Goal: Task Accomplishment & Management: Manage account settings

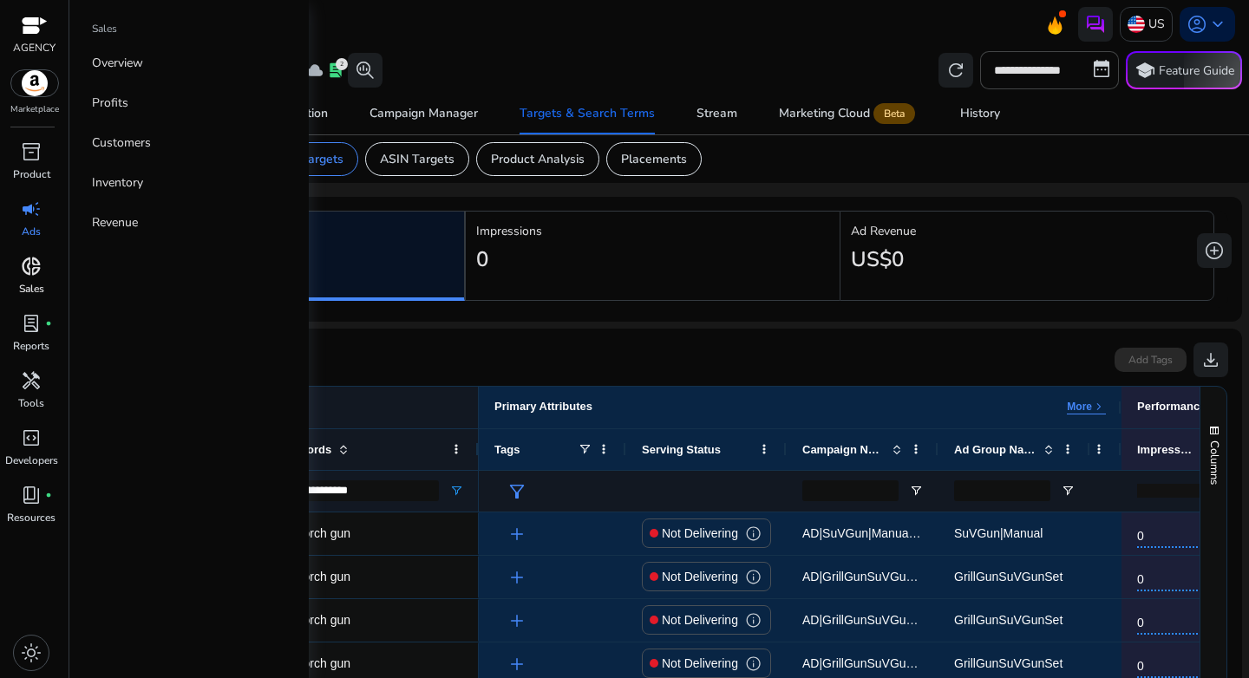
click at [33, 262] on span "donut_small" at bounding box center [31, 266] width 21 height 21
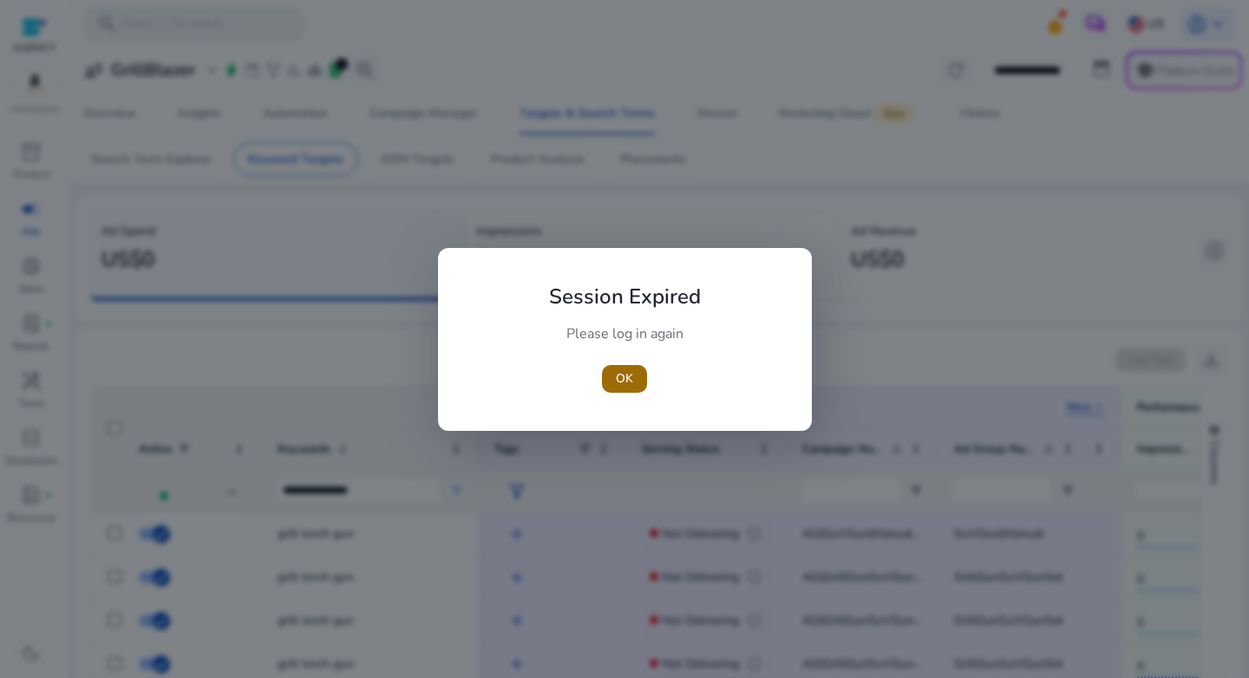
click at [623, 373] on span "OK" at bounding box center [624, 378] width 17 height 18
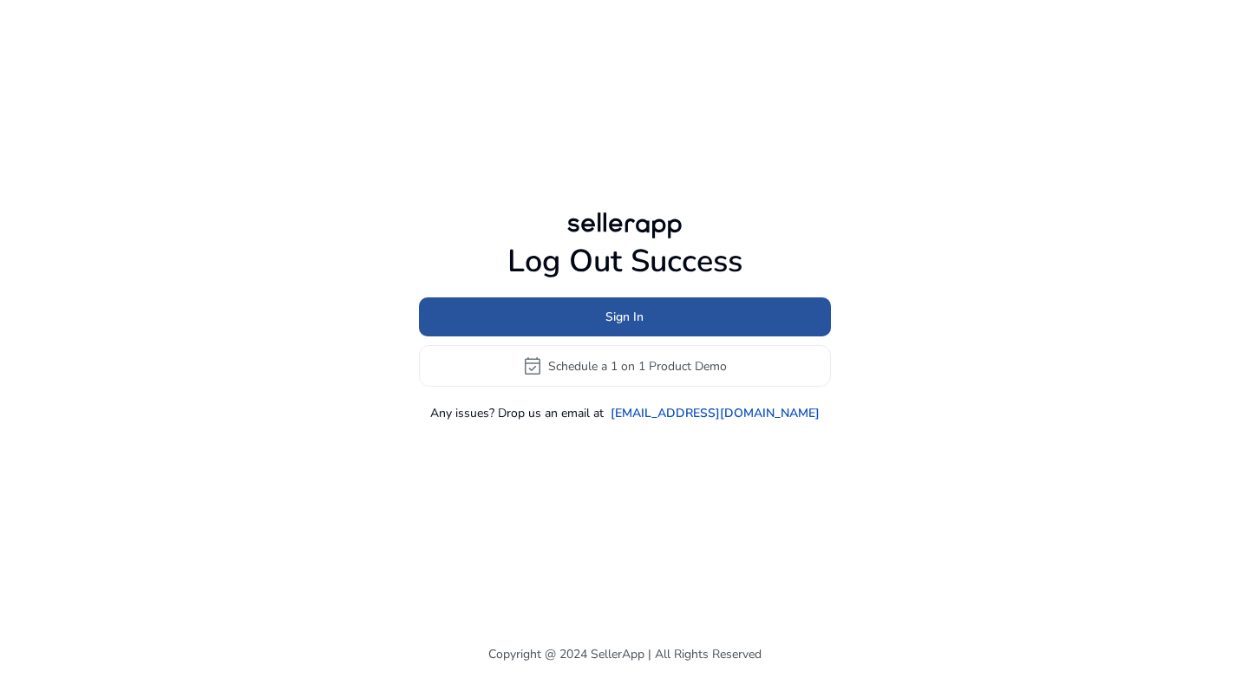
click at [632, 330] on span at bounding box center [625, 318] width 412 height 42
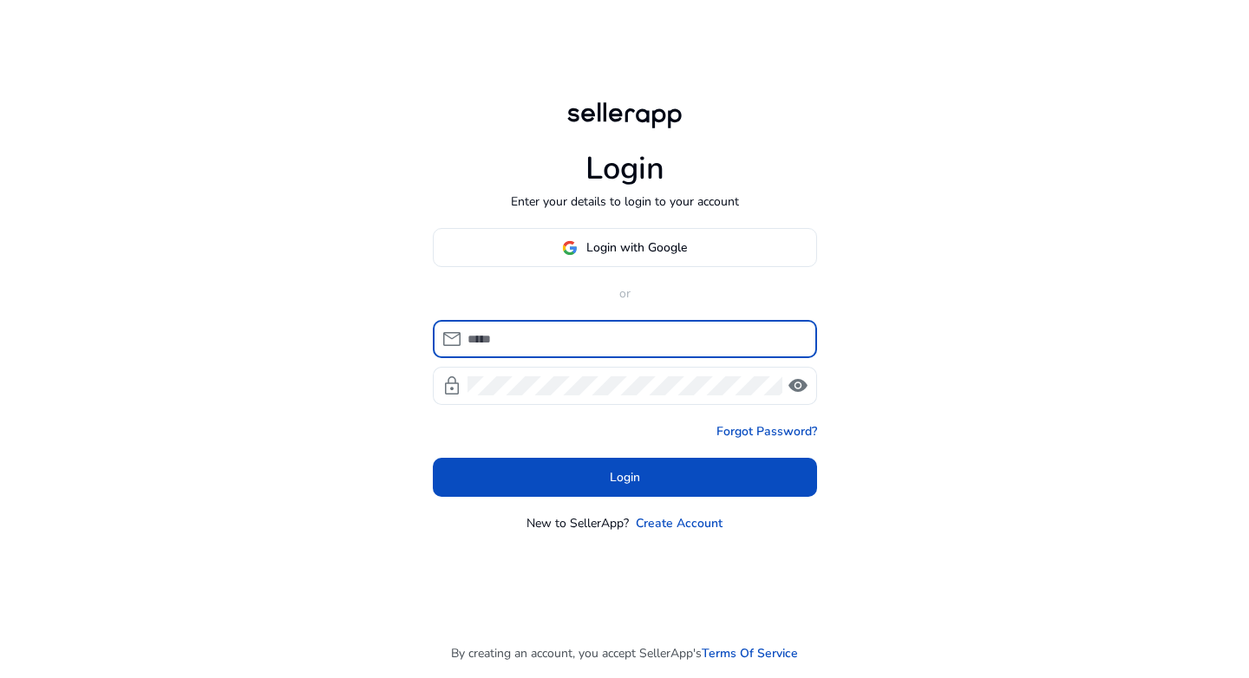
click at [577, 336] on input at bounding box center [635, 339] width 336 height 19
type input "**********"
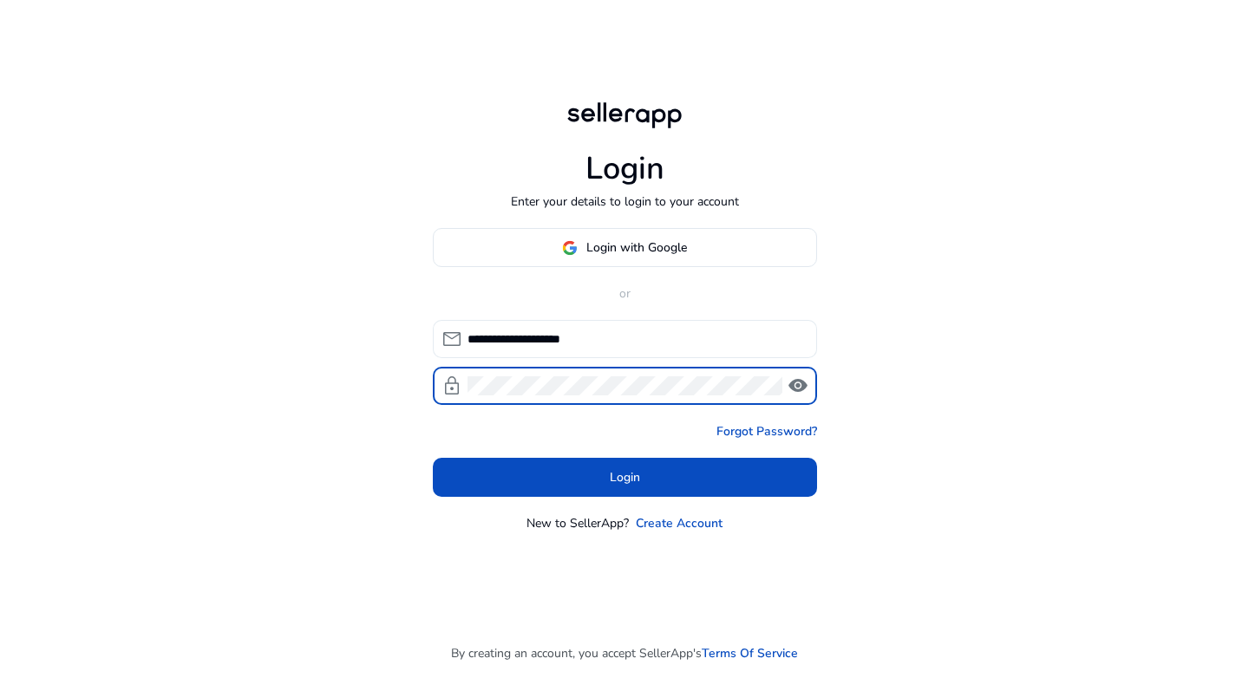
click button "Login" at bounding box center [625, 477] width 384 height 39
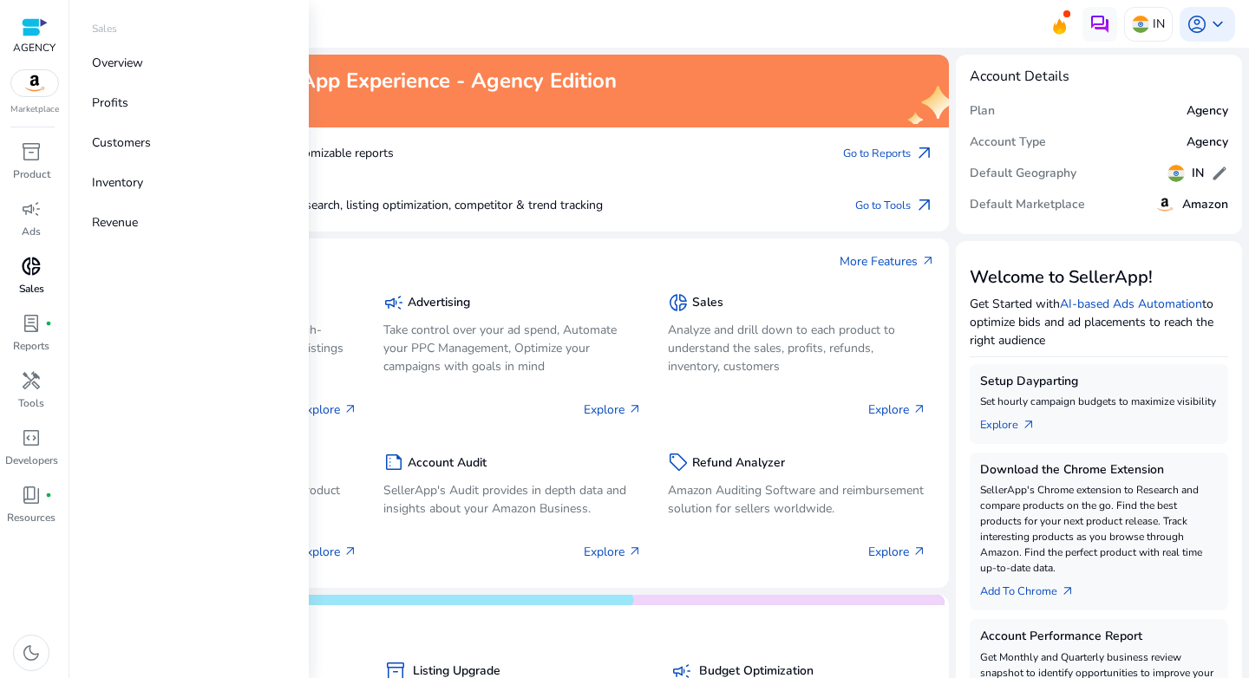
click at [25, 264] on span "donut_small" at bounding box center [31, 266] width 21 height 21
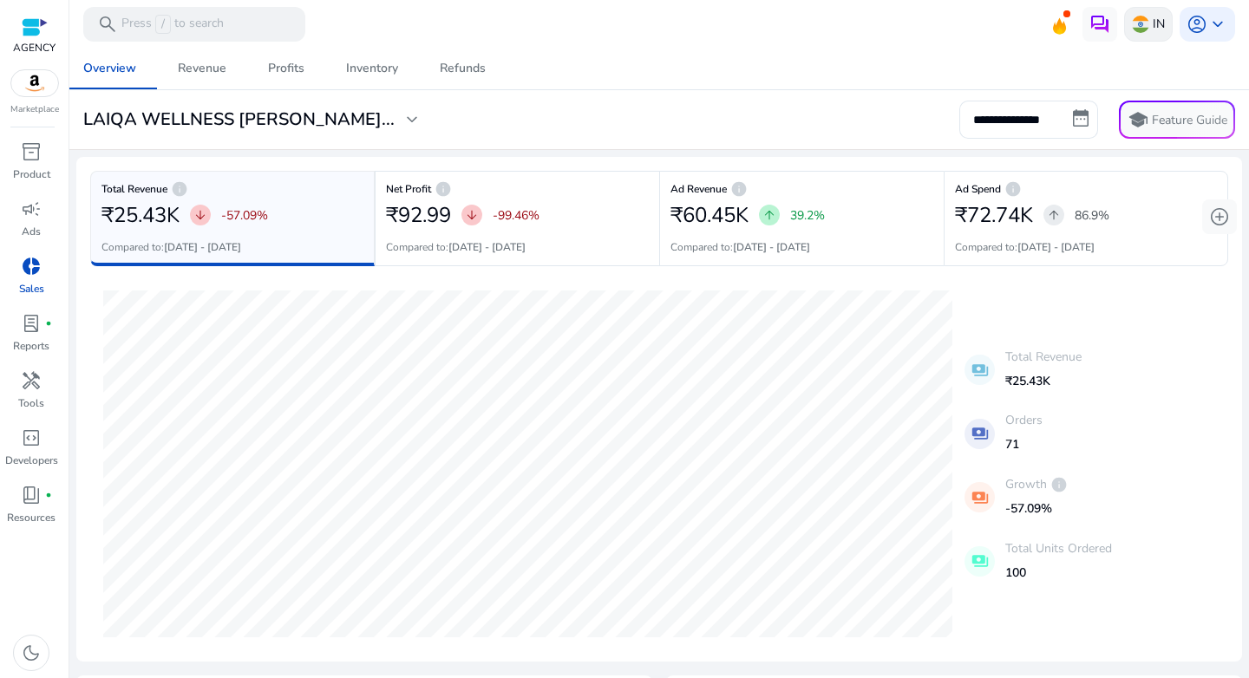
click at [1136, 22] on img at bounding box center [1140, 24] width 17 height 17
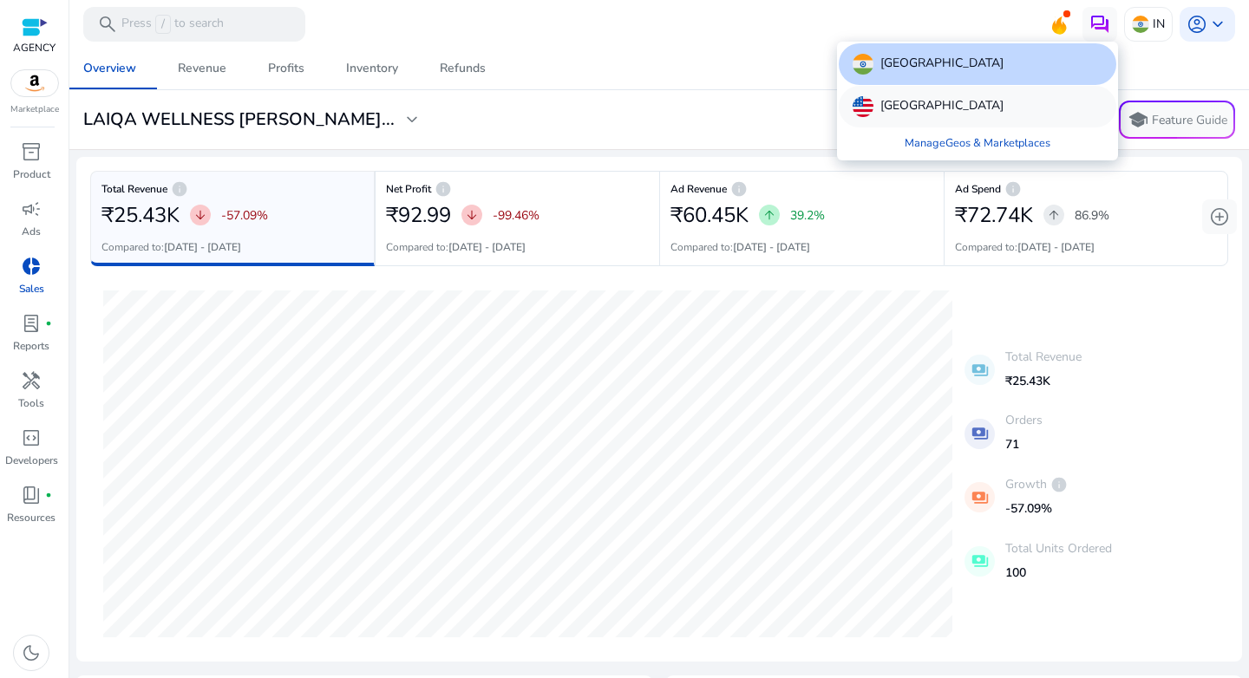
click at [939, 102] on p "[GEOGRAPHIC_DATA]" at bounding box center [941, 106] width 123 height 21
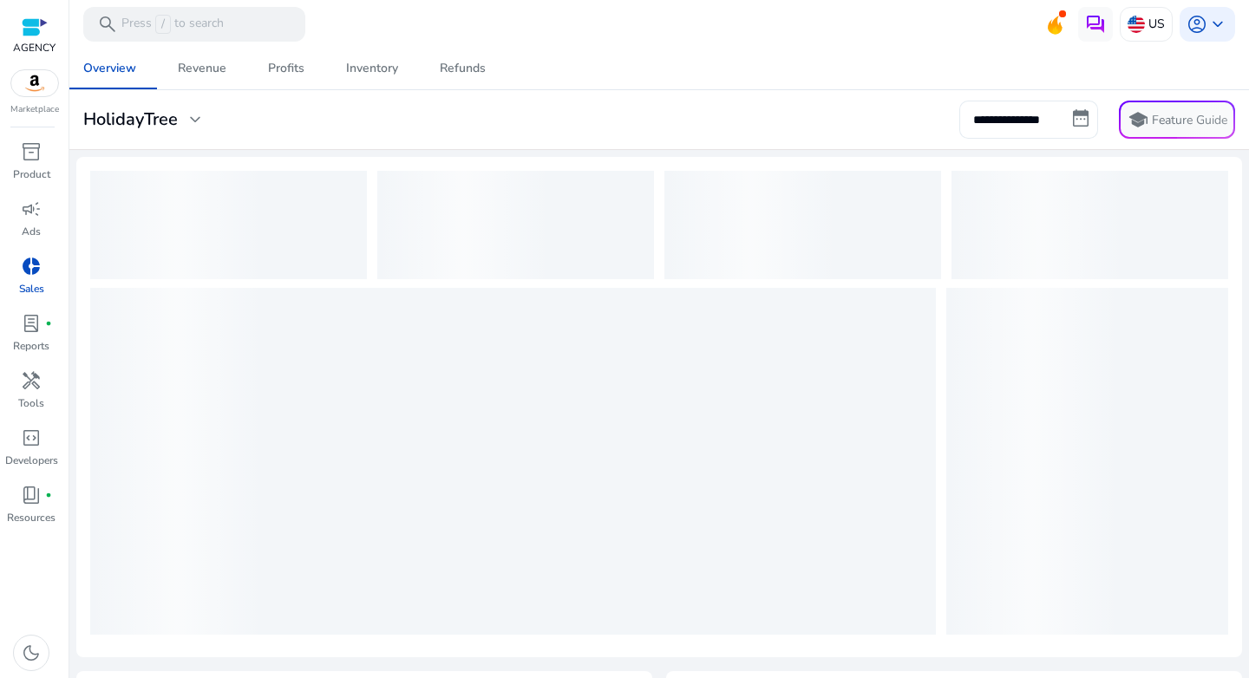
click at [1023, 120] on input "**********" at bounding box center [1028, 120] width 139 height 38
select select "*"
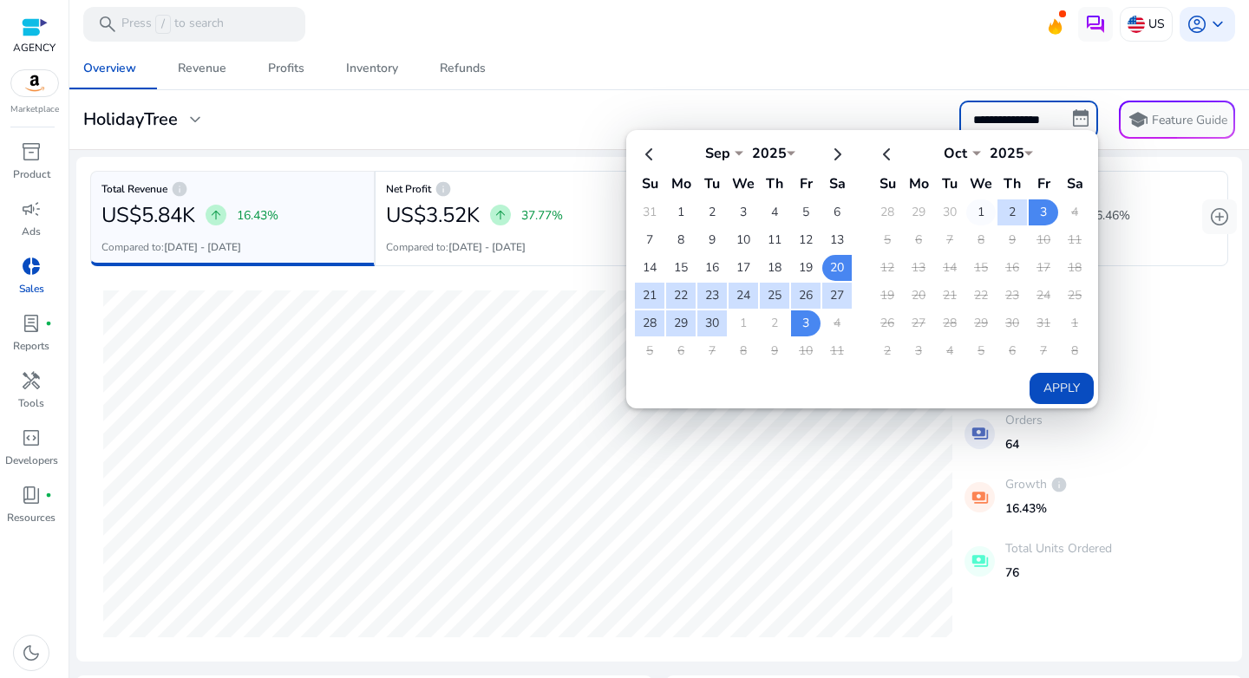
click at [972, 211] on td "1" at bounding box center [980, 212] width 29 height 26
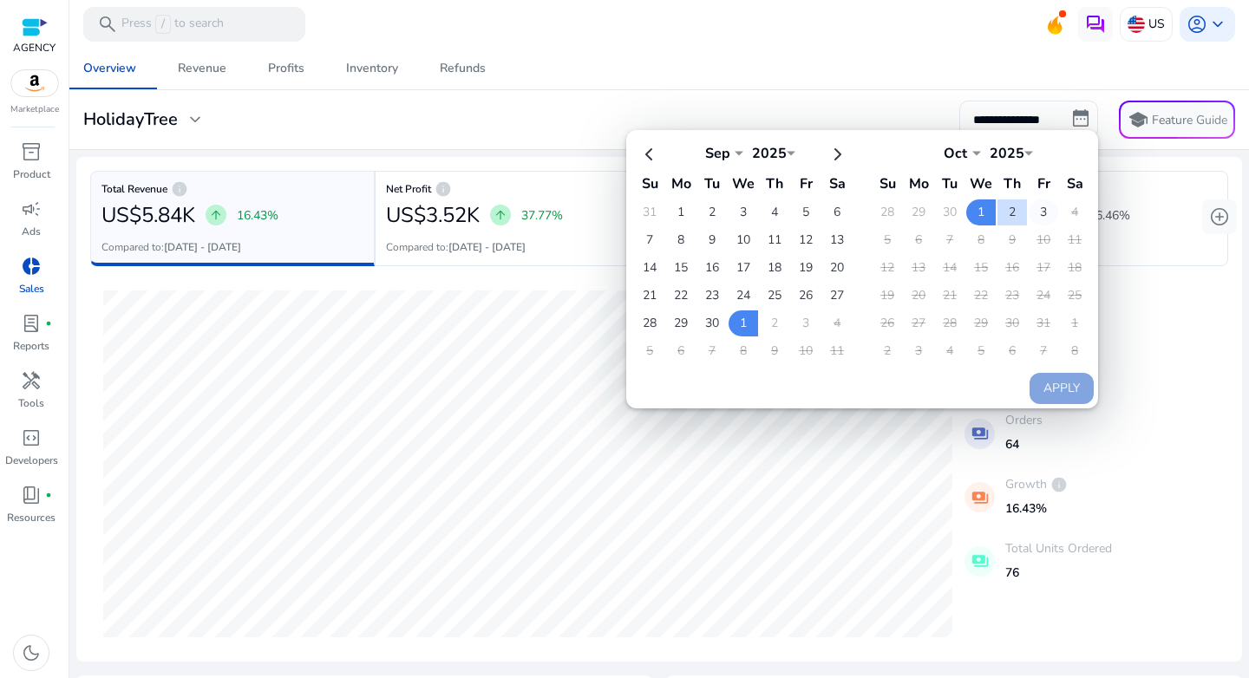
click at [1040, 212] on td "3" at bounding box center [1042, 212] width 29 height 26
click at [1059, 378] on button "Apply" at bounding box center [1061, 388] width 64 height 31
type input "**********"
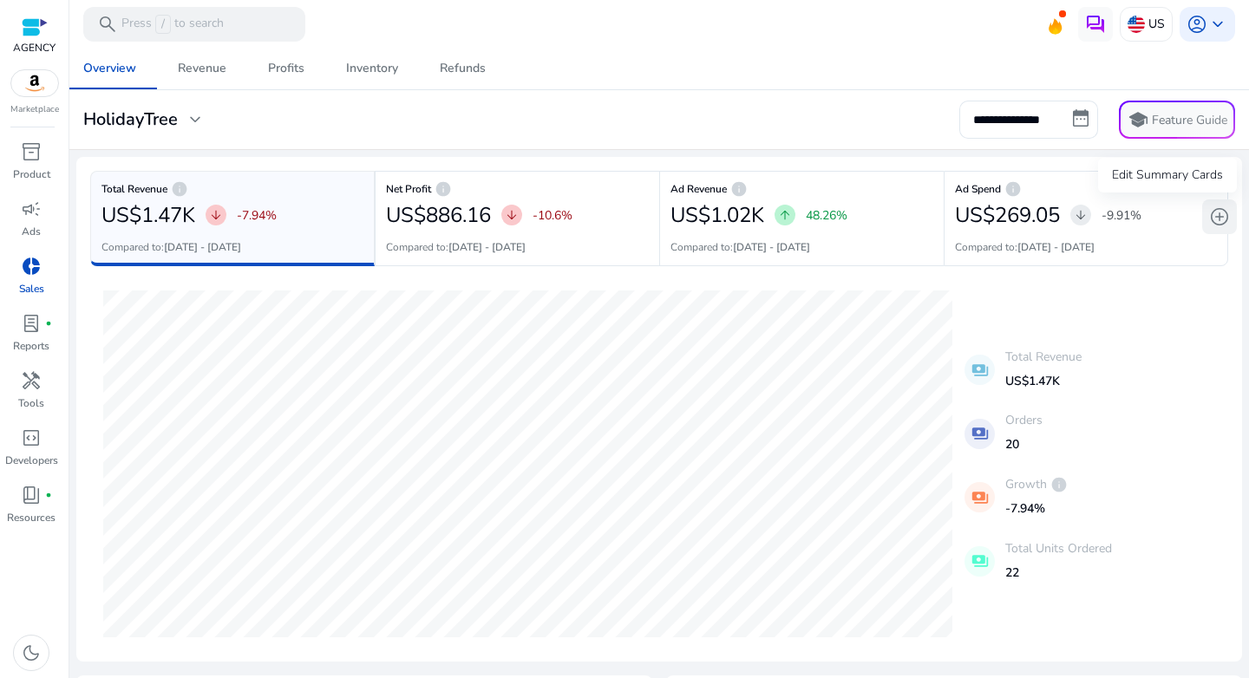
click at [1209, 212] on span "add_circle" at bounding box center [1219, 216] width 21 height 21
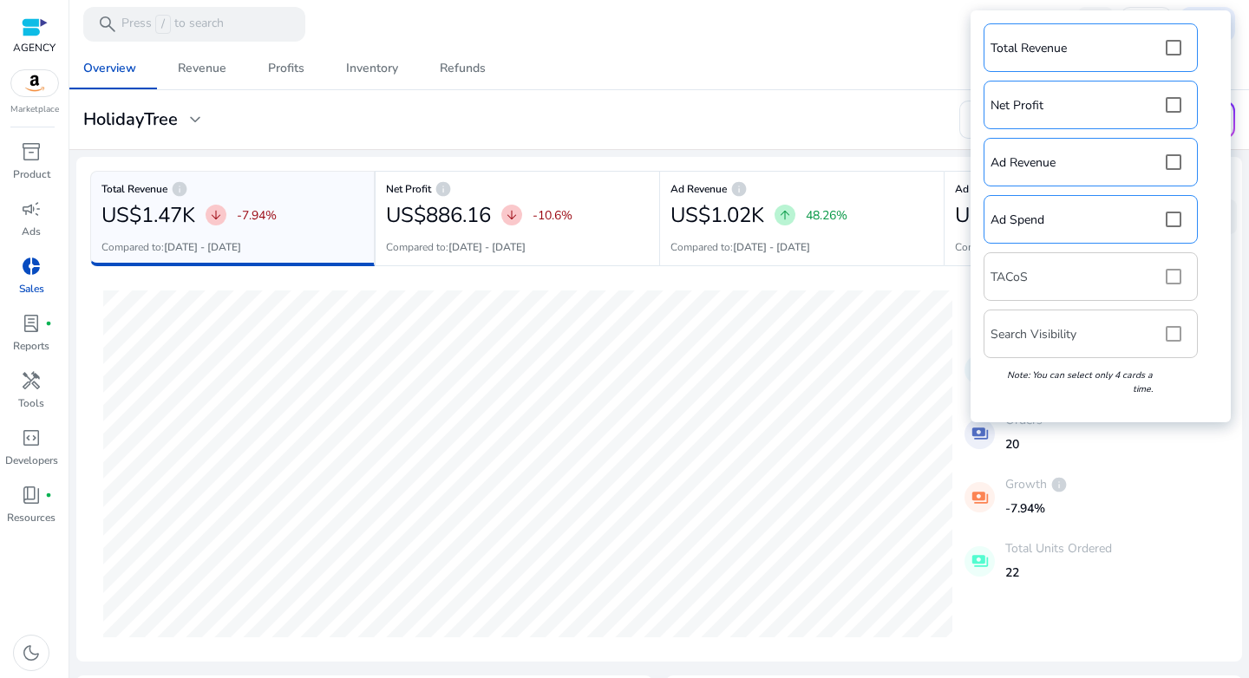
click at [1178, 276] on div "Total Revenue Net Profit Ad Revenue Ad Spend TACoS Search Visibility Note: You …" at bounding box center [1100, 216] width 243 height 395
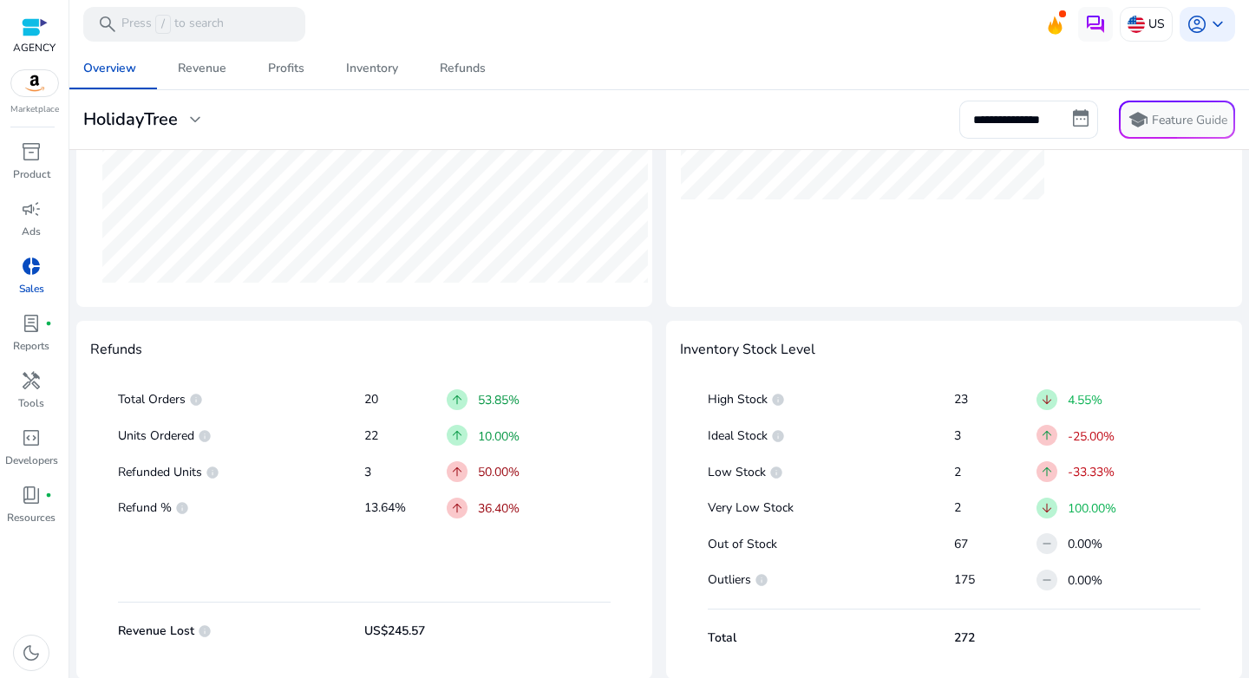
scroll to position [300, 0]
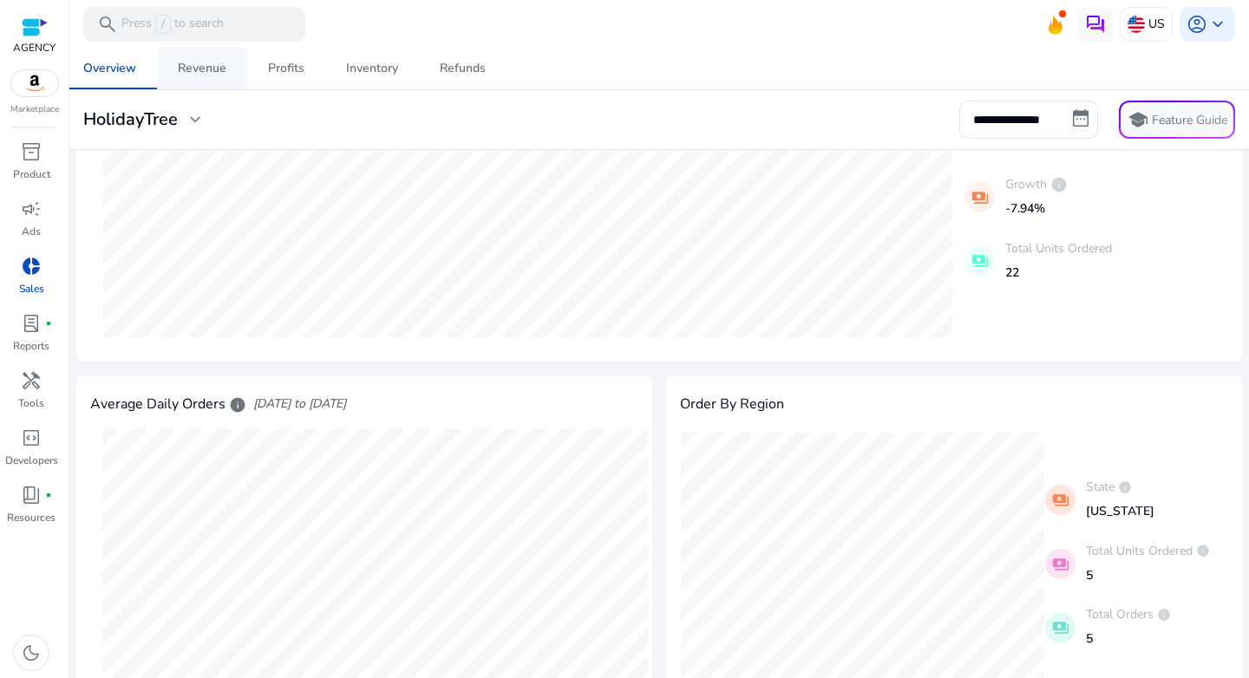
click at [212, 74] on div "Revenue" at bounding box center [202, 68] width 49 height 12
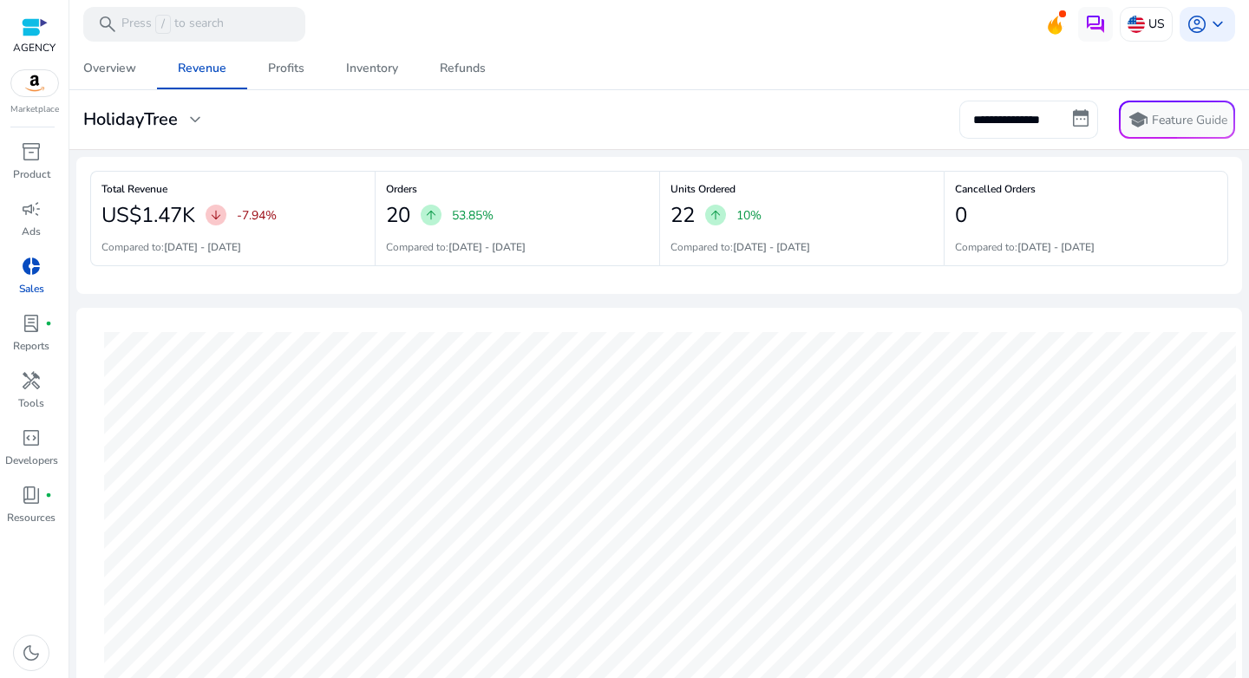
click at [1009, 127] on input "**********" at bounding box center [1028, 120] width 139 height 38
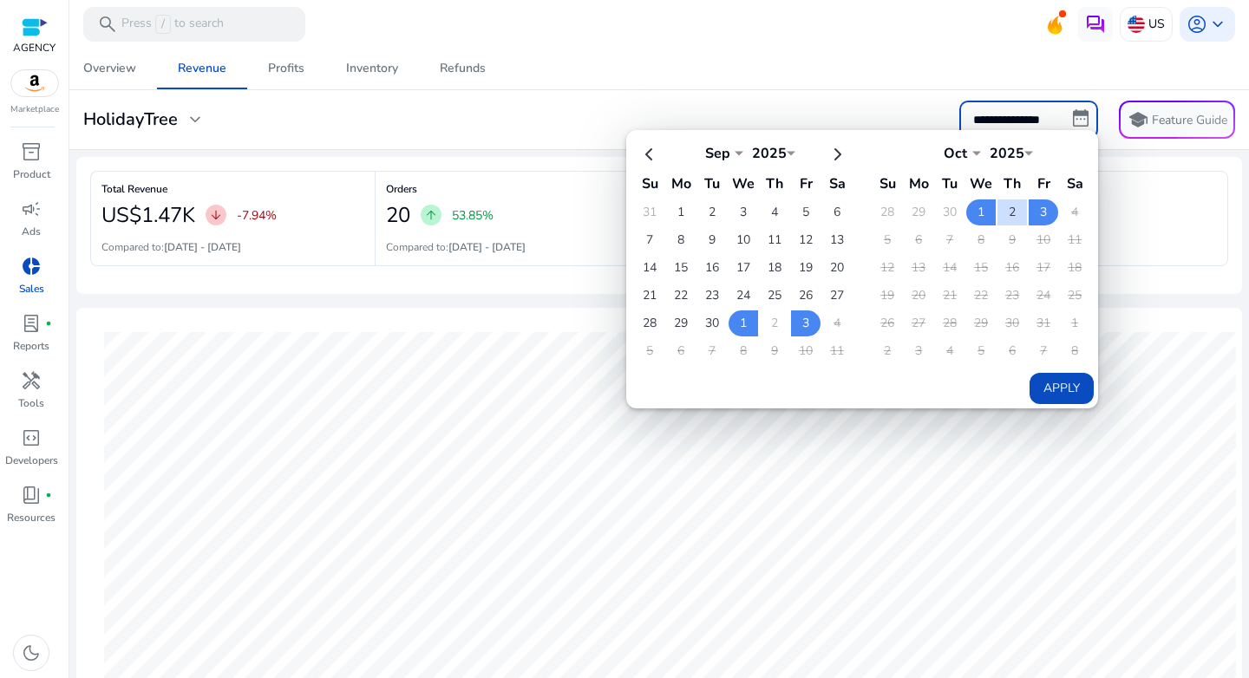
click at [812, 99] on mat-card "**********" at bounding box center [658, 120] width 1193 height 60
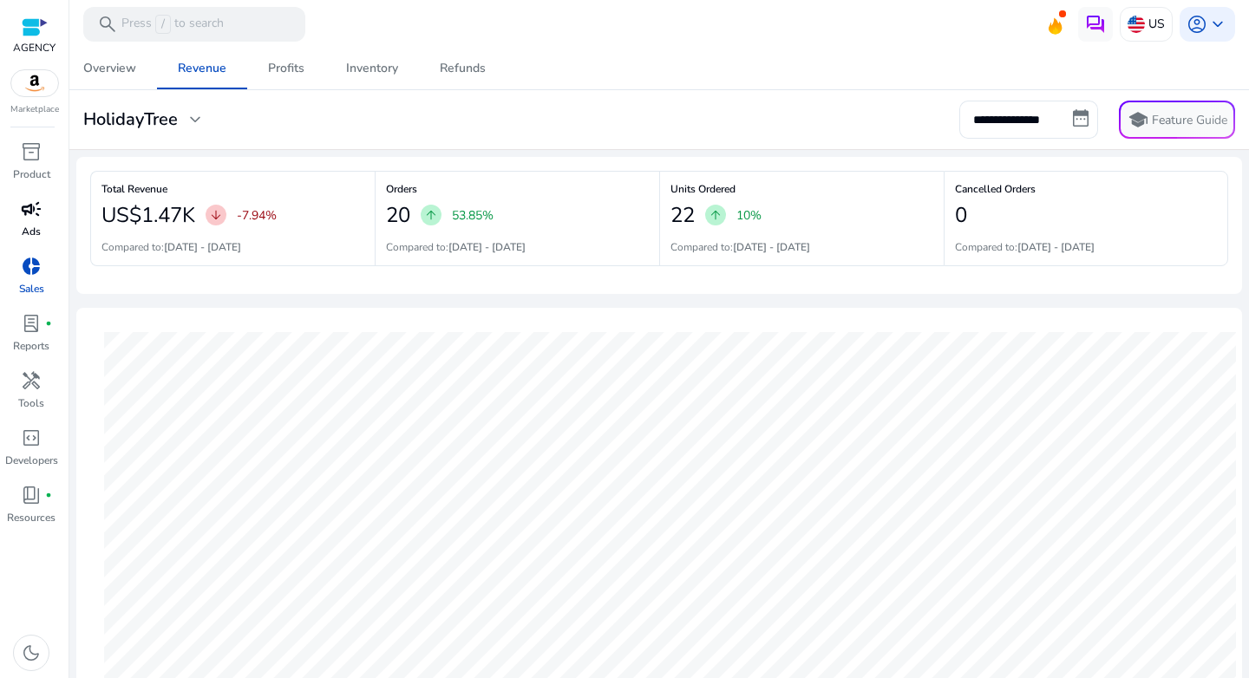
click at [31, 222] on div "campaign" at bounding box center [31, 209] width 49 height 28
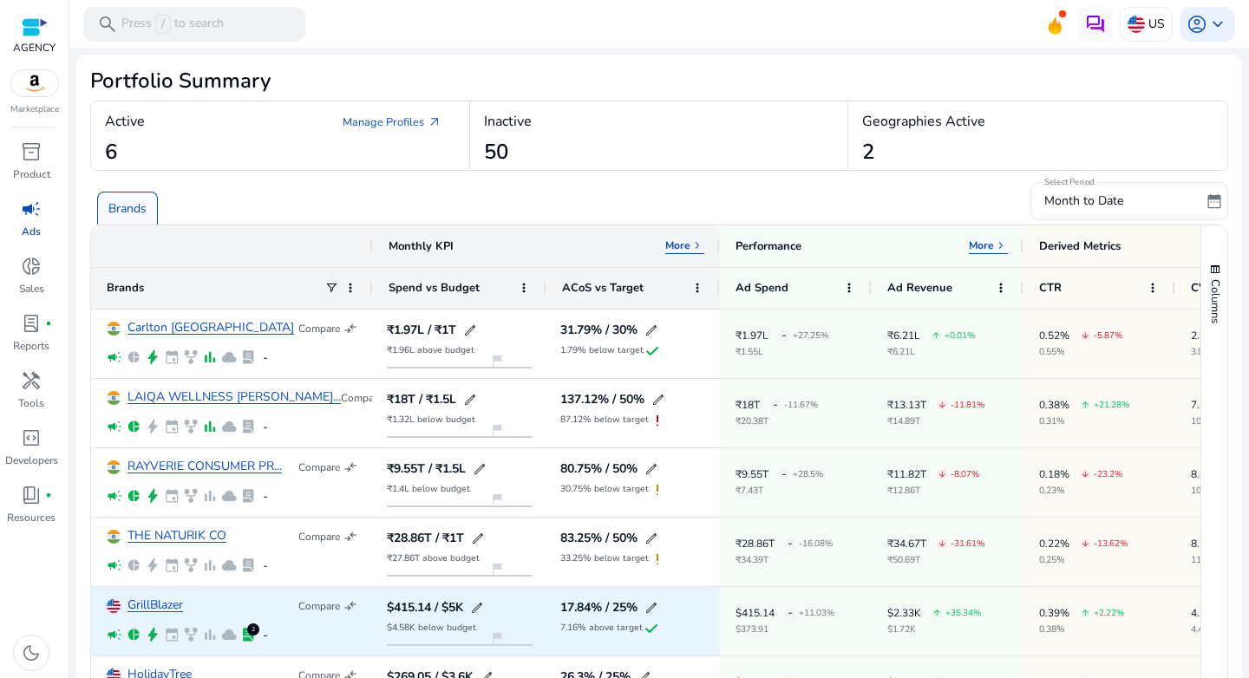
scroll to position [93, 0]
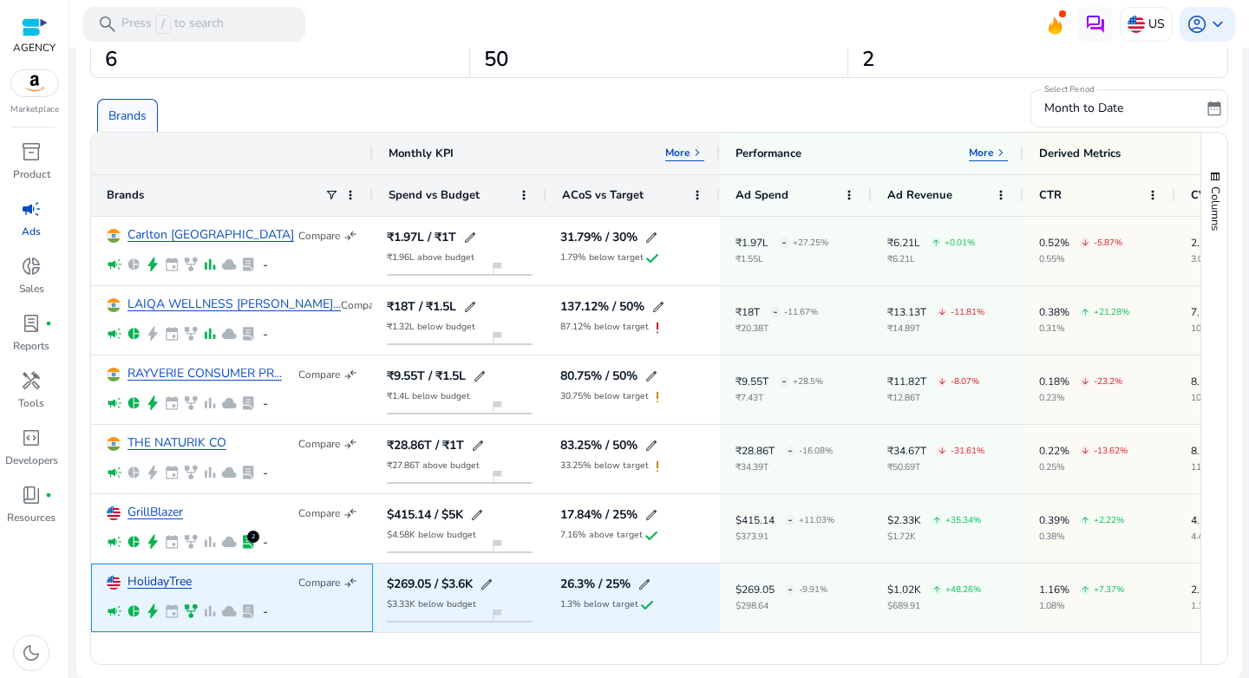
click at [163, 580] on link "HolidayTree" at bounding box center [159, 582] width 64 height 13
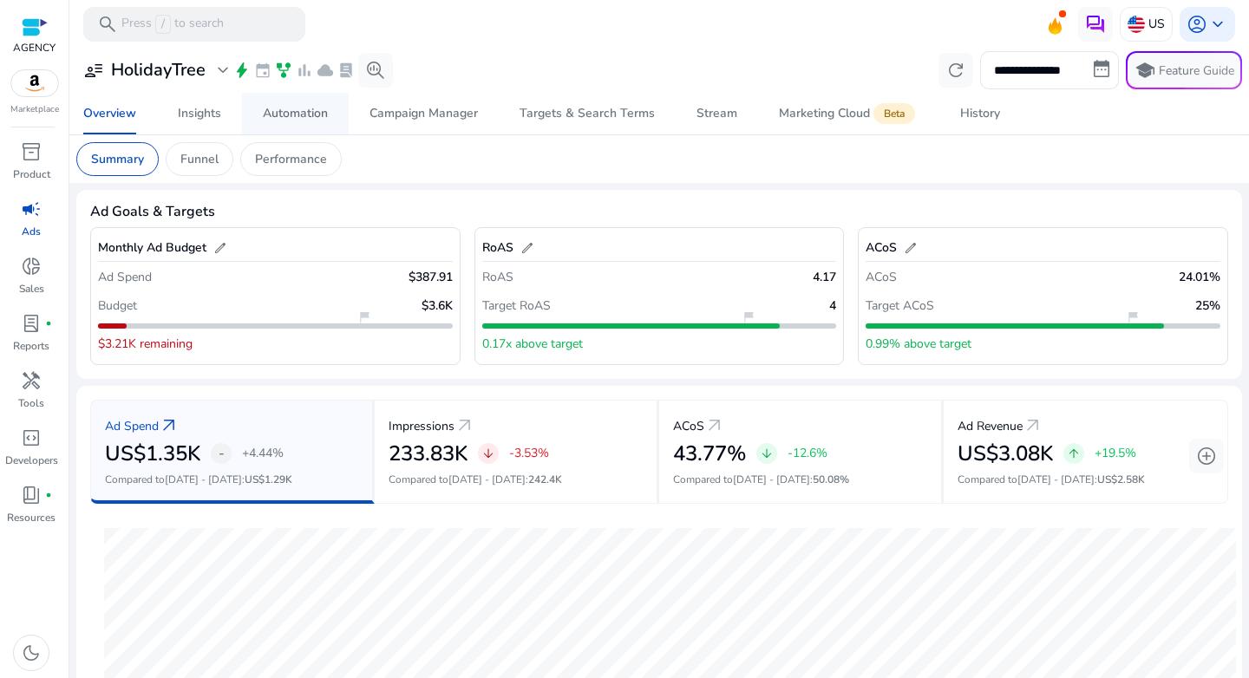
click at [319, 123] on span "Automation" at bounding box center [295, 114] width 65 height 42
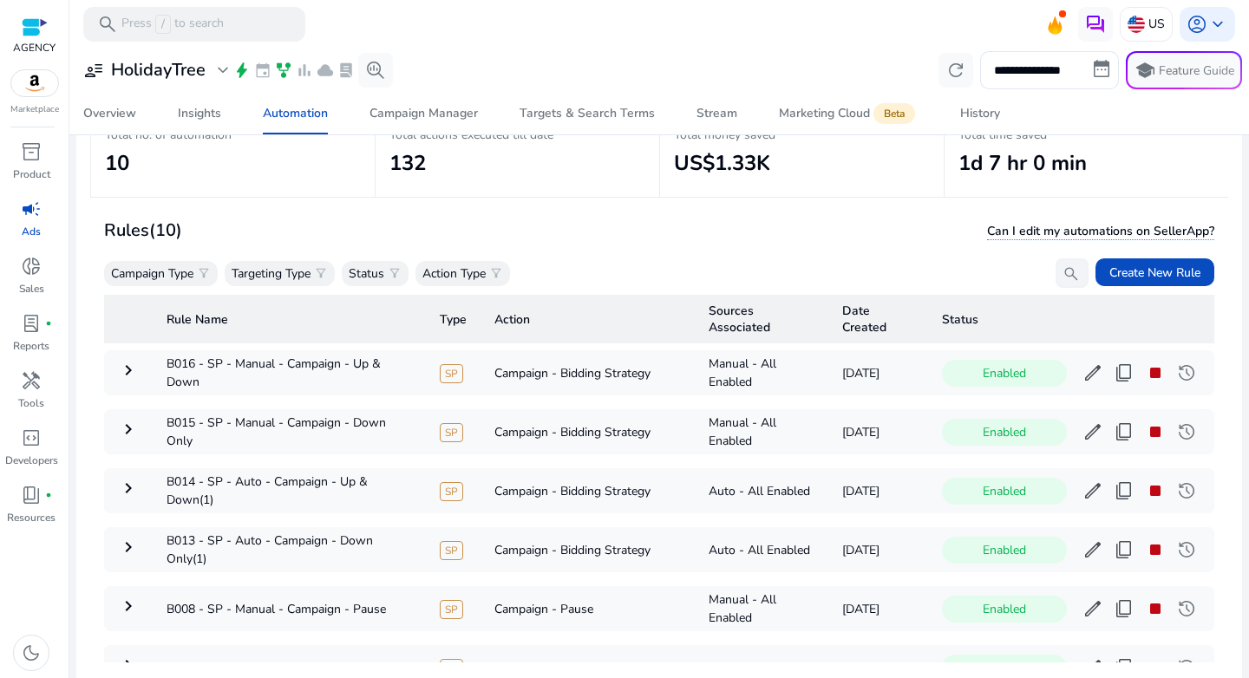
scroll to position [127, 0]
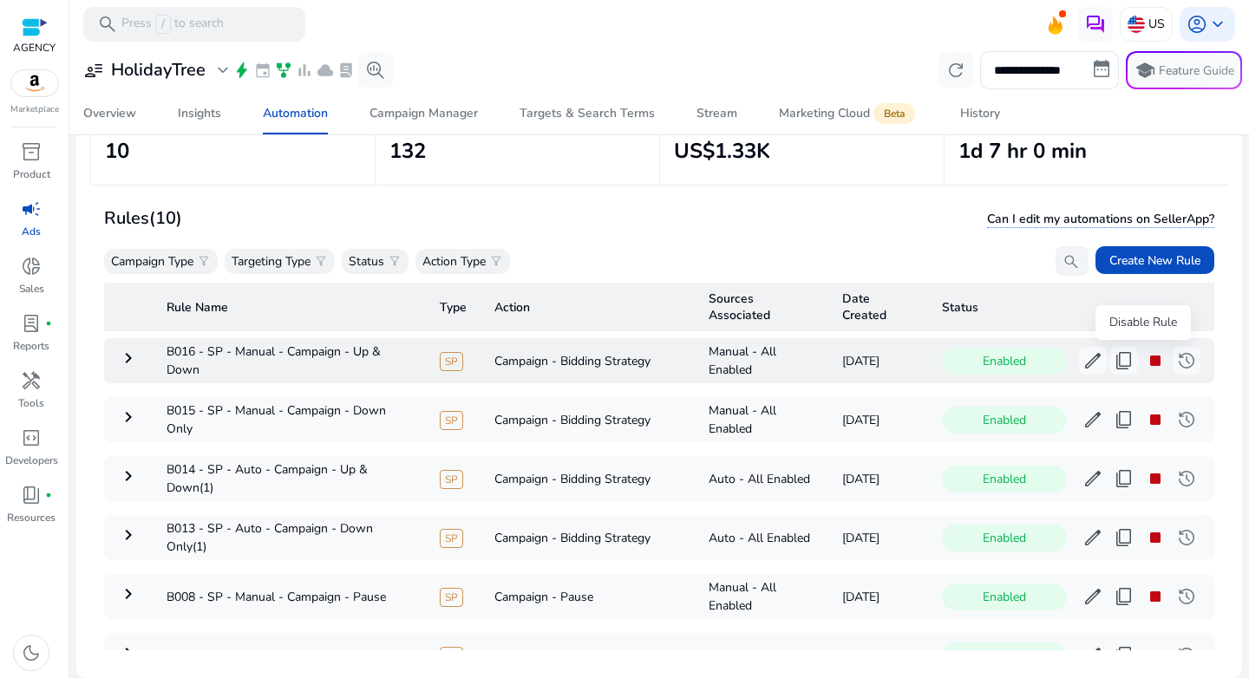
click at [1145, 357] on span "stop" at bounding box center [1155, 360] width 21 height 21
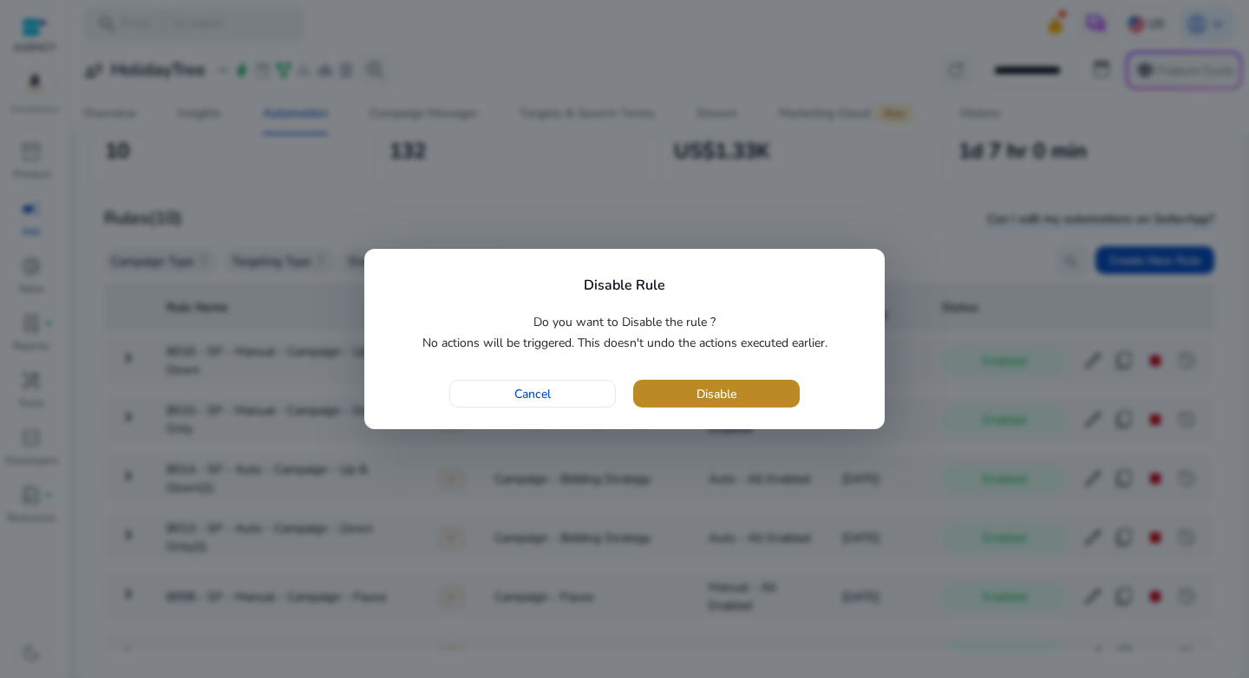
click at [758, 402] on span "button" at bounding box center [716, 394] width 166 height 42
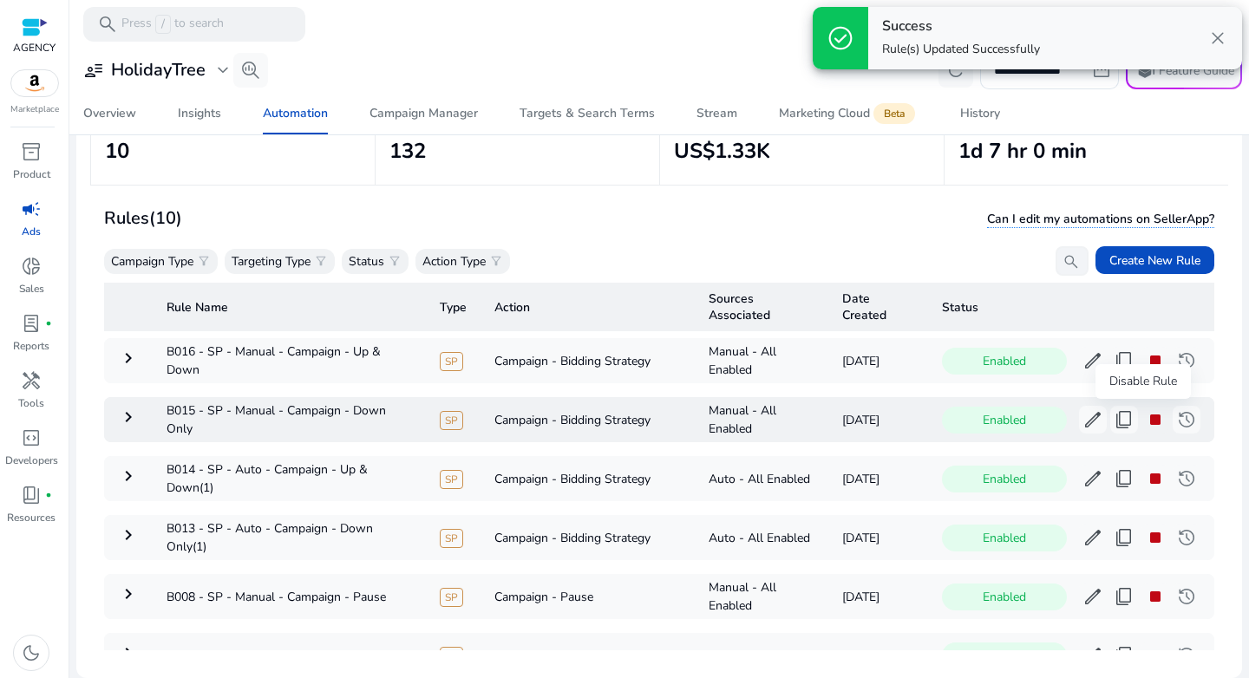
click at [1149, 416] on span "stop" at bounding box center [1155, 419] width 21 height 21
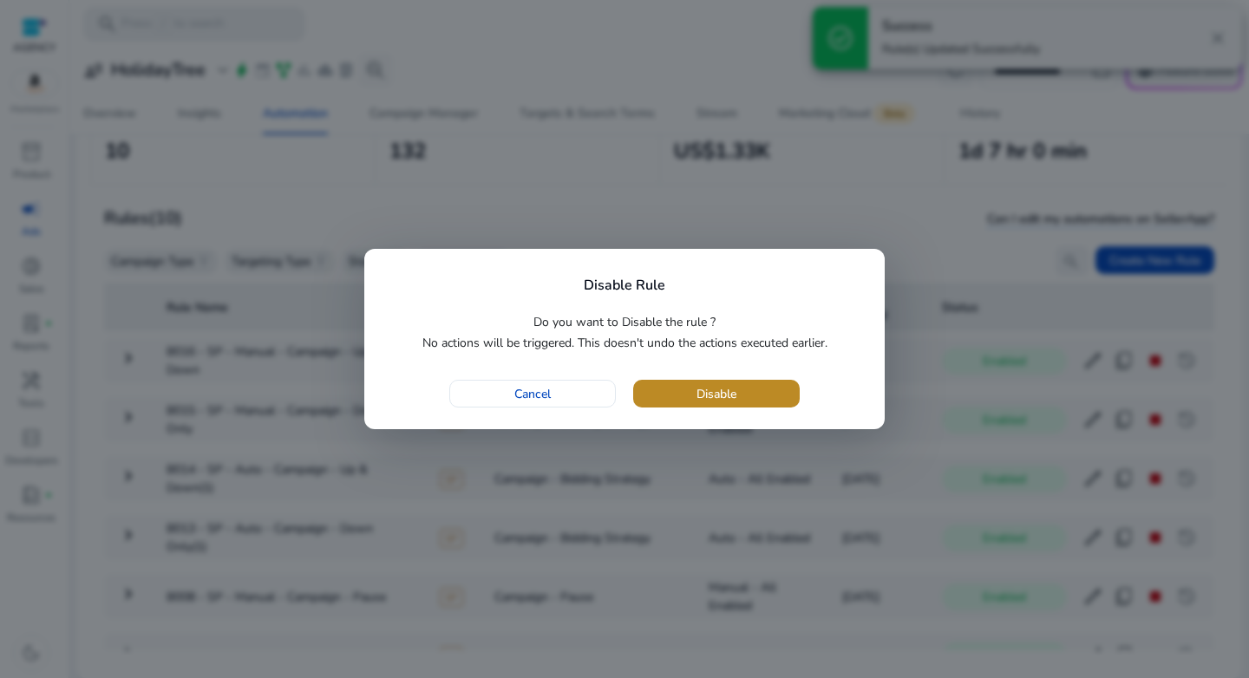
click at [746, 396] on span "button" at bounding box center [716, 394] width 166 height 42
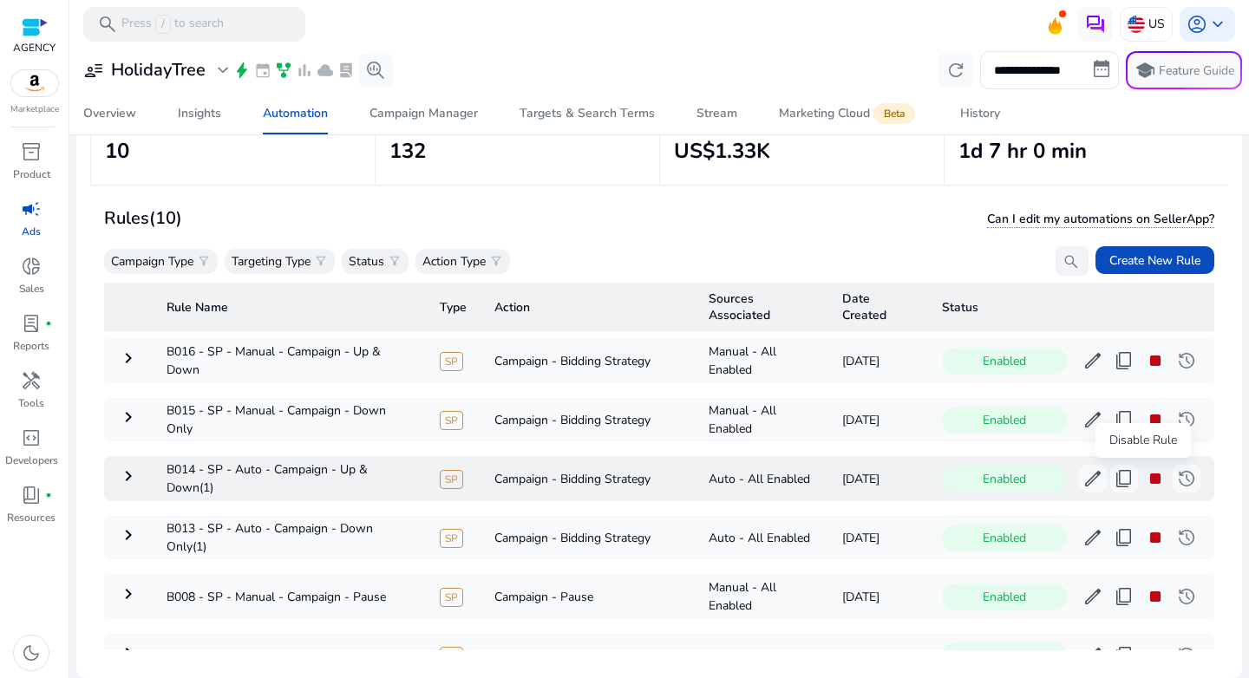
click at [1145, 480] on span "stop" at bounding box center [1155, 478] width 21 height 21
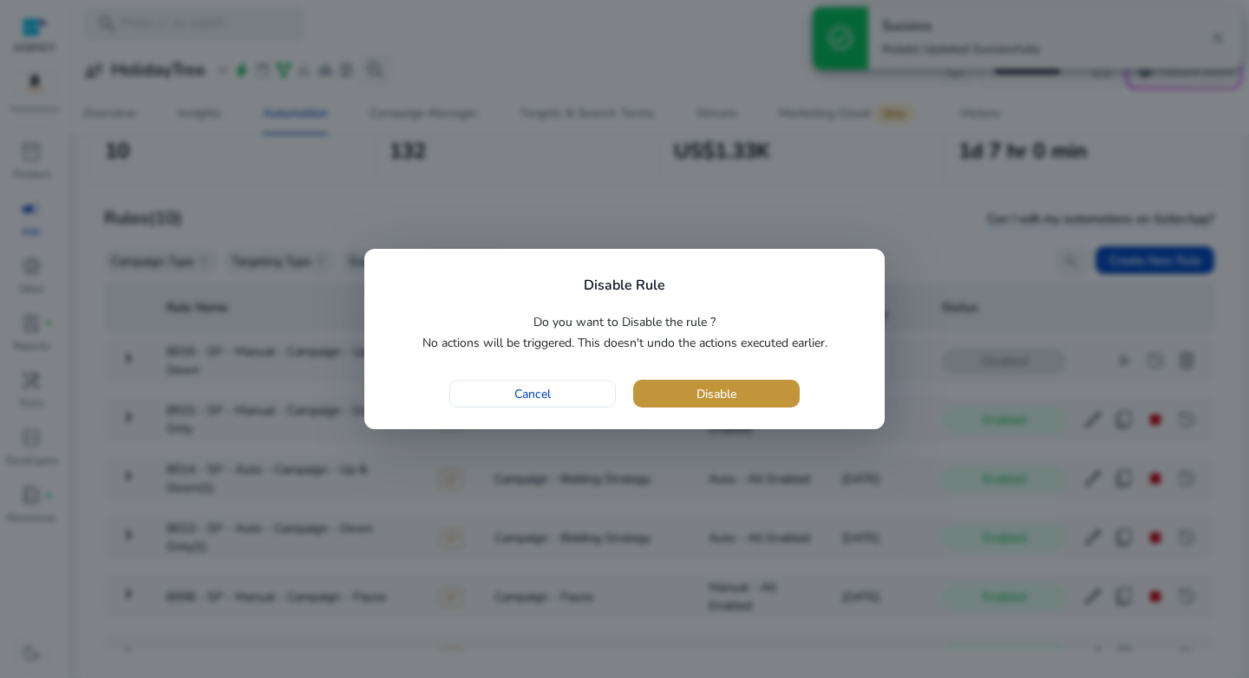
click at [730, 390] on span "Disable" at bounding box center [716, 394] width 40 height 18
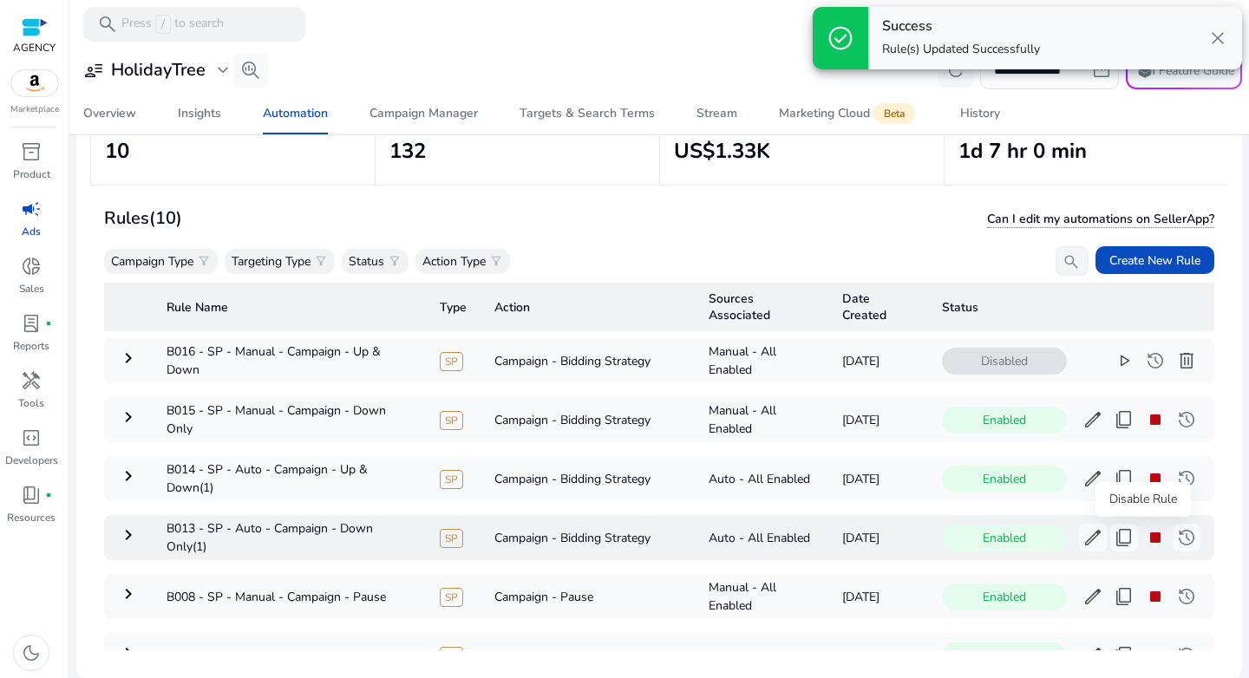
click at [1150, 533] on span "stop" at bounding box center [1155, 537] width 21 height 21
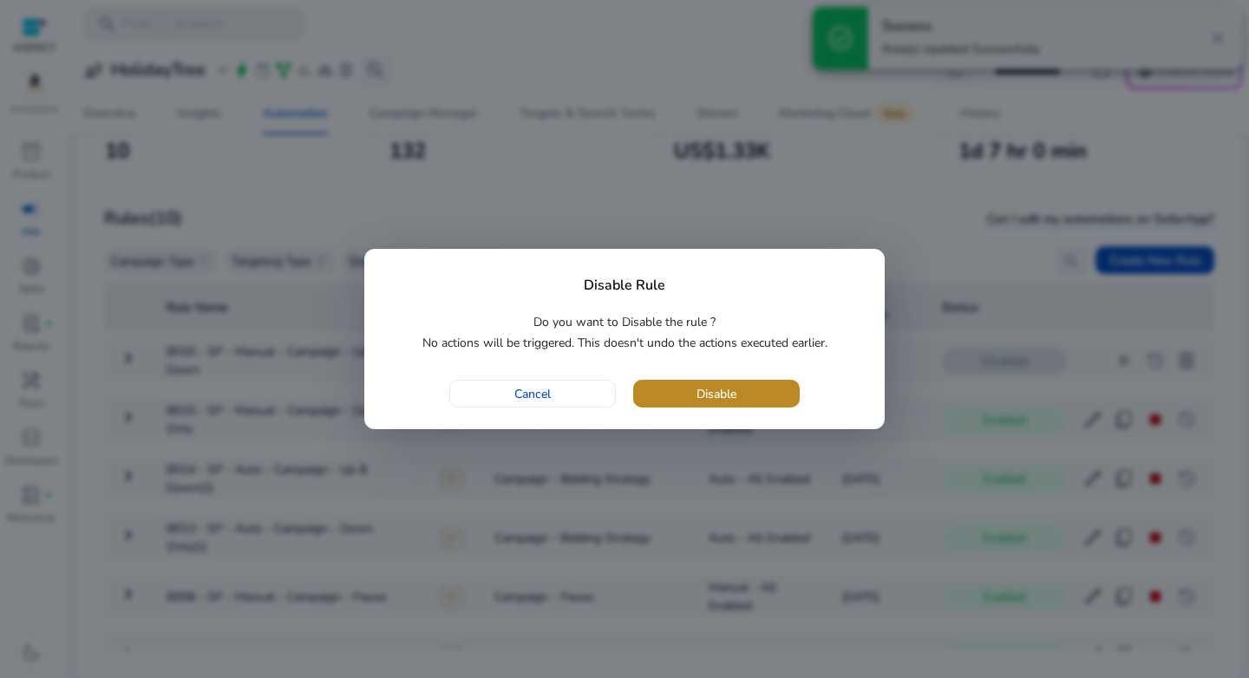
click at [735, 392] on span "Disable" at bounding box center [716, 394] width 40 height 18
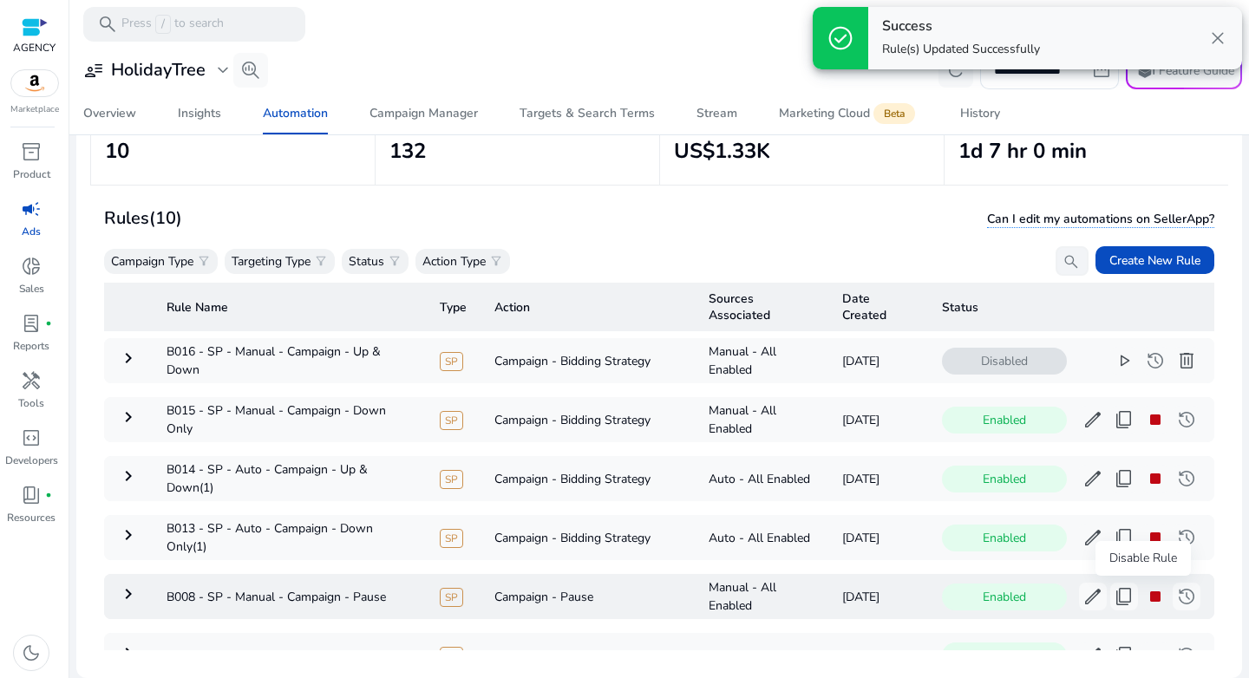
click at [1145, 594] on span "stop" at bounding box center [1155, 596] width 21 height 21
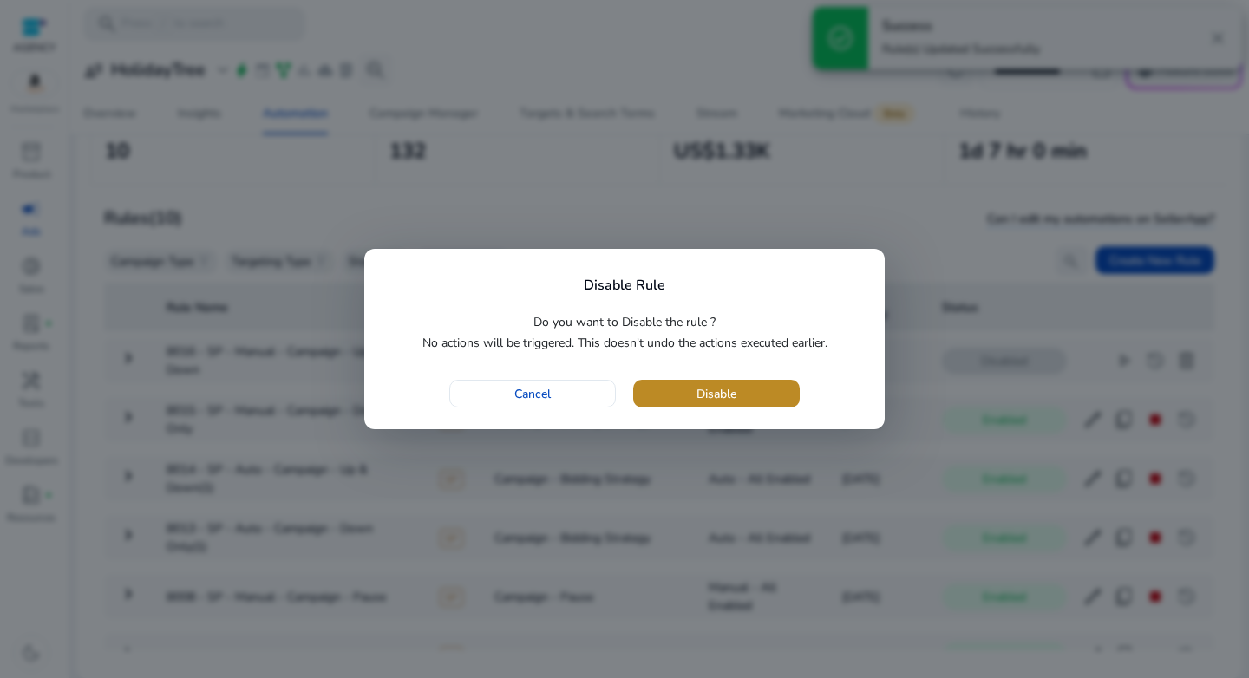
click at [725, 390] on span "Disable" at bounding box center [716, 394] width 40 height 18
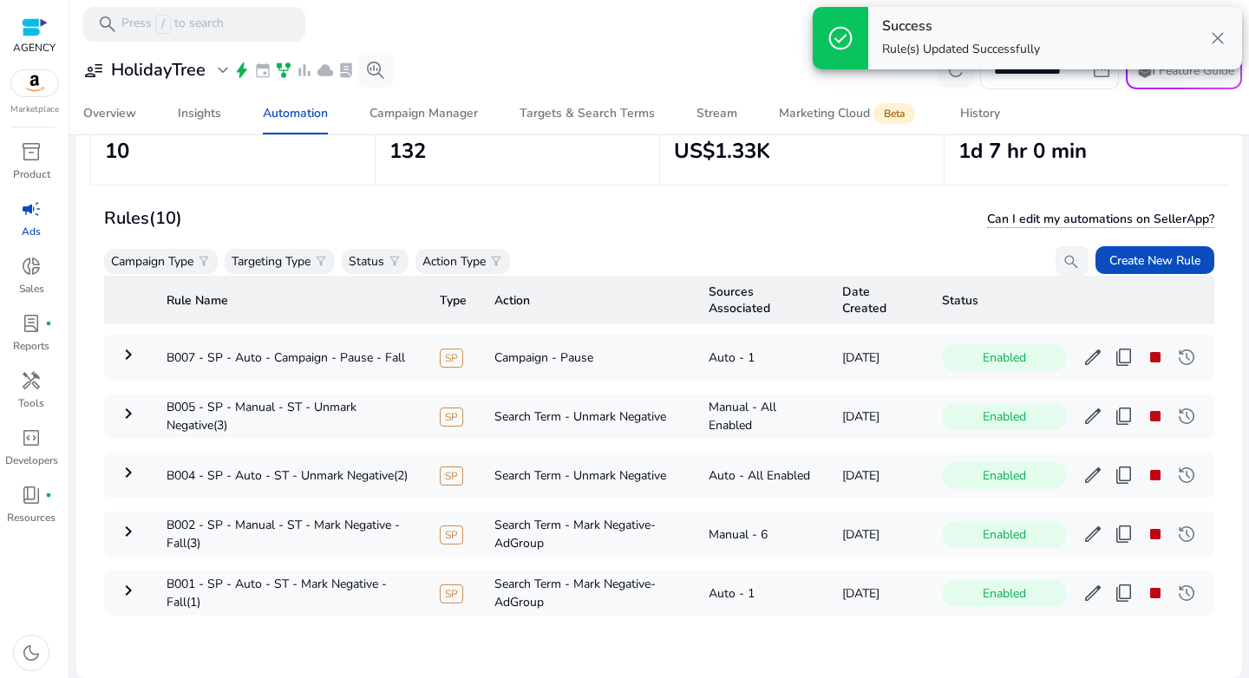
scroll to position [311, 0]
click at [1145, 354] on span "stop" at bounding box center [1155, 357] width 21 height 21
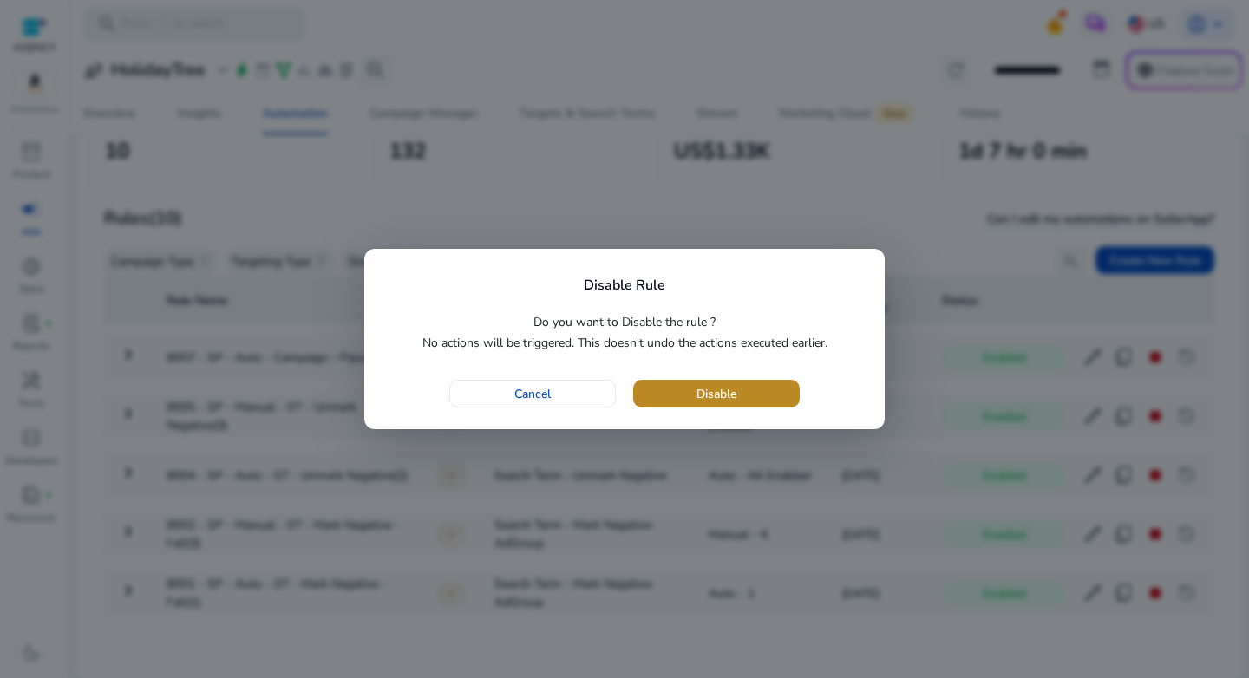
click at [741, 396] on span "button" at bounding box center [716, 394] width 166 height 42
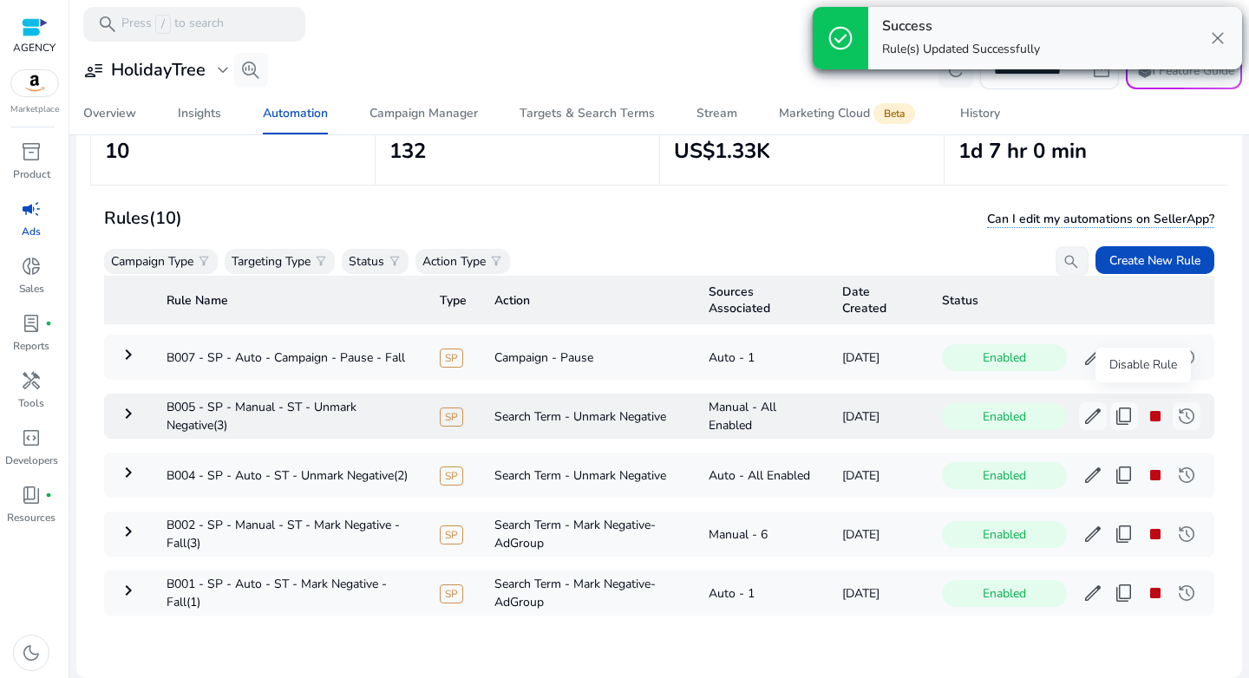
click at [1145, 406] on span "stop" at bounding box center [1155, 416] width 21 height 21
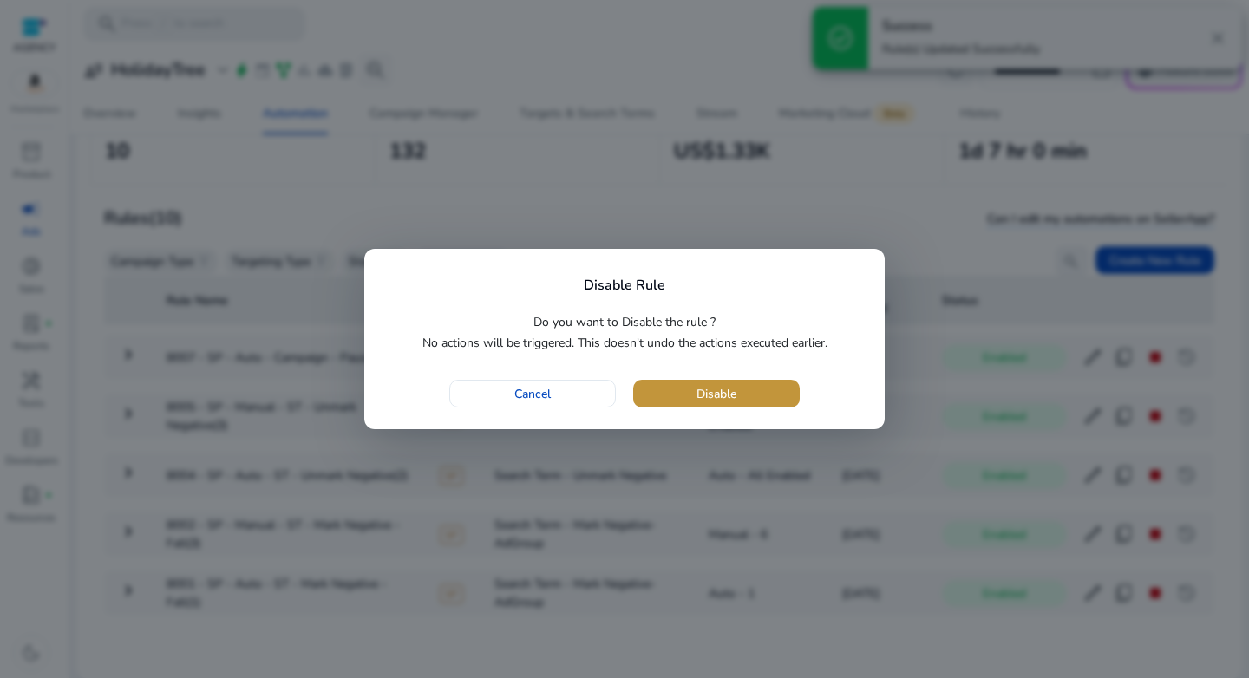
click at [719, 388] on span "Disable" at bounding box center [716, 394] width 40 height 18
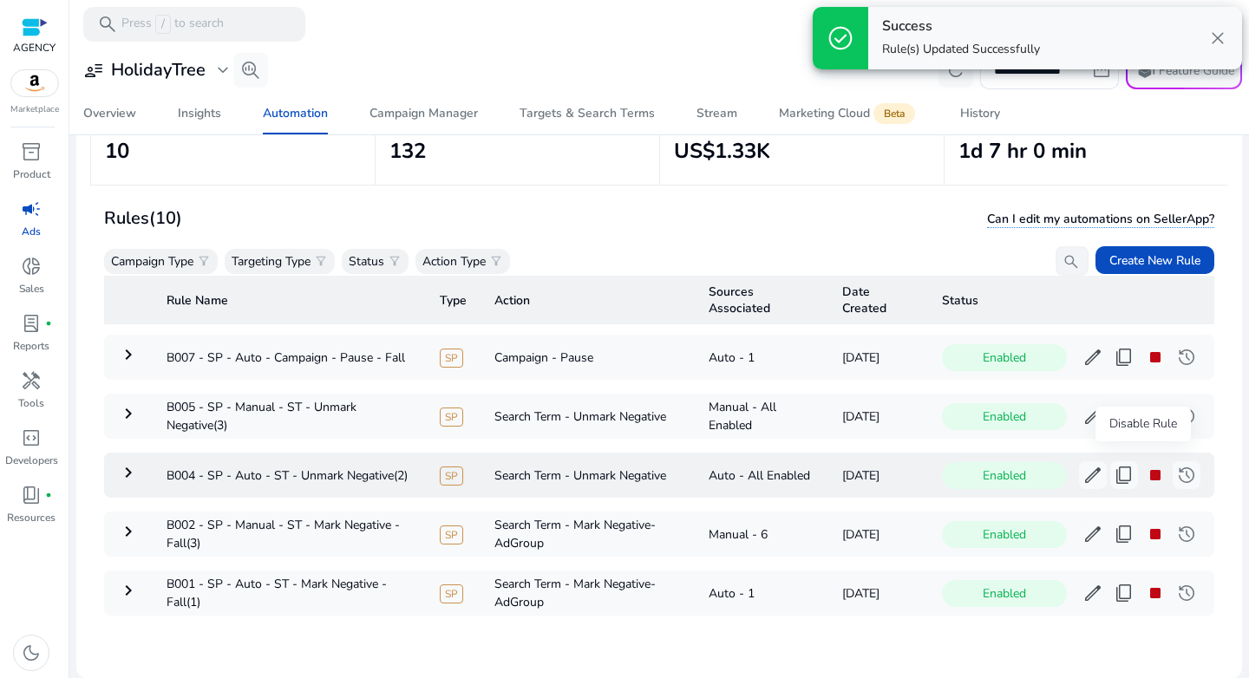
click at [1145, 465] on span "stop" at bounding box center [1155, 475] width 21 height 21
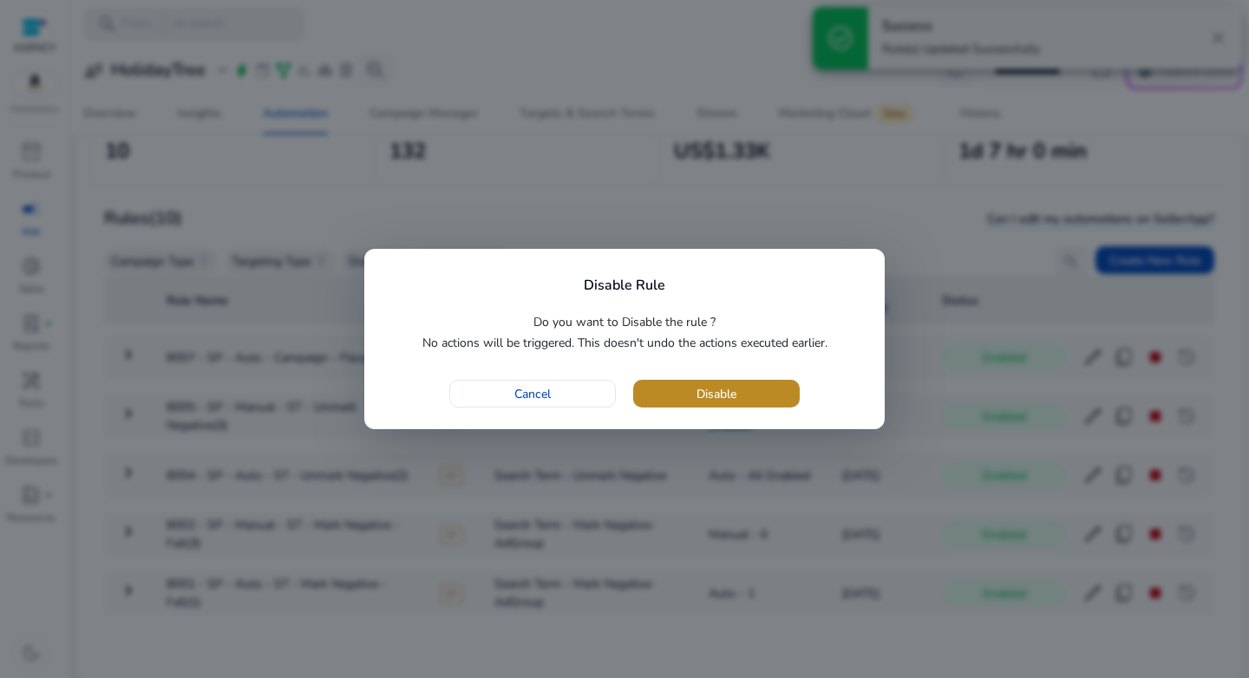
click at [741, 399] on span "button" at bounding box center [716, 394] width 166 height 42
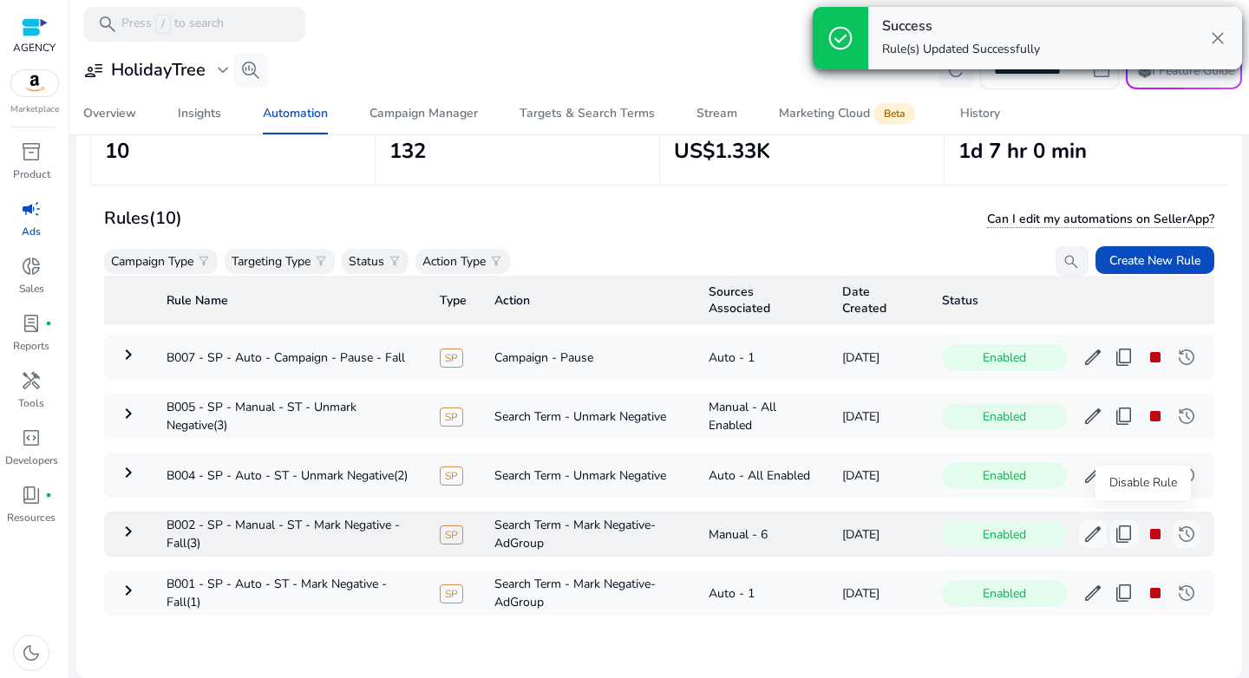
click at [1145, 524] on span "stop" at bounding box center [1155, 534] width 21 height 21
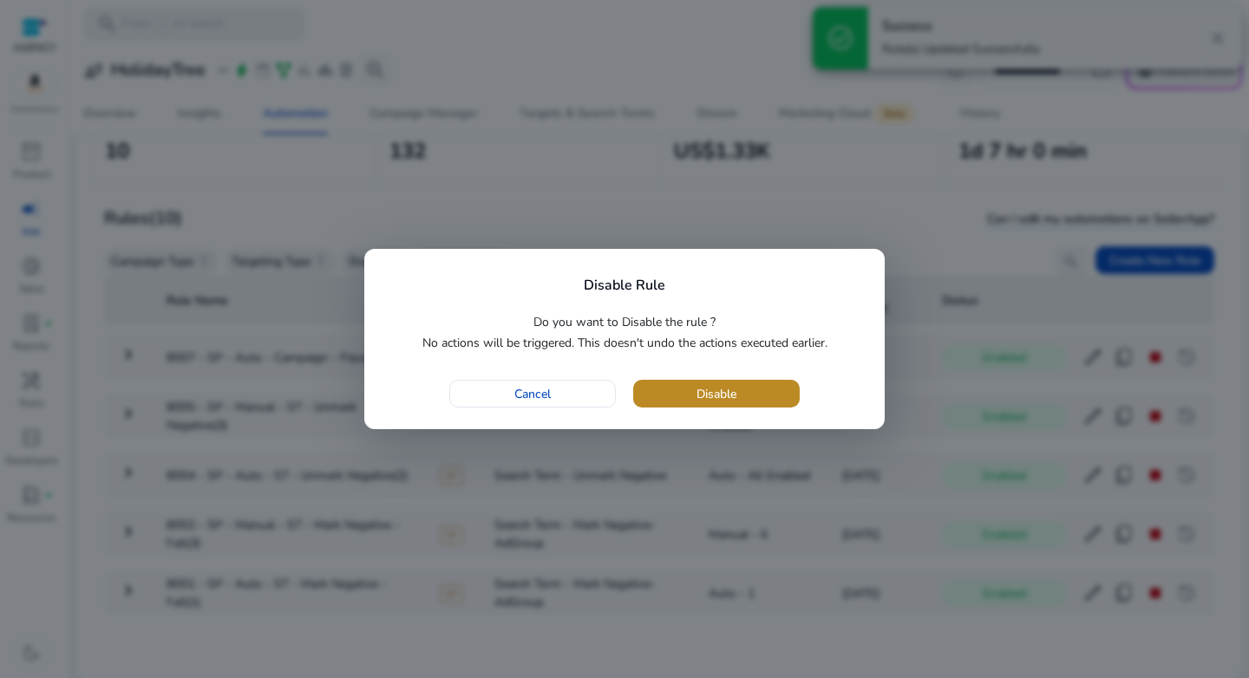
click at [737, 395] on span "button" at bounding box center [716, 394] width 166 height 42
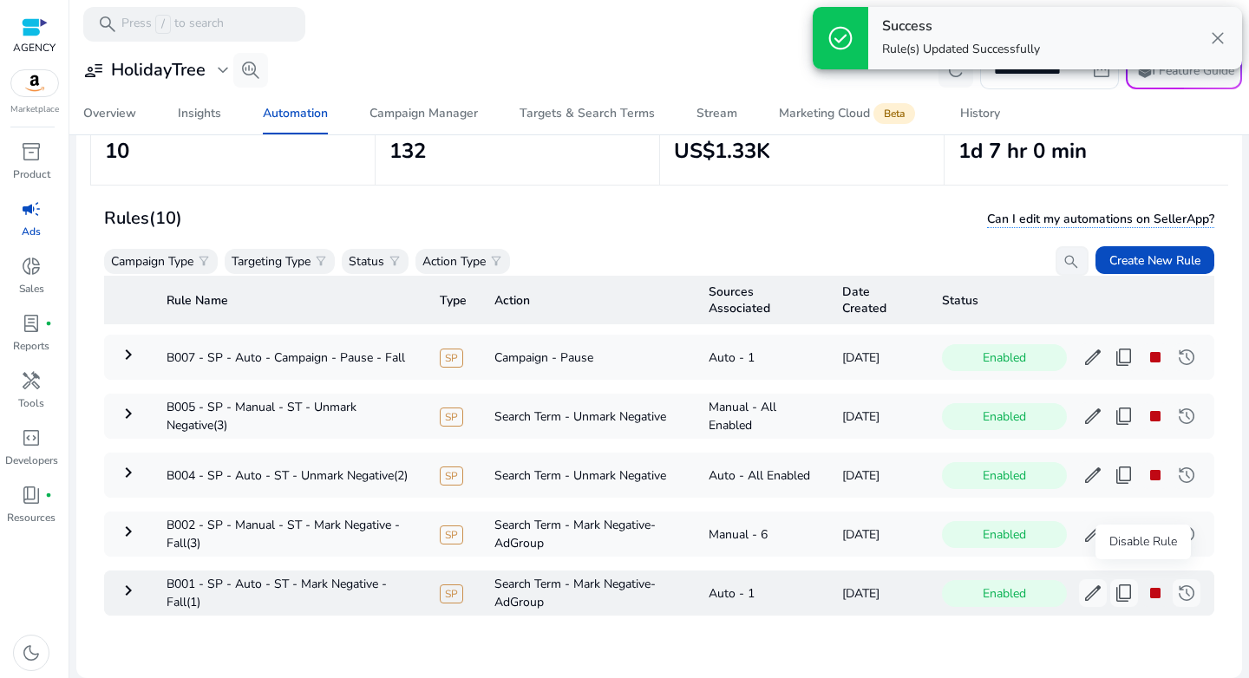
click at [1146, 584] on span "stop" at bounding box center [1155, 593] width 21 height 21
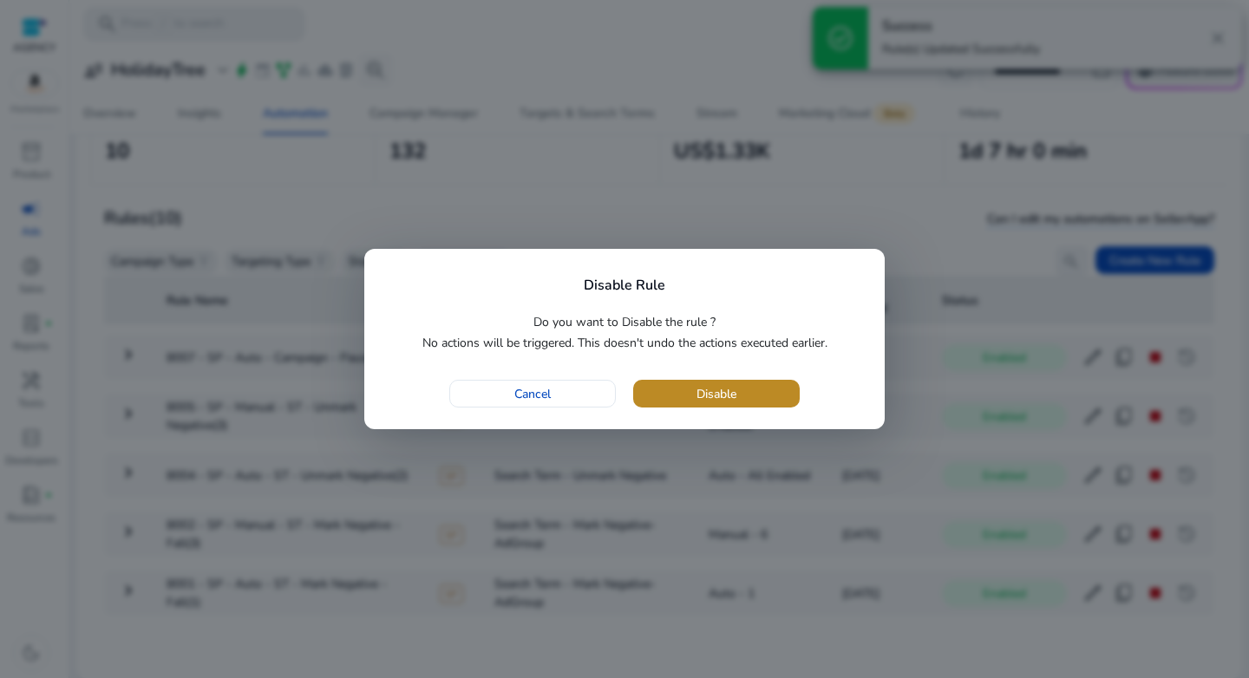
click at [743, 401] on span "button" at bounding box center [716, 394] width 166 height 42
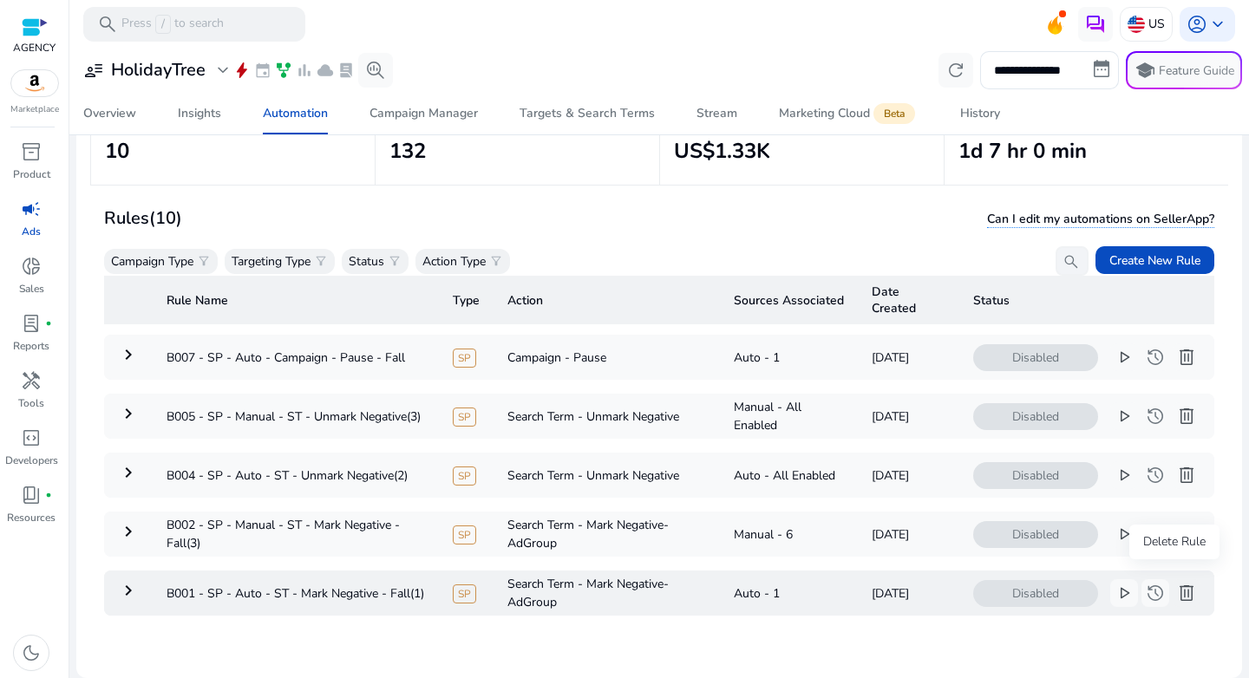
click at [1178, 583] on span "delete" at bounding box center [1186, 593] width 21 height 21
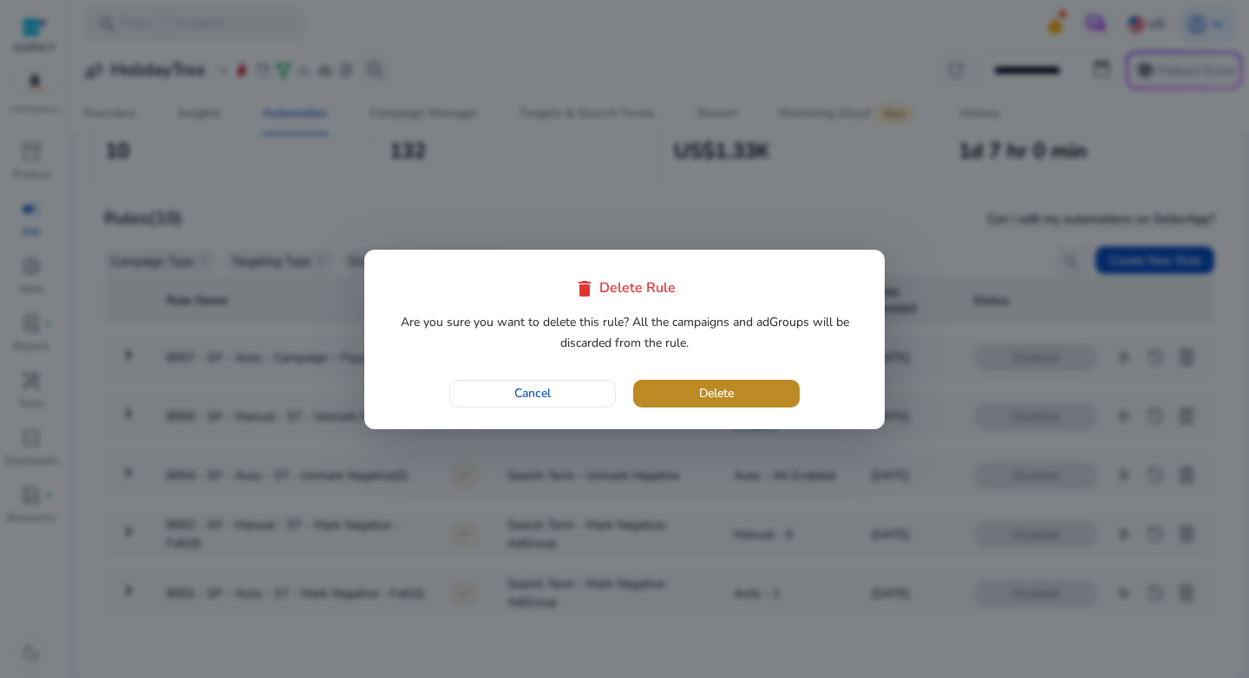
click at [759, 391] on span "button" at bounding box center [716, 394] width 166 height 42
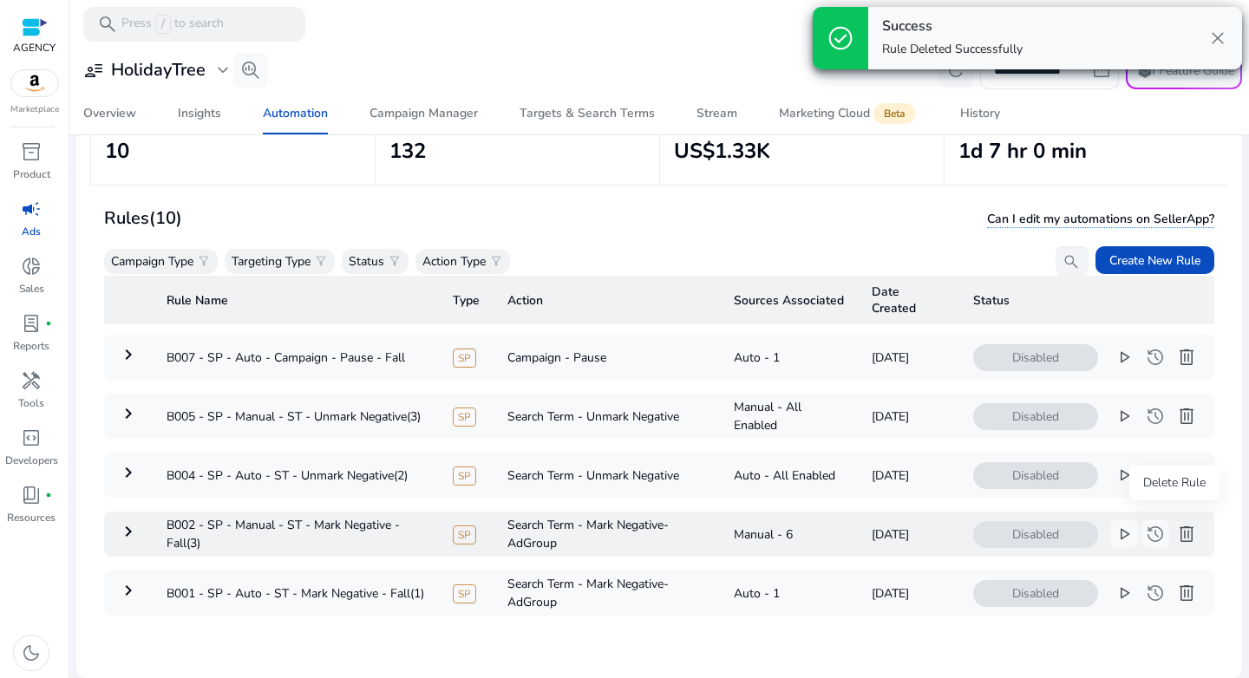
click at [1176, 524] on span "delete" at bounding box center [1186, 534] width 21 height 21
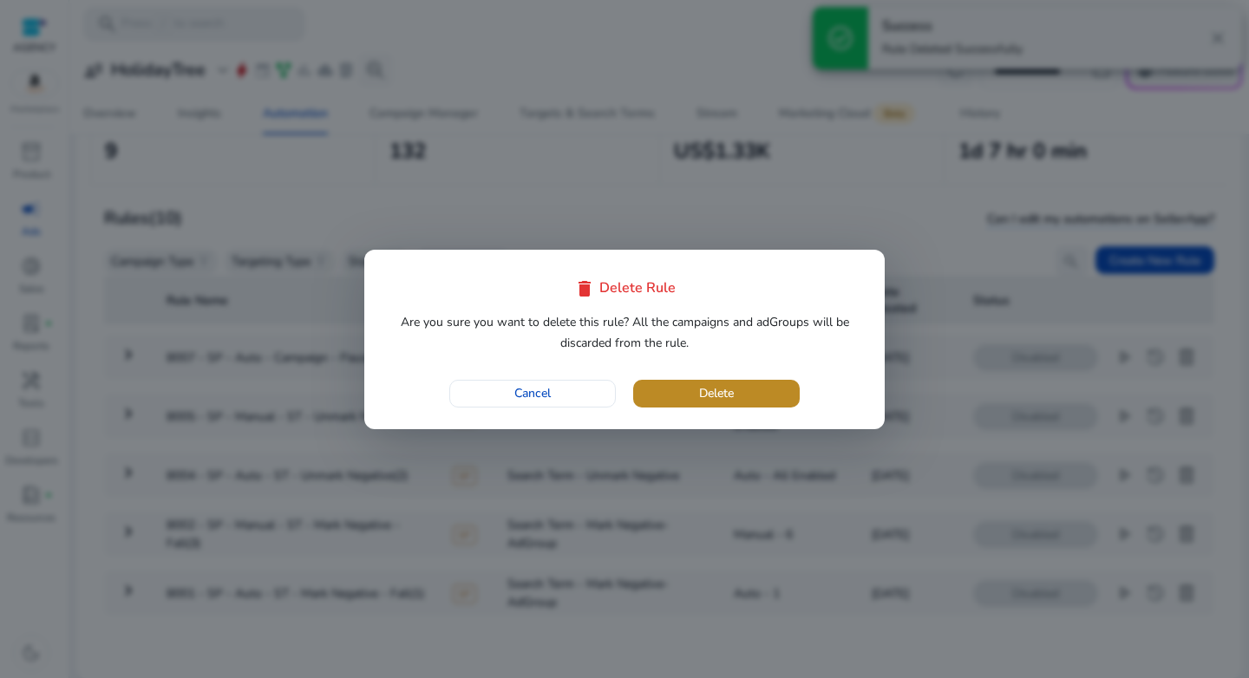
click at [752, 395] on span "button" at bounding box center [716, 394] width 166 height 42
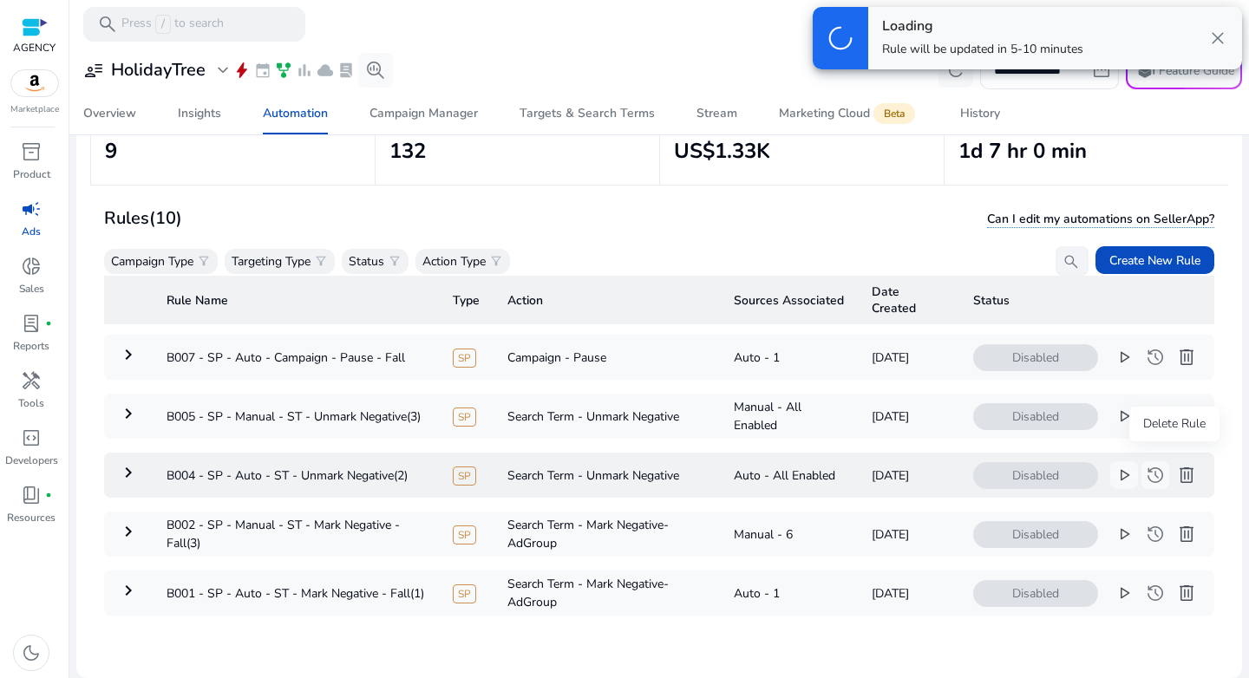
click at [1176, 465] on span "delete" at bounding box center [1186, 475] width 21 height 21
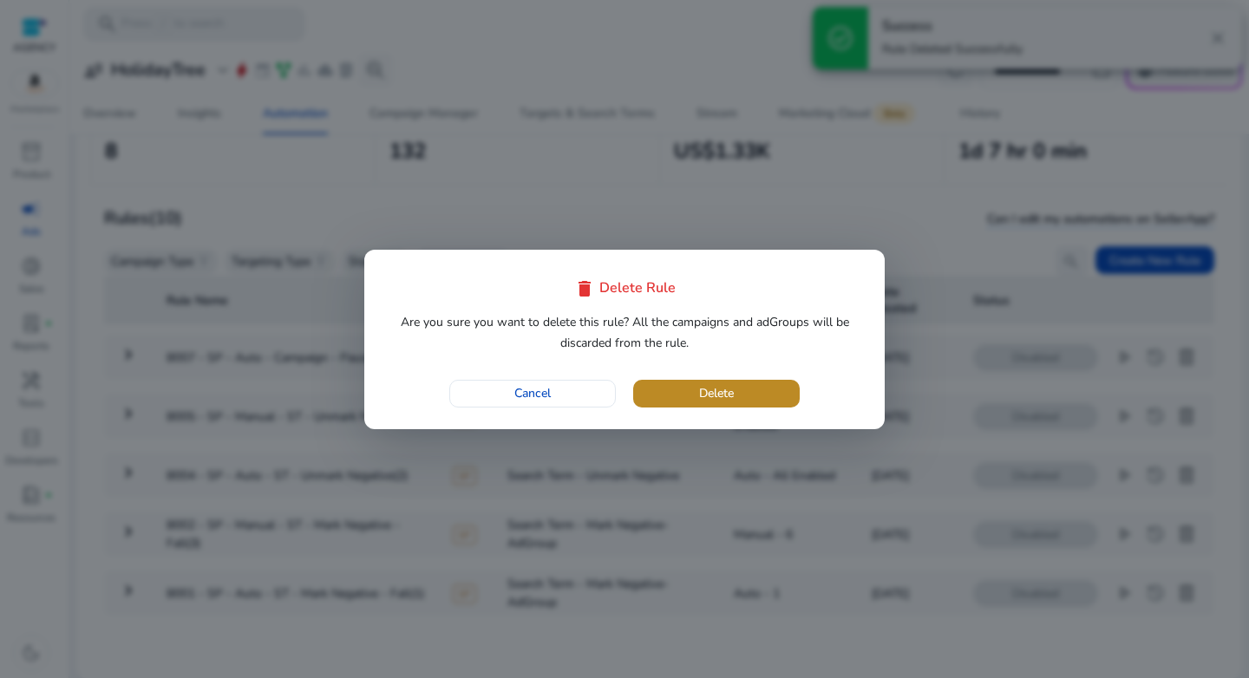
click at [739, 395] on span "button" at bounding box center [716, 394] width 166 height 42
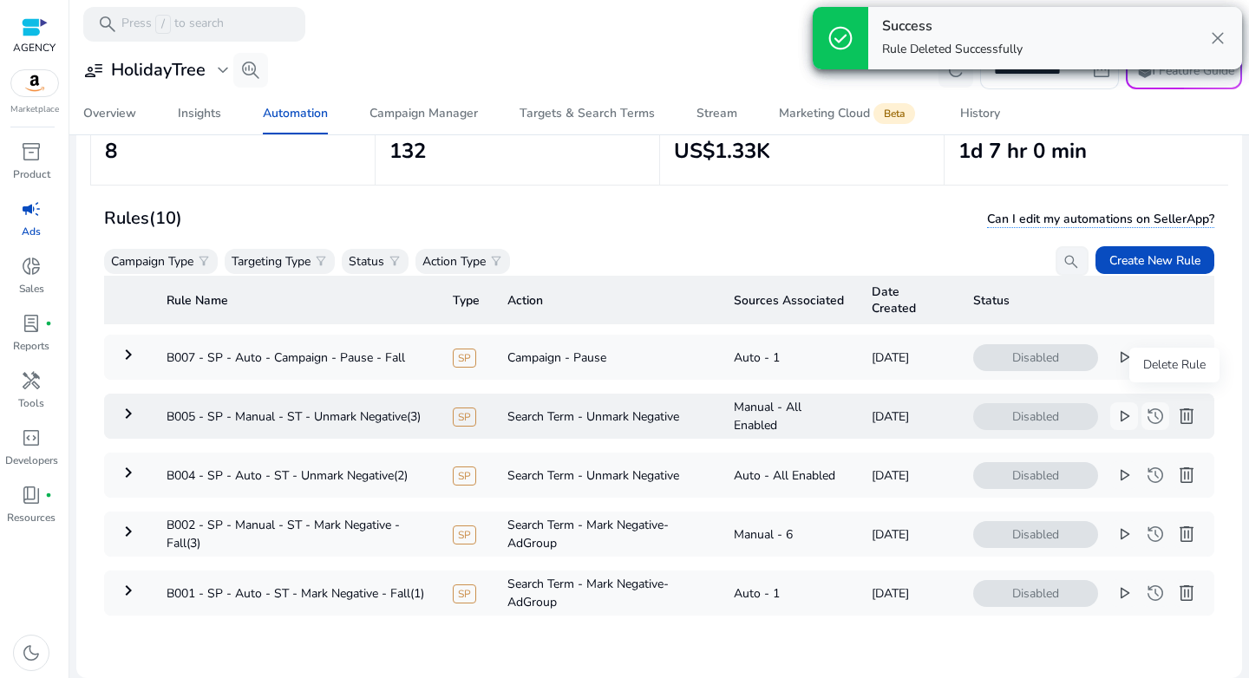
click at [1178, 406] on span "delete" at bounding box center [1186, 416] width 21 height 21
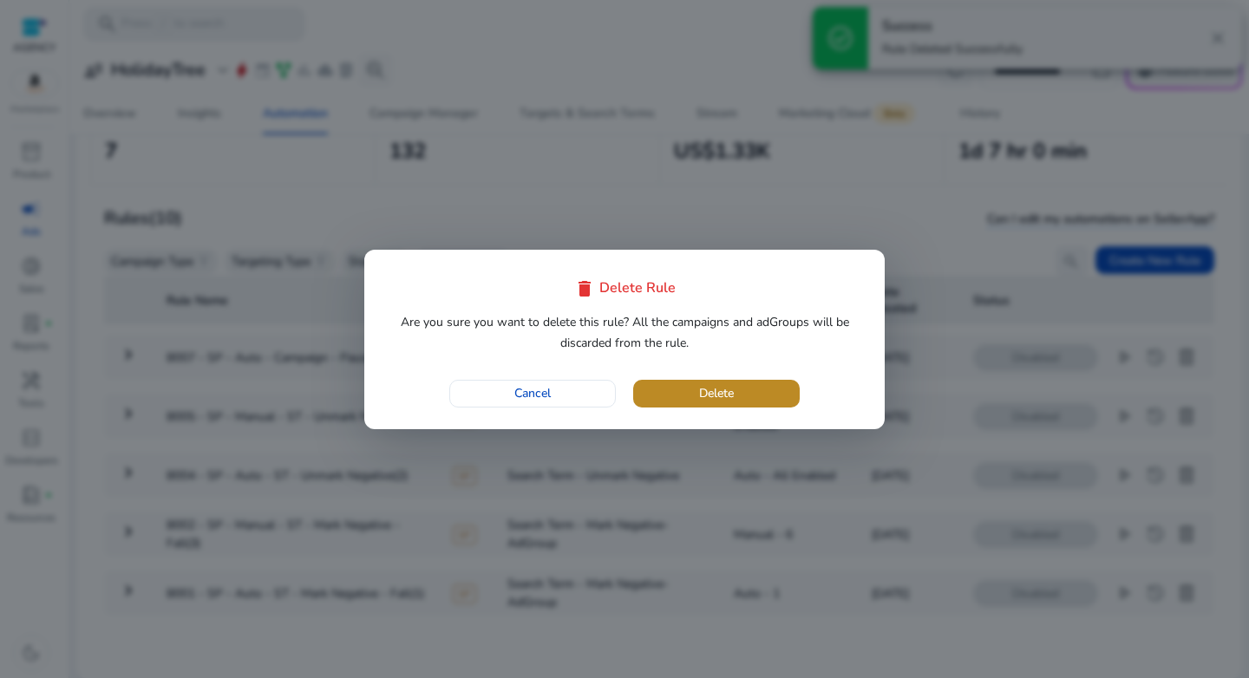
click at [747, 390] on span "button" at bounding box center [716, 394] width 166 height 42
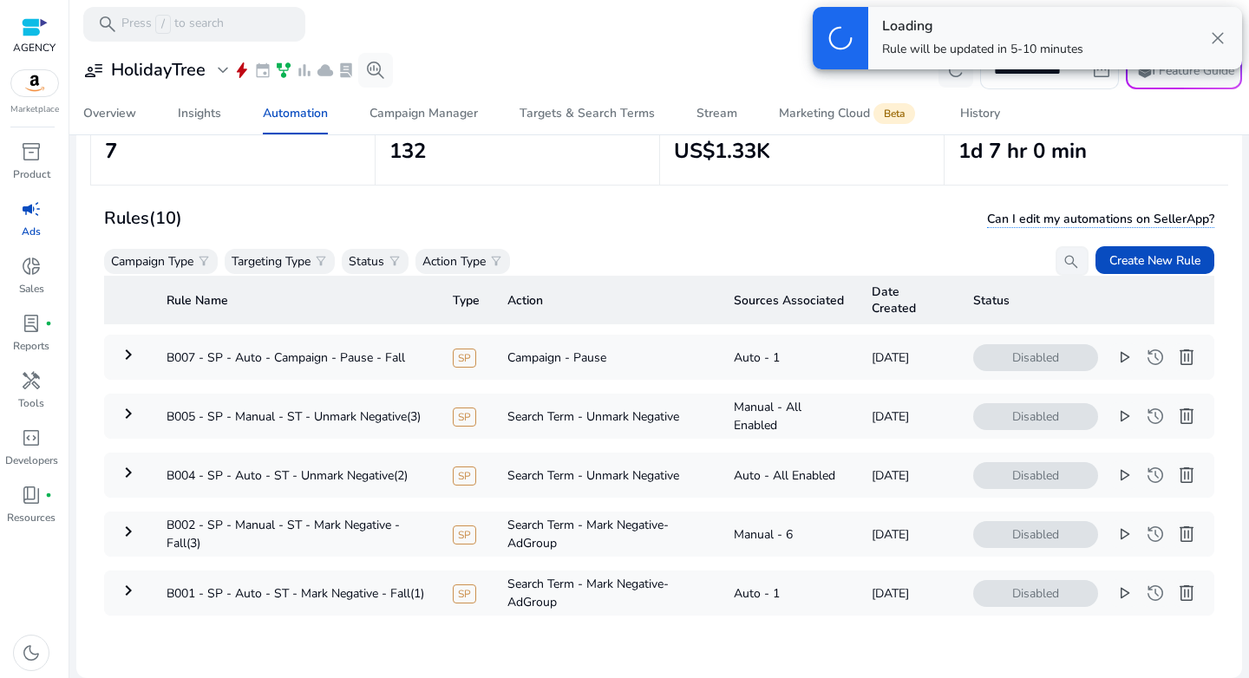
scroll to position [134, 0]
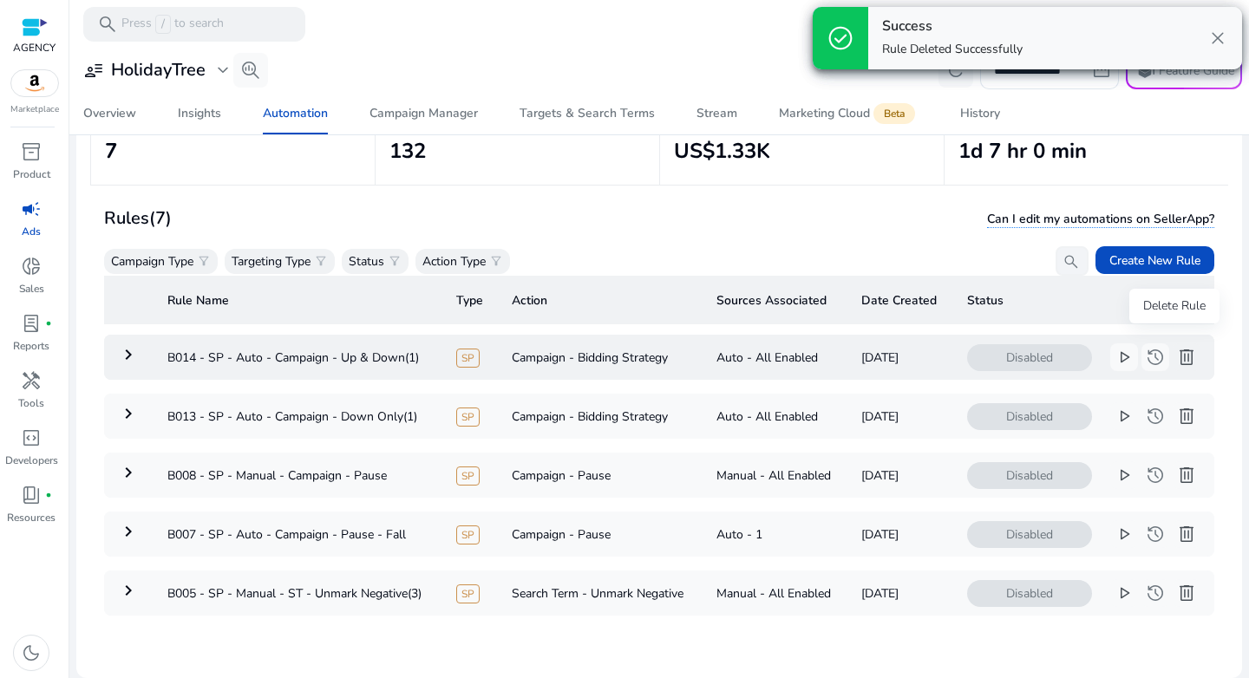
click at [1176, 349] on span "delete" at bounding box center [1186, 357] width 21 height 21
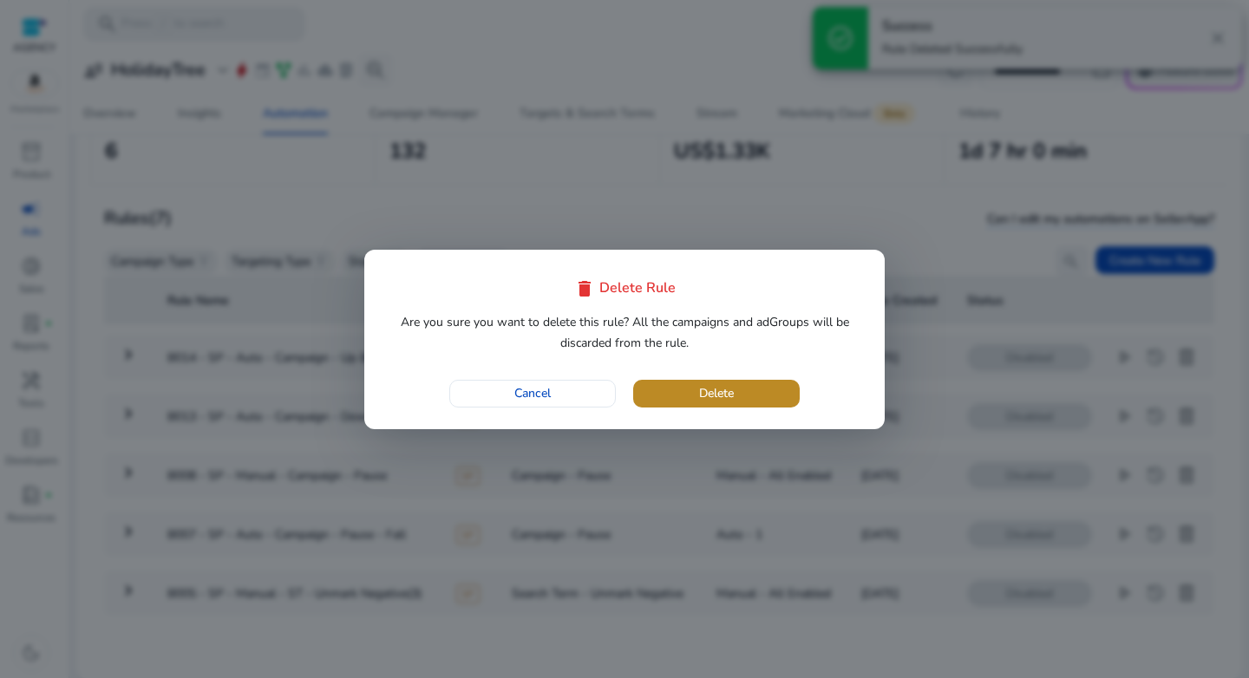
click at [742, 397] on span "button" at bounding box center [716, 394] width 166 height 42
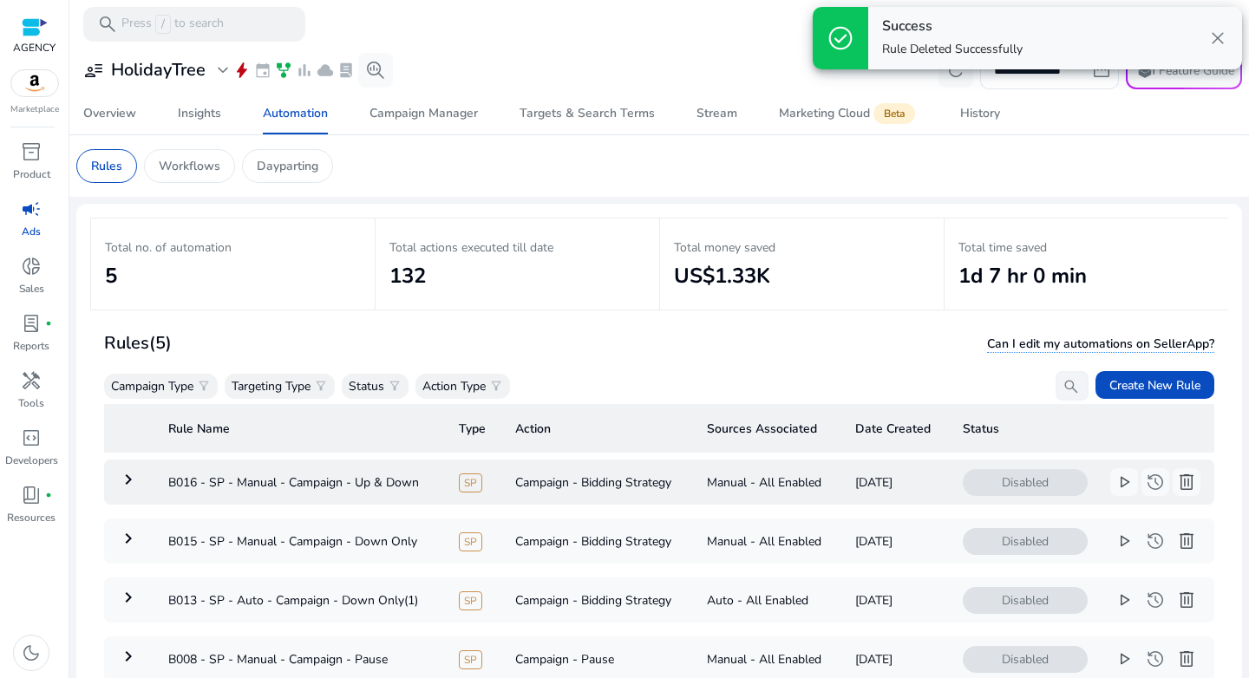
scroll to position [127, 0]
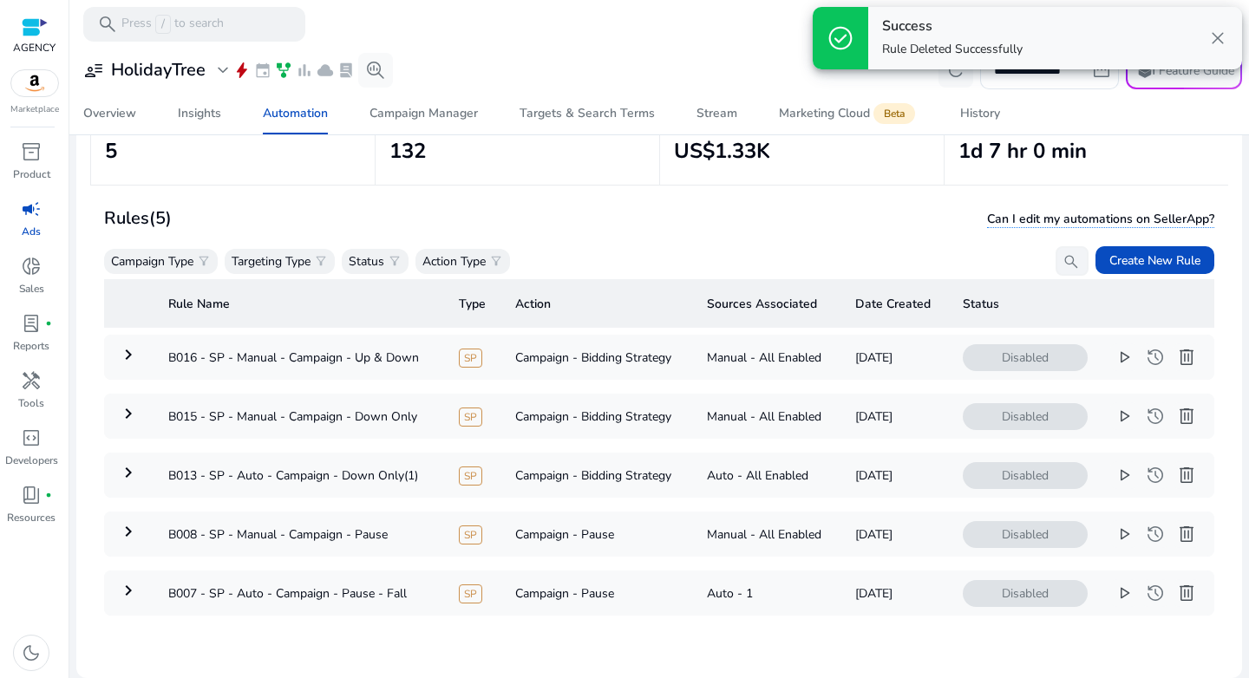
click at [761, 231] on div "Rules (5) Can I edit my automations on SellerApp? Campaign Type filter_alt Targ…" at bounding box center [659, 240] width 1110 height 73
click at [1176, 347] on span "delete" at bounding box center [1186, 357] width 21 height 21
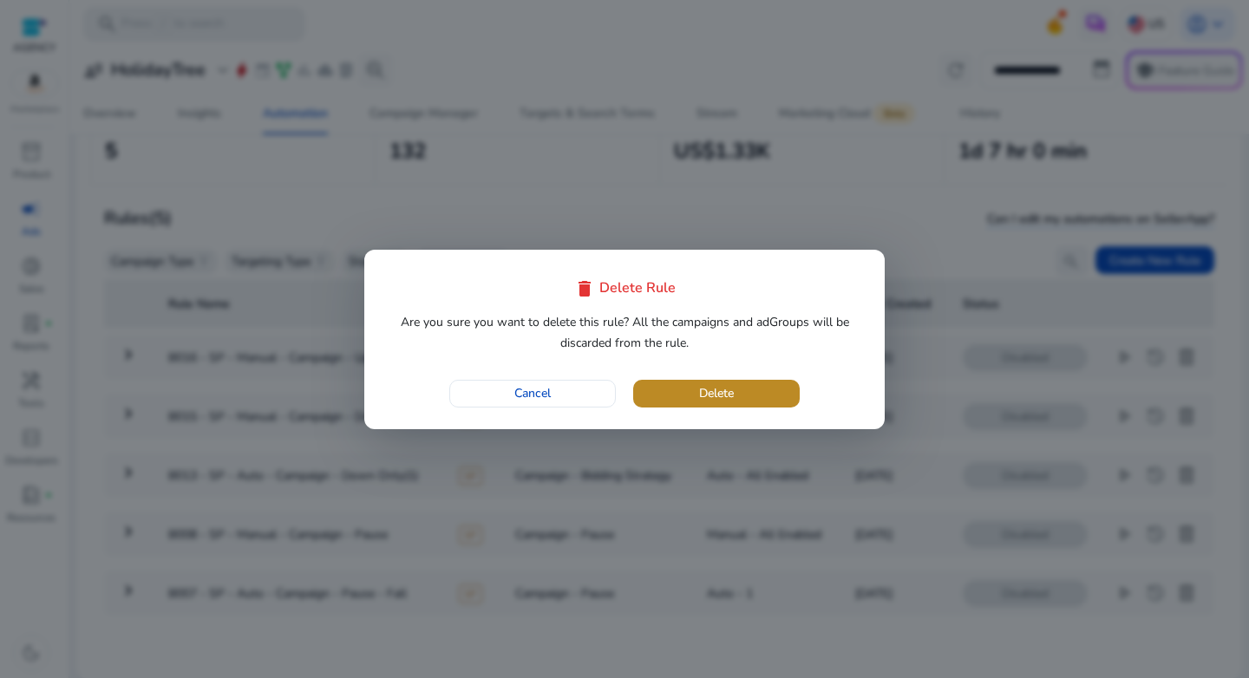
click at [791, 397] on span "button" at bounding box center [716, 394] width 166 height 42
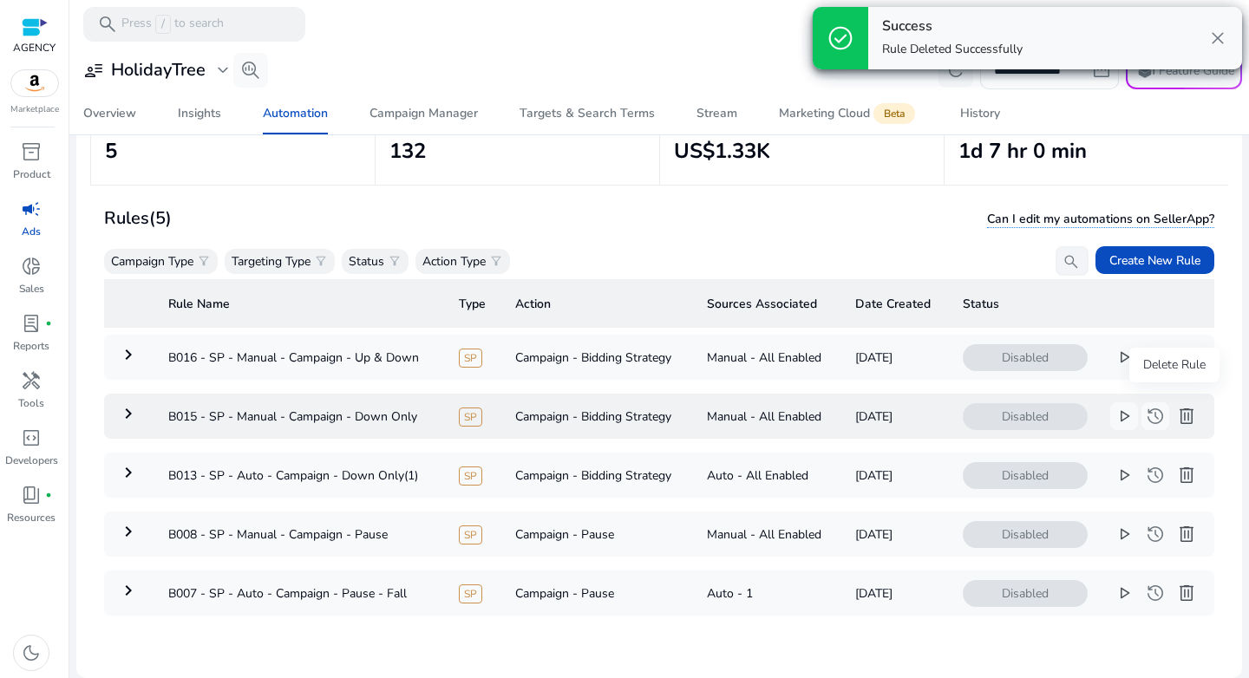
click at [1184, 406] on span "delete" at bounding box center [1186, 416] width 21 height 21
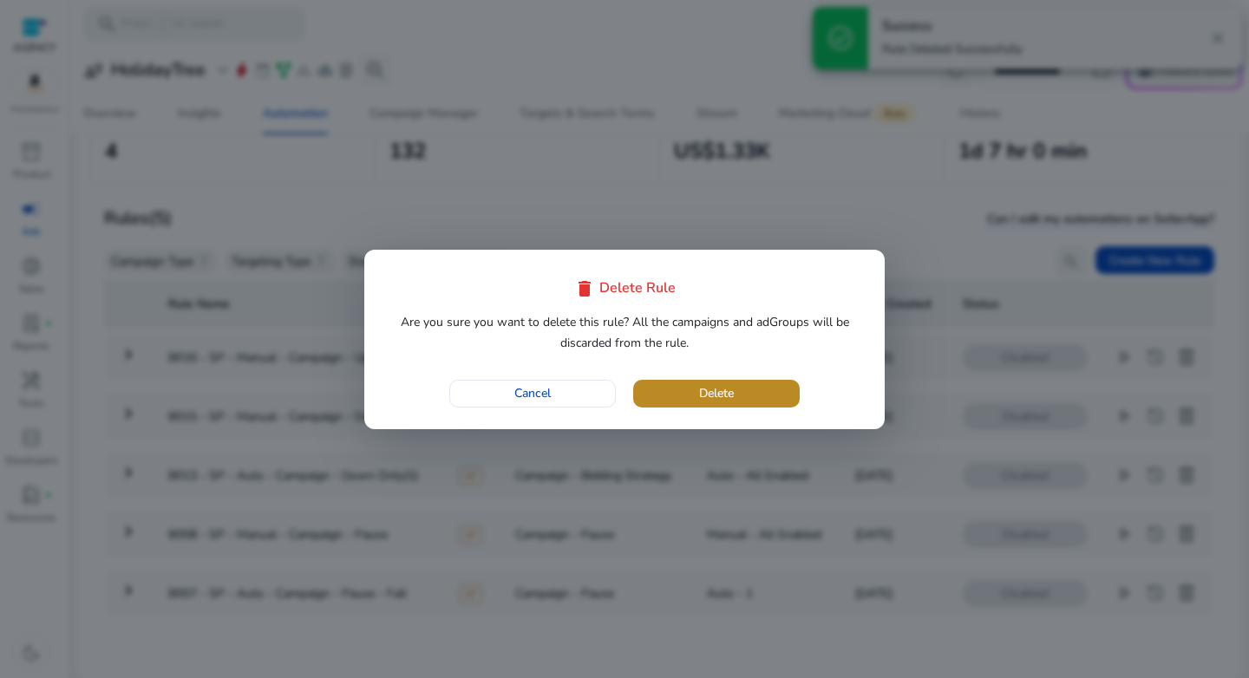
click at [716, 402] on span "button" at bounding box center [716, 394] width 166 height 42
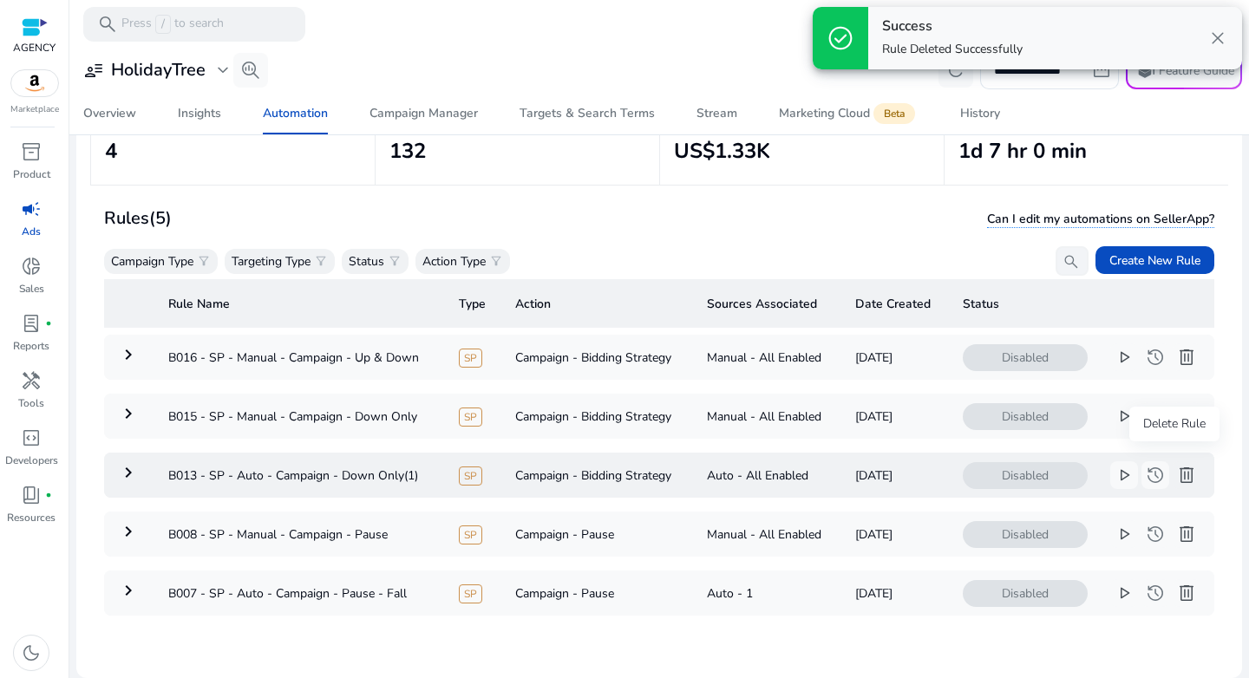
click at [1177, 465] on span "delete" at bounding box center [1186, 475] width 21 height 21
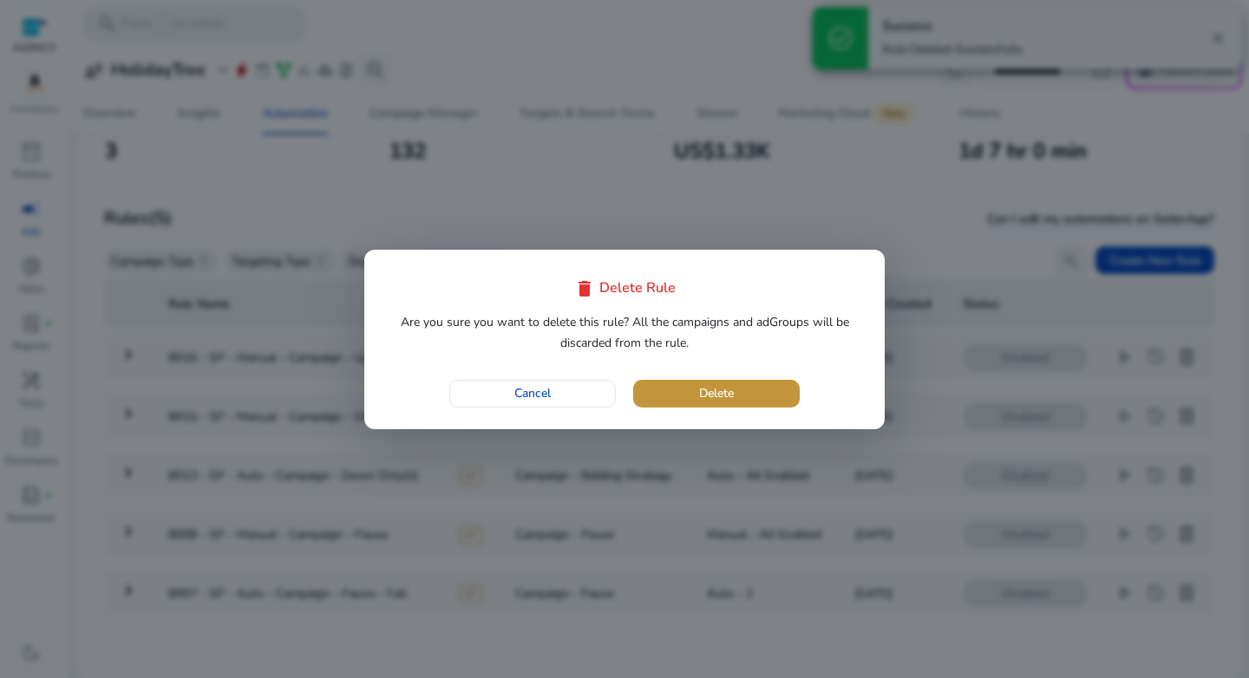
click at [792, 397] on span "button" at bounding box center [716, 394] width 166 height 42
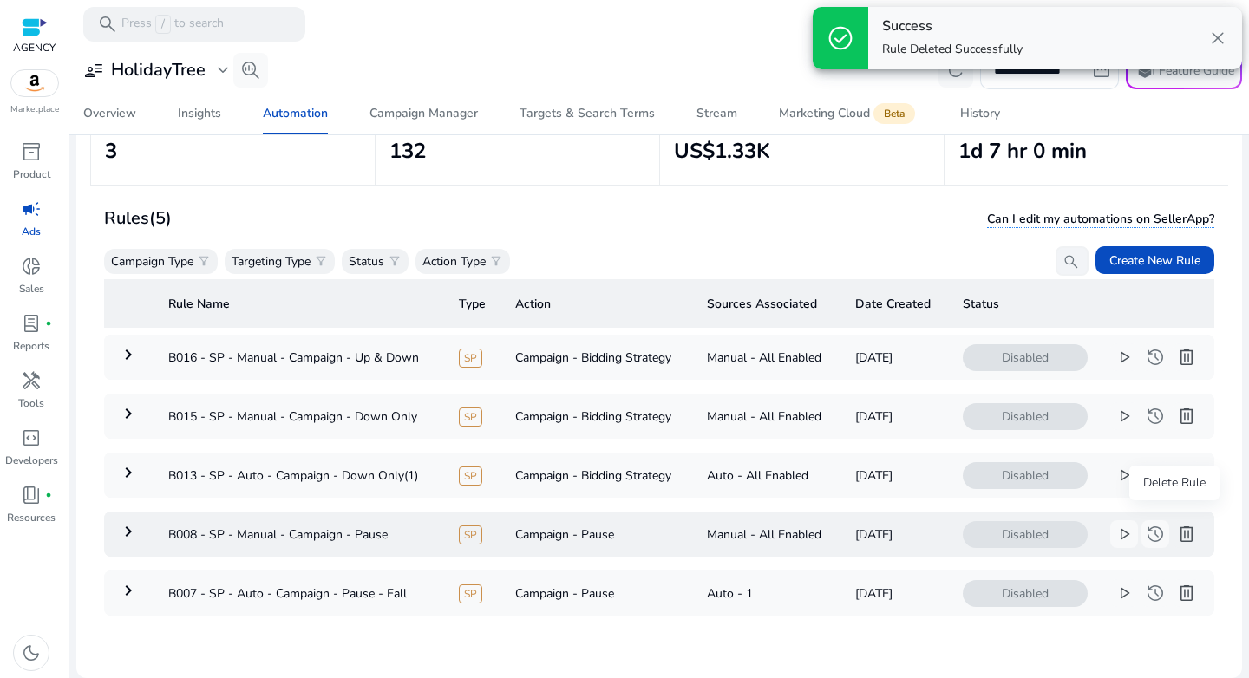
click at [1176, 524] on span "delete" at bounding box center [1186, 534] width 21 height 21
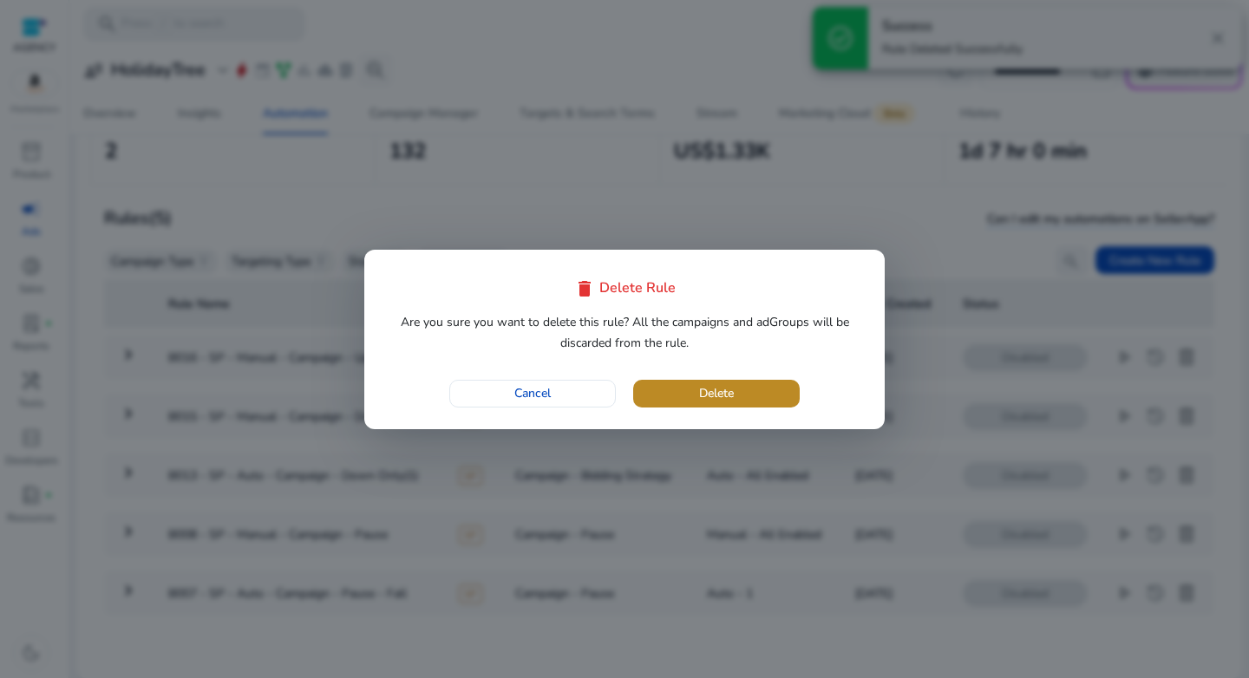
click at [741, 382] on span "button" at bounding box center [716, 394] width 166 height 42
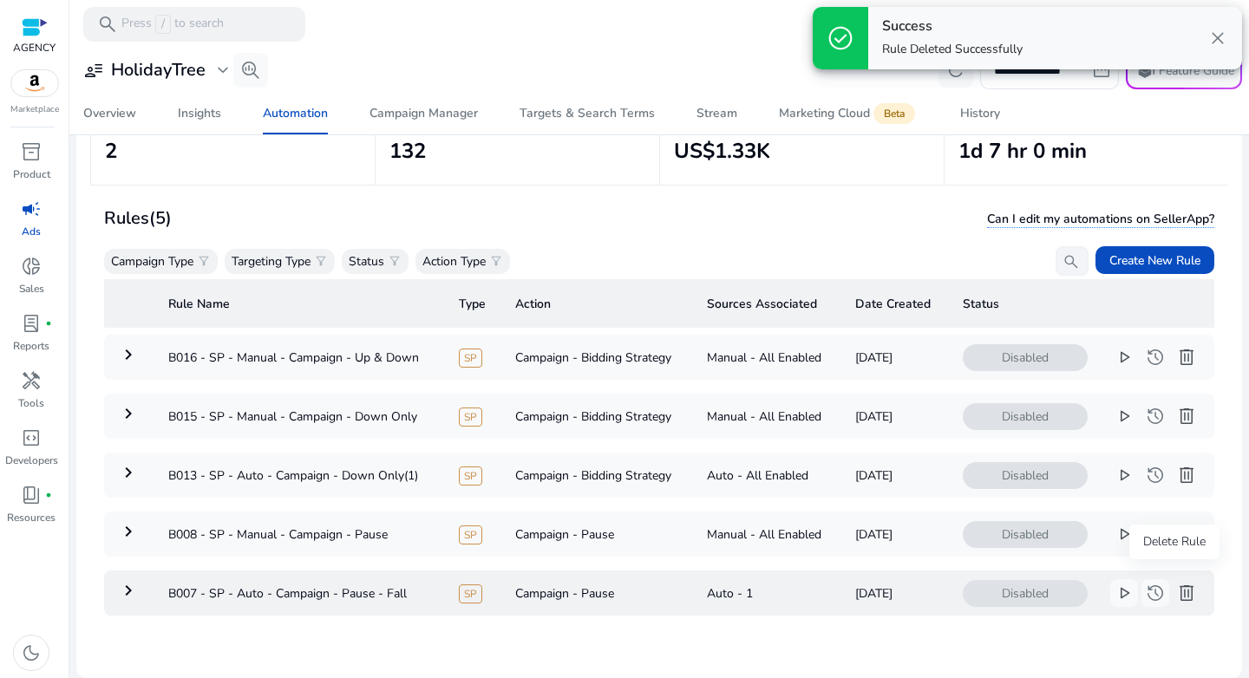
click at [1176, 583] on span "delete" at bounding box center [1186, 593] width 21 height 21
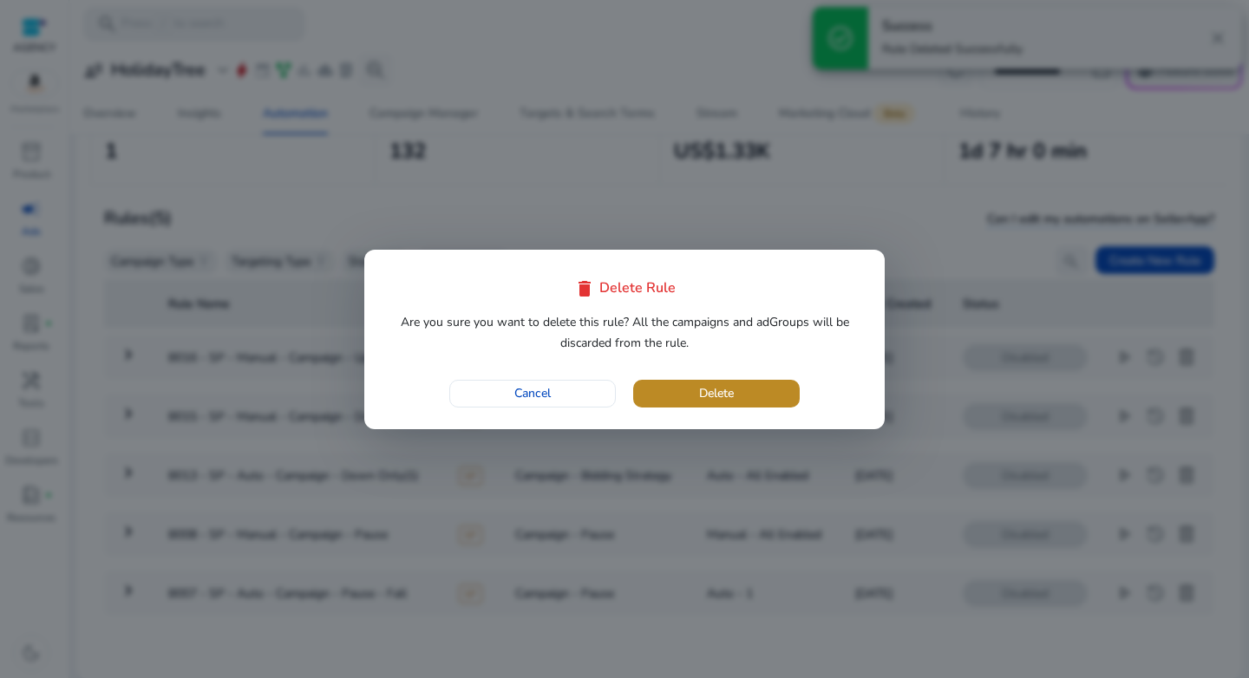
click at [708, 403] on span "button" at bounding box center [716, 394] width 166 height 42
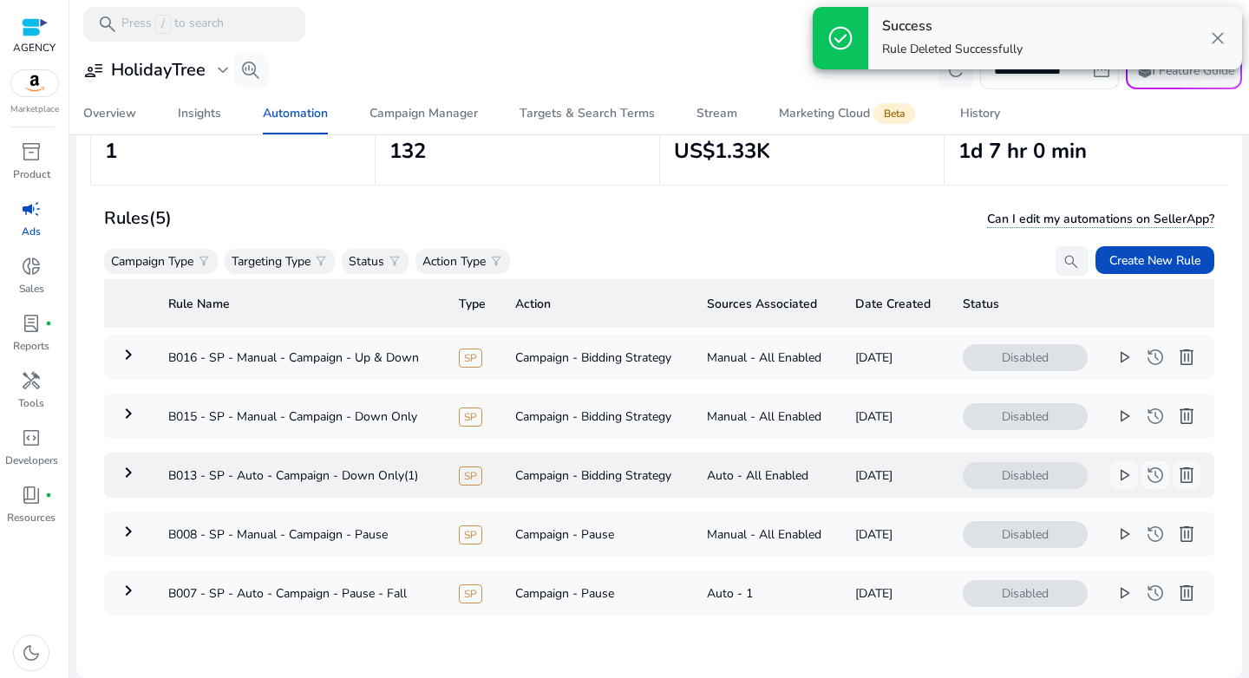
scroll to position [0, 0]
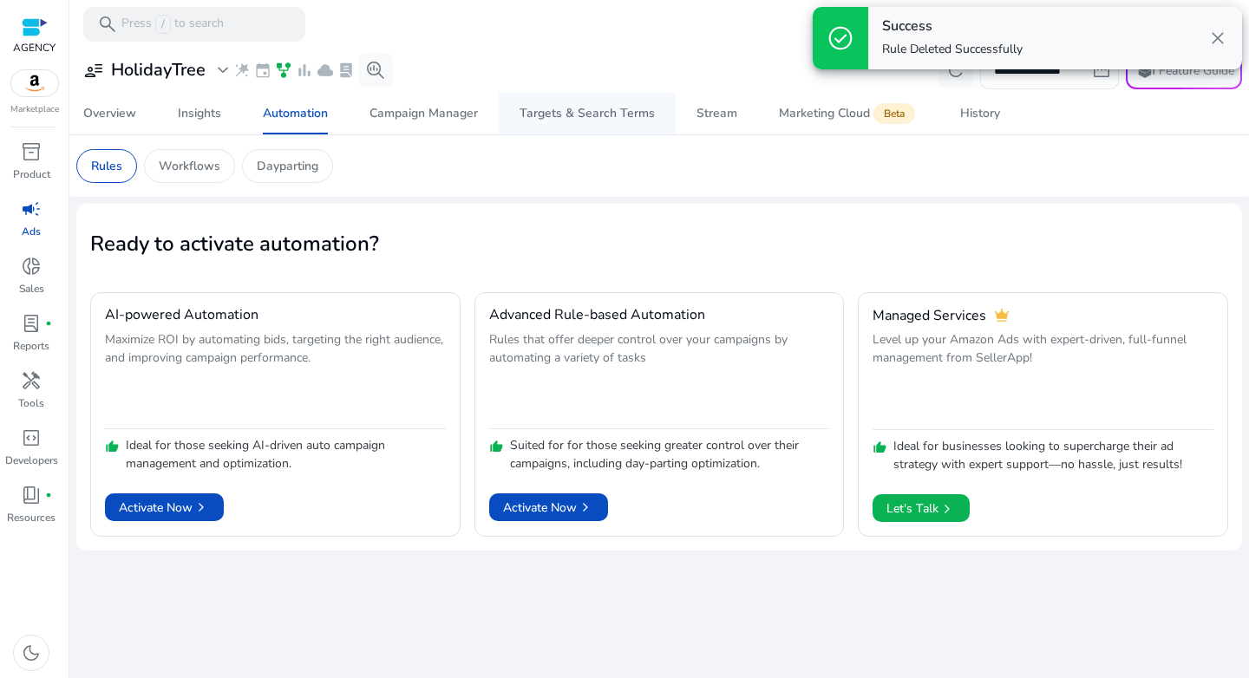
click at [546, 116] on div "Targets & Search Terms" at bounding box center [586, 114] width 135 height 12
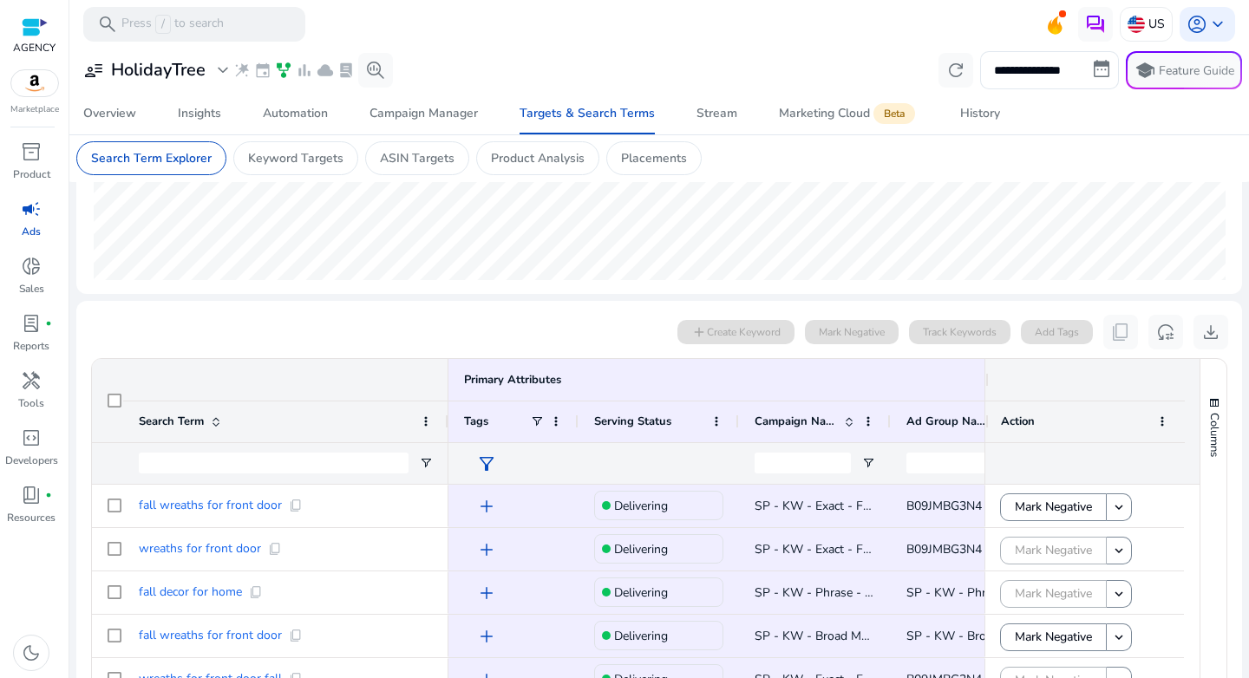
scroll to position [414, 0]
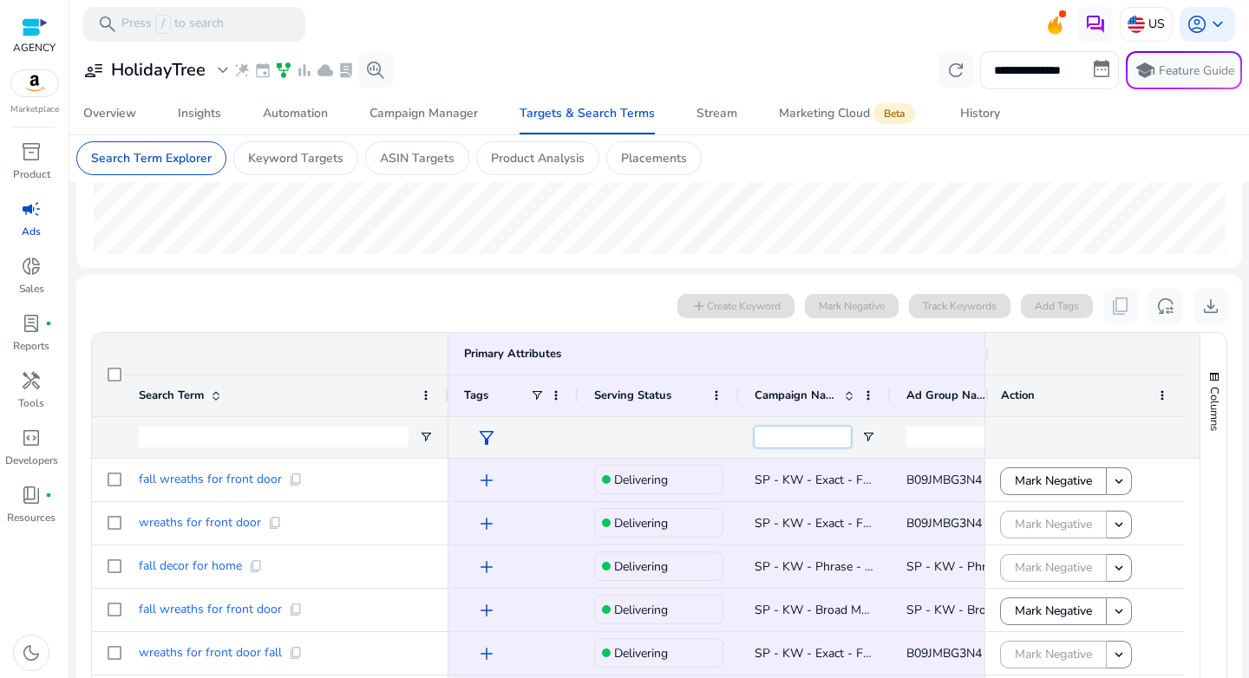
click at [793, 434] on input "Campaign Name Filter Input" at bounding box center [802, 437] width 96 height 21
paste input "**********"
type input "**********"
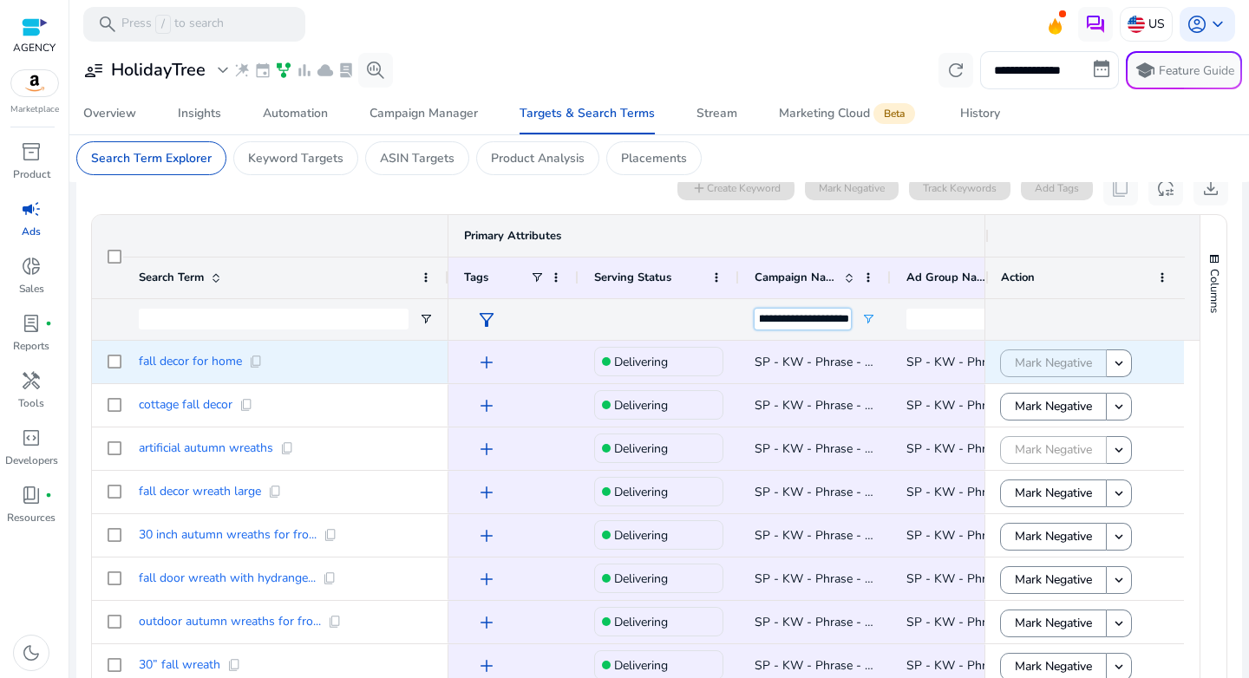
scroll to position [546, 0]
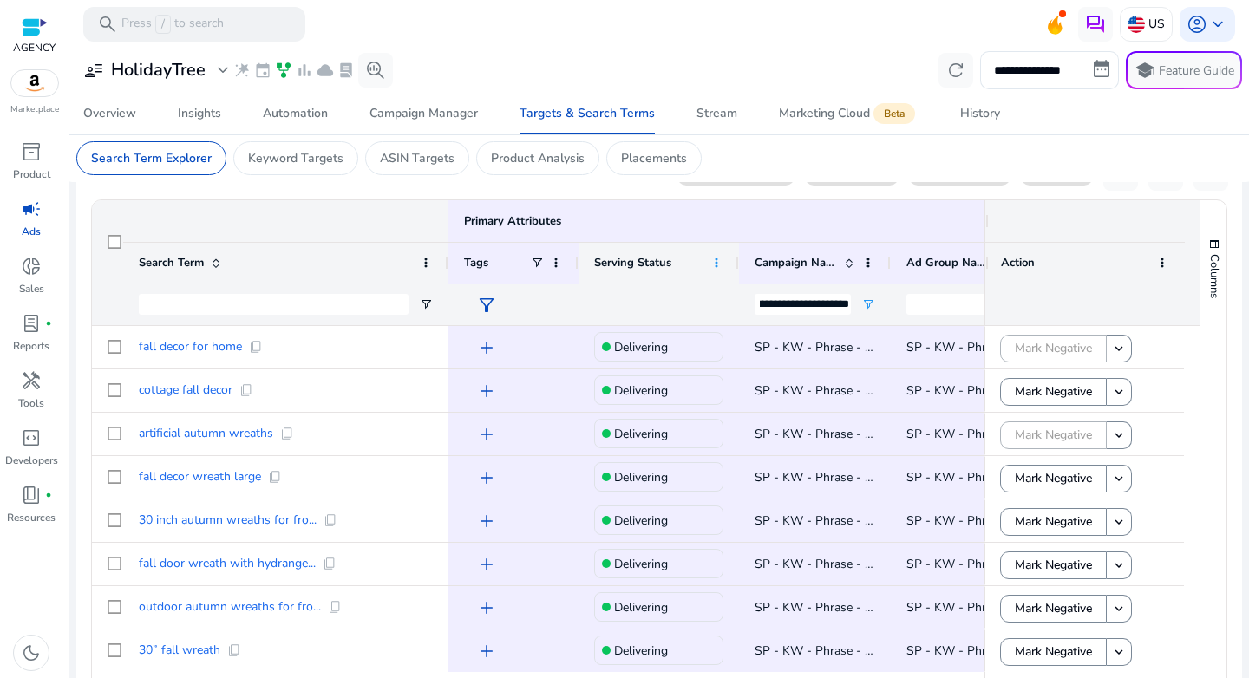
click at [718, 269] on span at bounding box center [716, 263] width 14 height 14
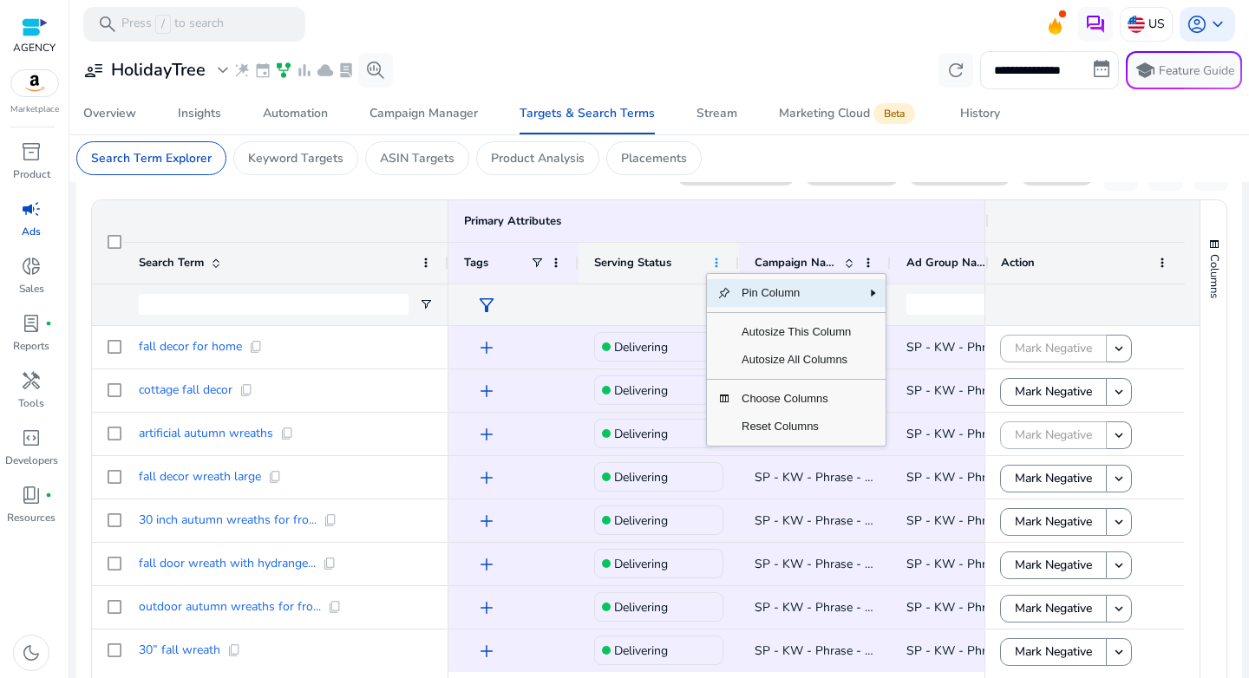
scroll to position [0, 0]
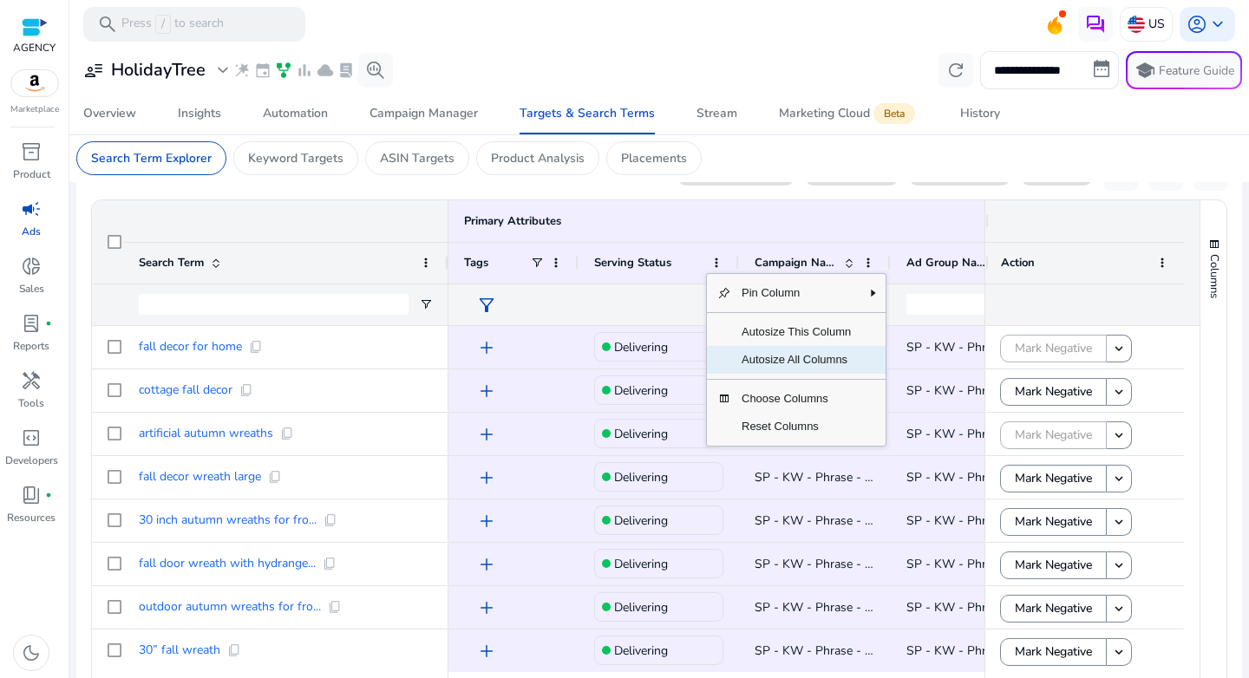
click at [775, 360] on span "Autosize All Columns" at bounding box center [796, 360] width 130 height 28
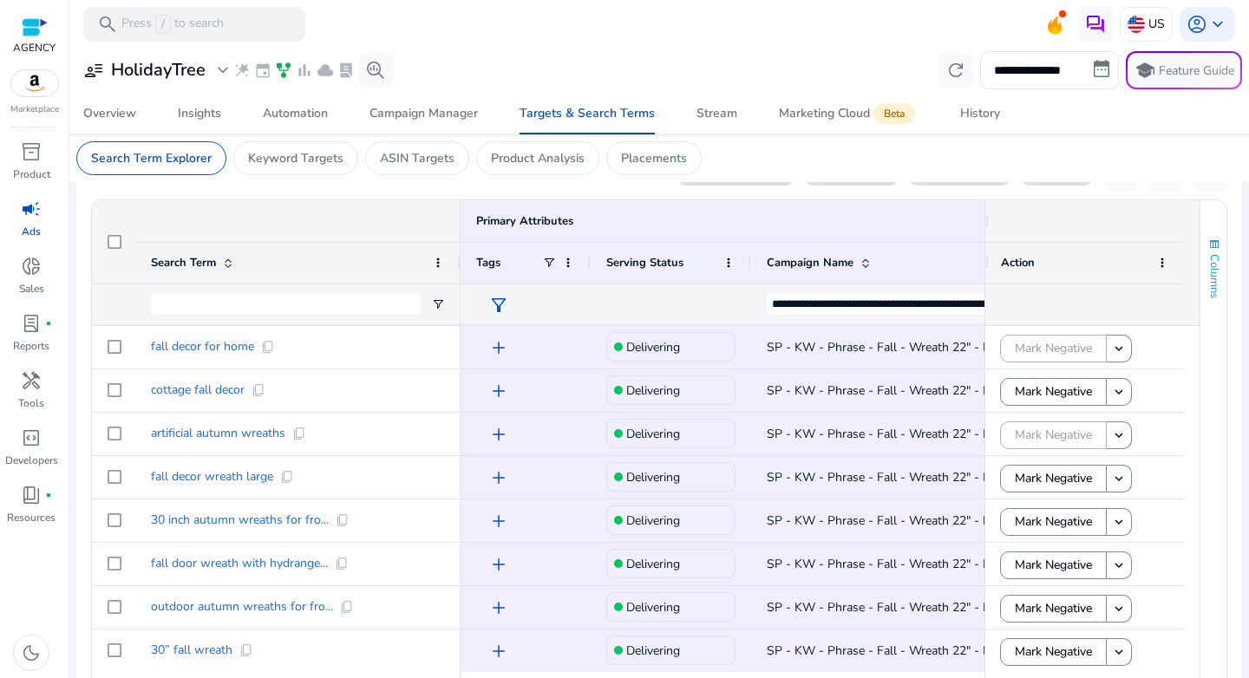
click at [1206, 274] on span "Columns" at bounding box center [1214, 276] width 16 height 44
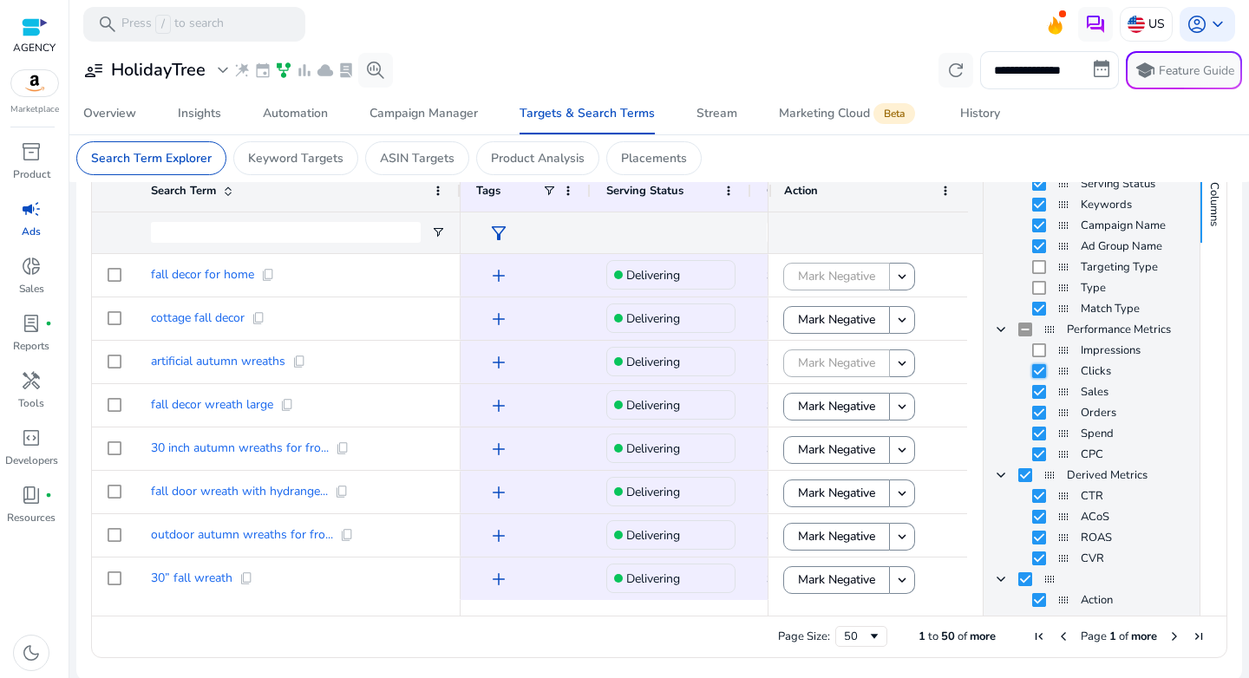
scroll to position [621, 0]
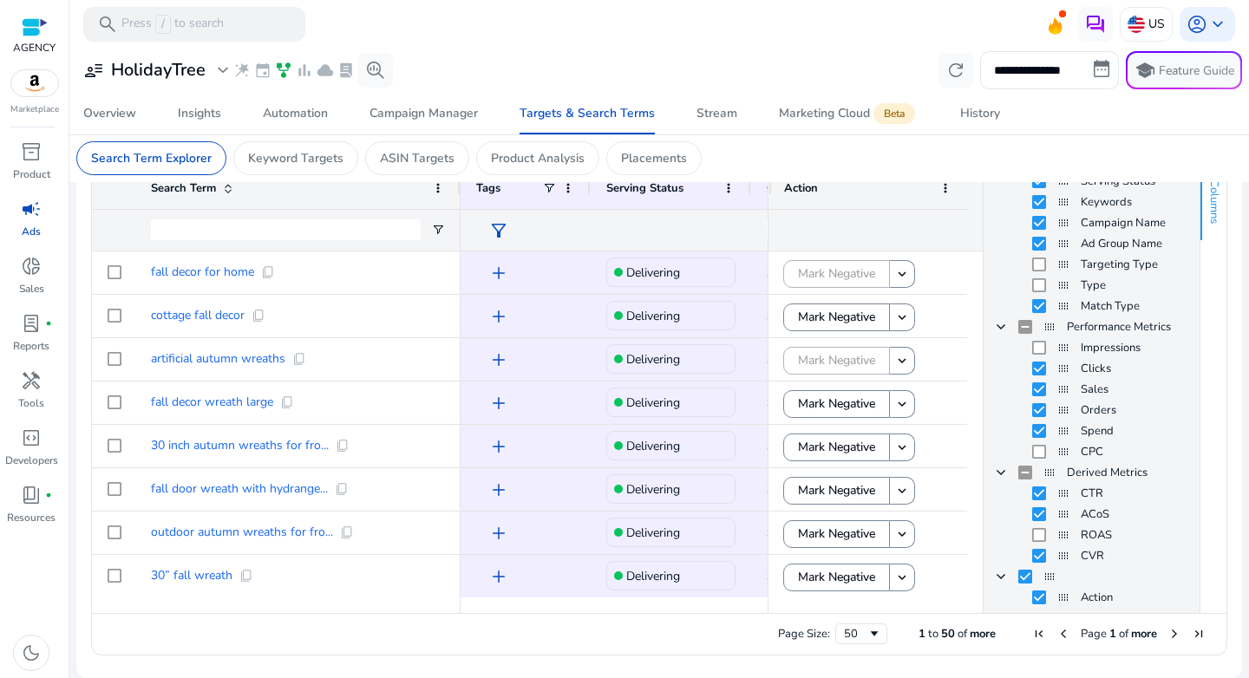
click at [1209, 222] on span "Columns" at bounding box center [1214, 202] width 16 height 44
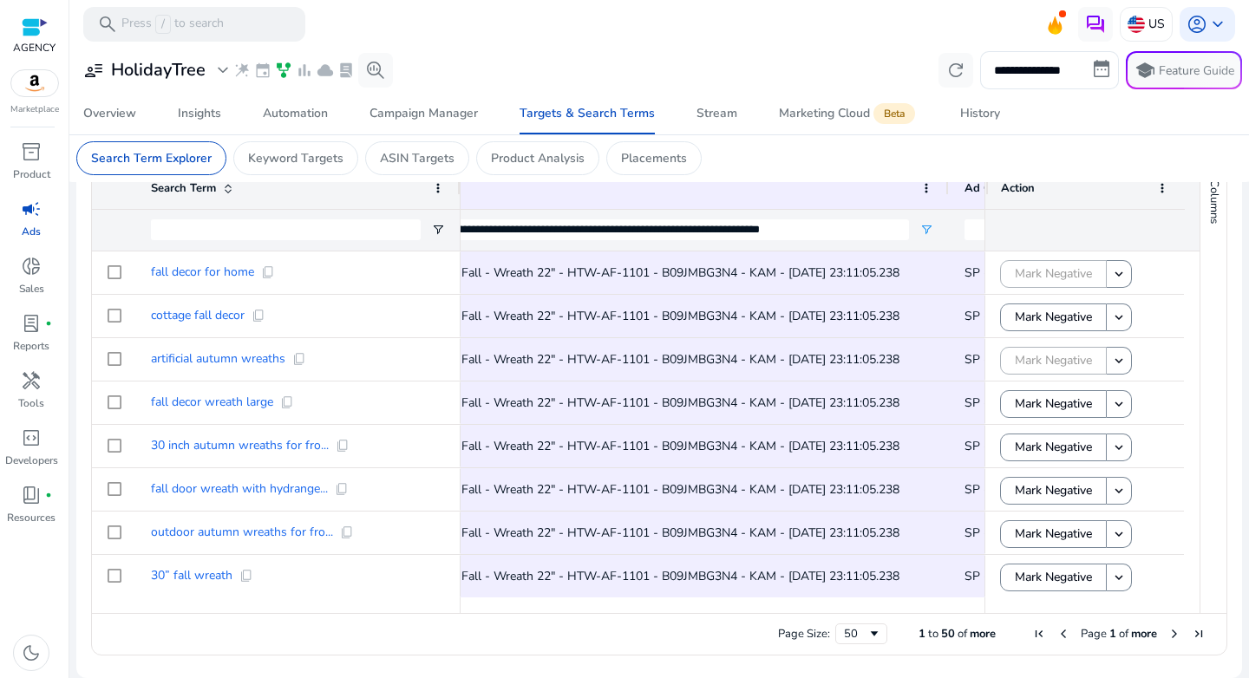
scroll to position [0, 0]
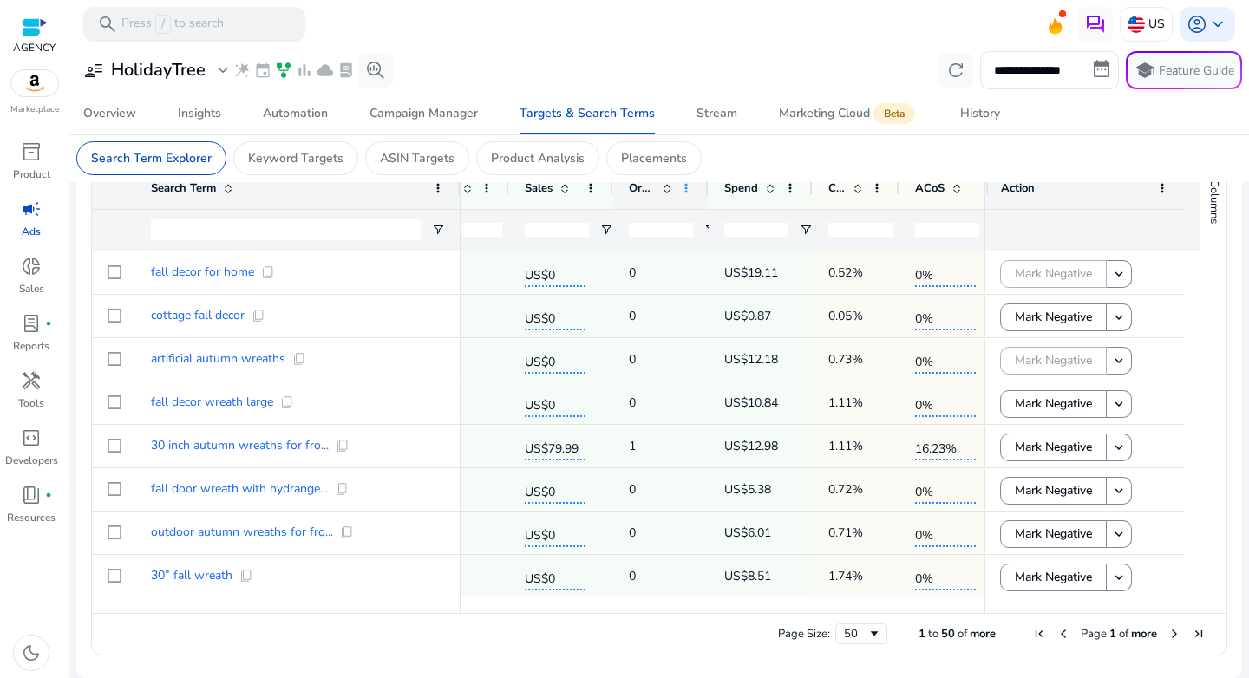
click at [685, 193] on span at bounding box center [686, 188] width 14 height 14
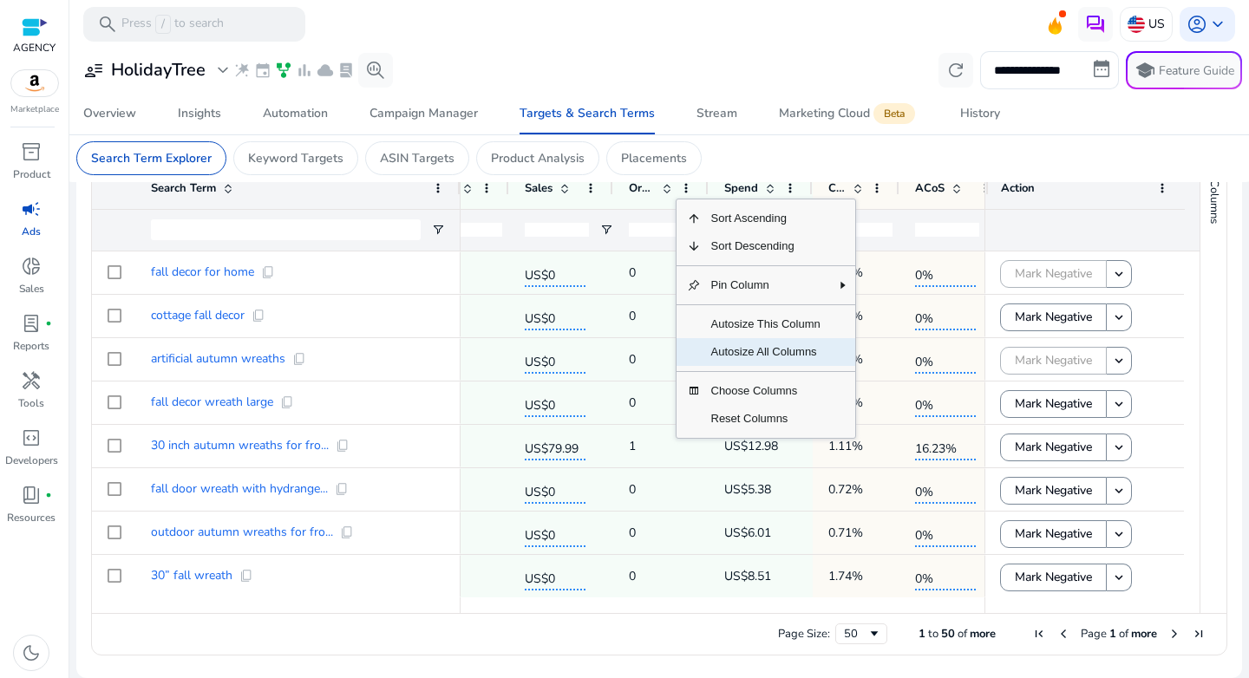
click at [757, 349] on span "Autosize All Columns" at bounding box center [766, 352] width 130 height 28
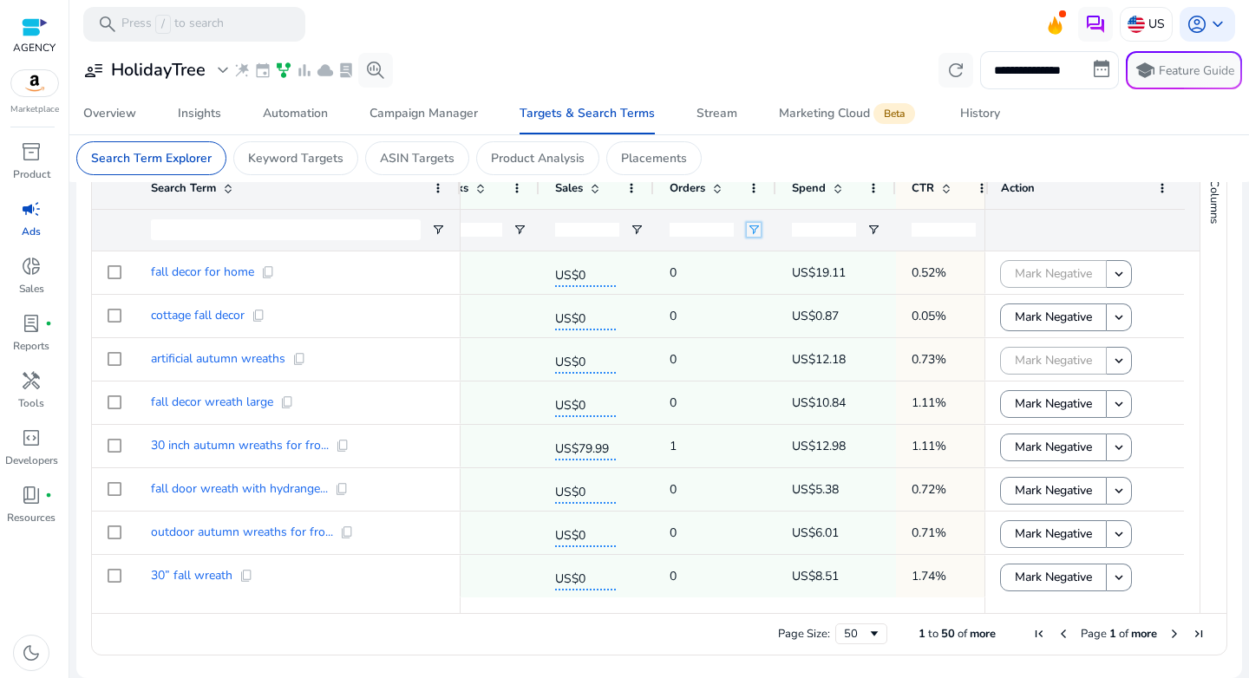
click at [756, 230] on span "Open Filter Menu" at bounding box center [754, 230] width 14 height 14
type input "*"
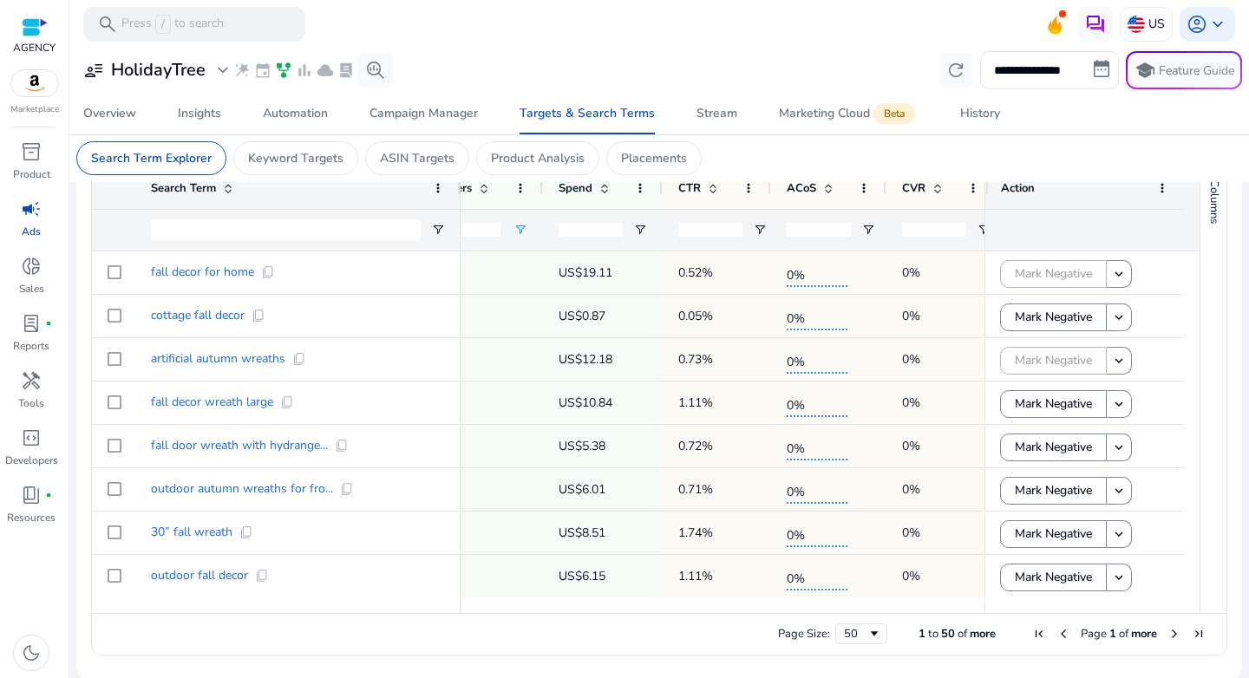
click at [652, 228] on div at bounding box center [603, 230] width 120 height 42
click at [639, 230] on span "Open Filter Menu" at bounding box center [640, 230] width 14 height 14
click at [675, 259] on div "Equals" at bounding box center [703, 262] width 106 height 13
click at [676, 282] on input "Filter Value" at bounding box center [708, 290] width 134 height 21
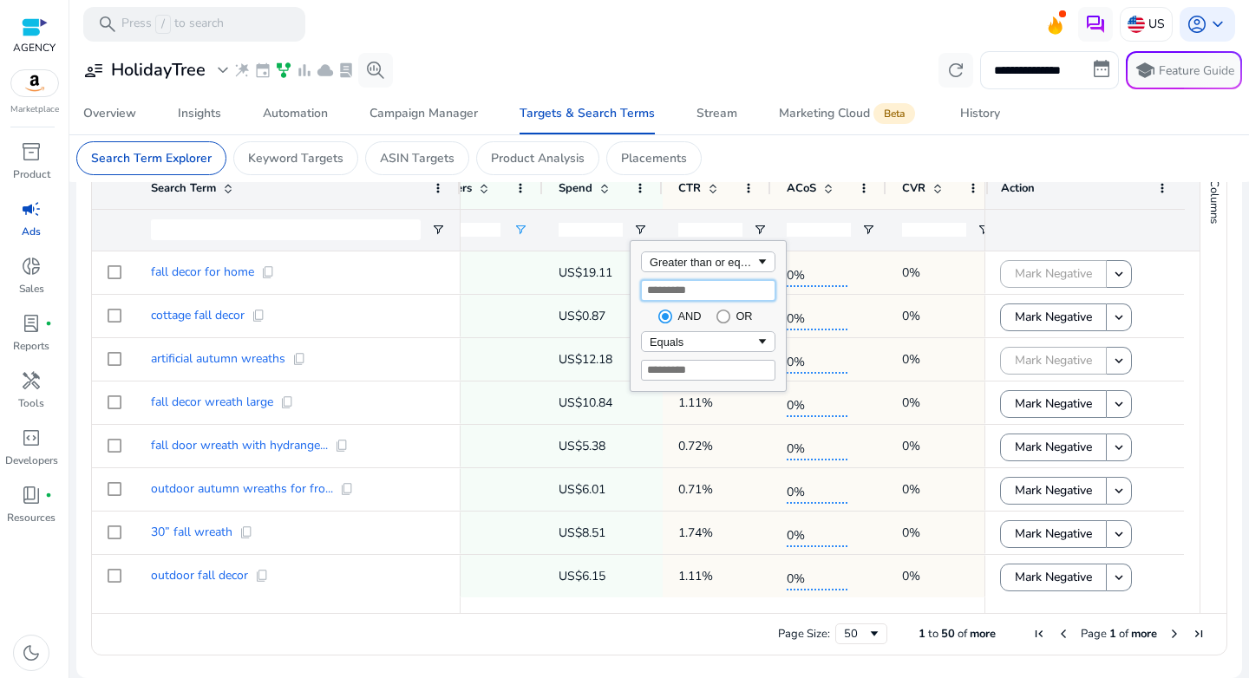
type input "**"
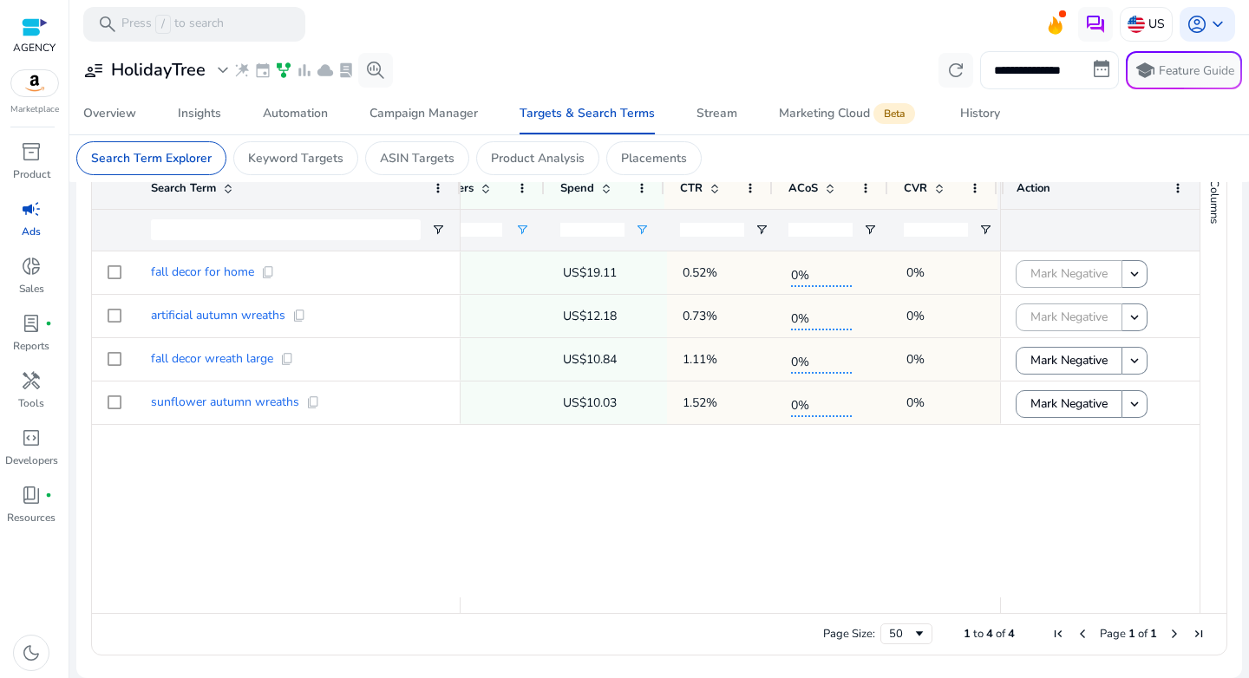
click at [1054, 75] on input "**********" at bounding box center [1049, 70] width 139 height 38
select select "*"
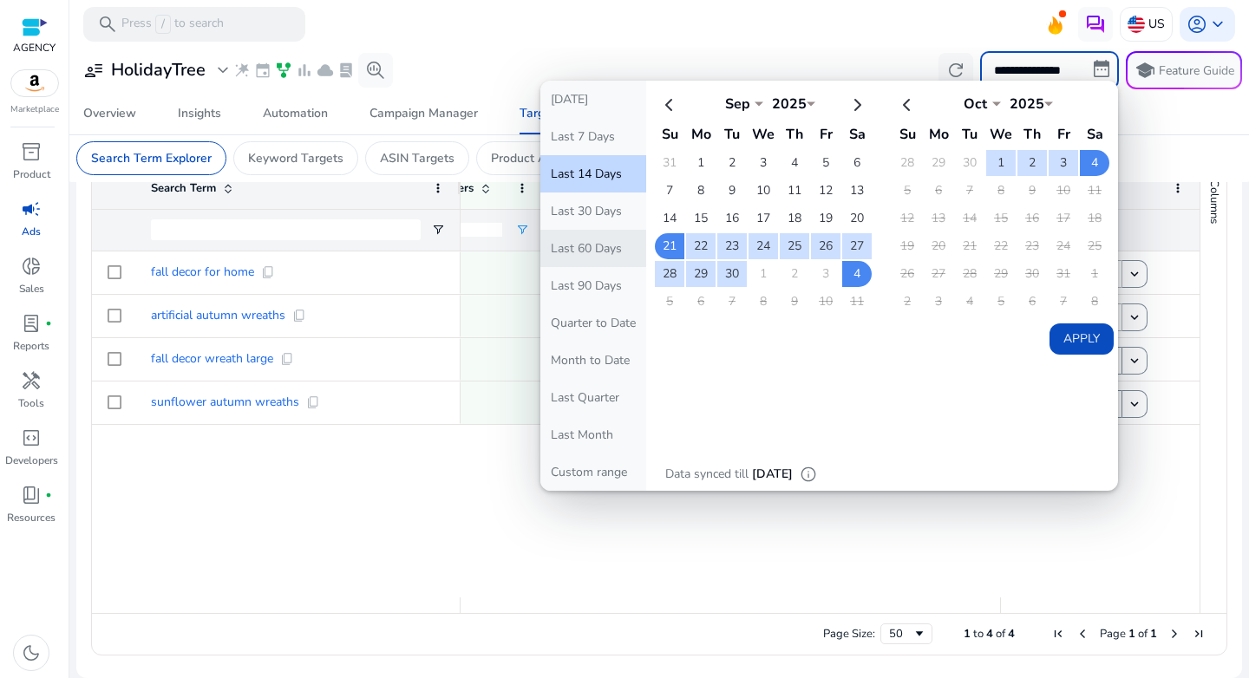
click at [584, 258] on button "Last 60 Days" at bounding box center [593, 248] width 106 height 37
type input "**********"
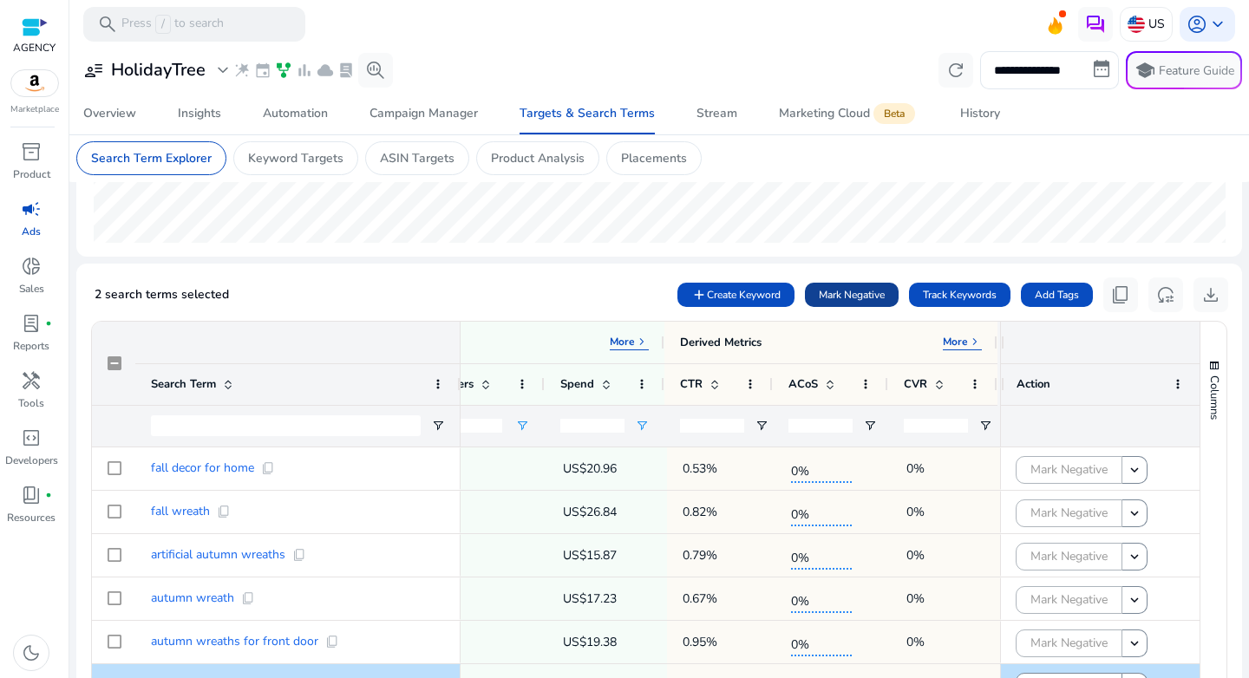
click at [830, 296] on span "Mark Negative" at bounding box center [852, 295] width 66 height 16
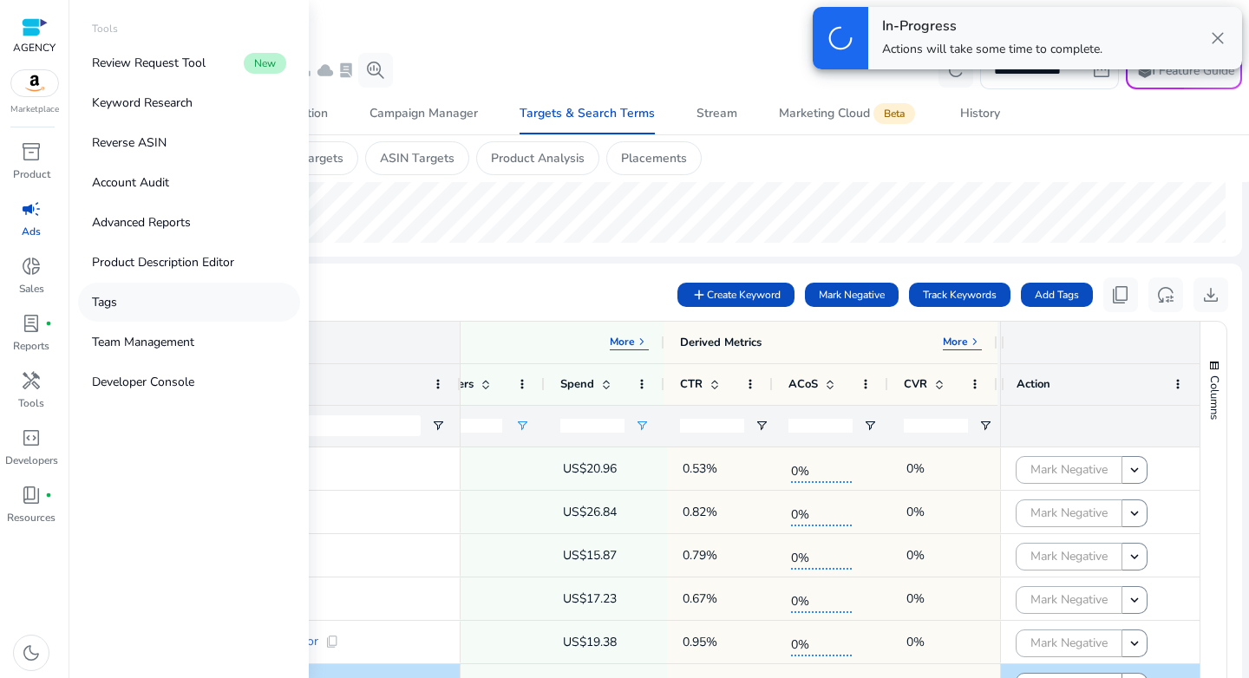
click at [108, 310] on p "Tags" at bounding box center [104, 302] width 25 height 18
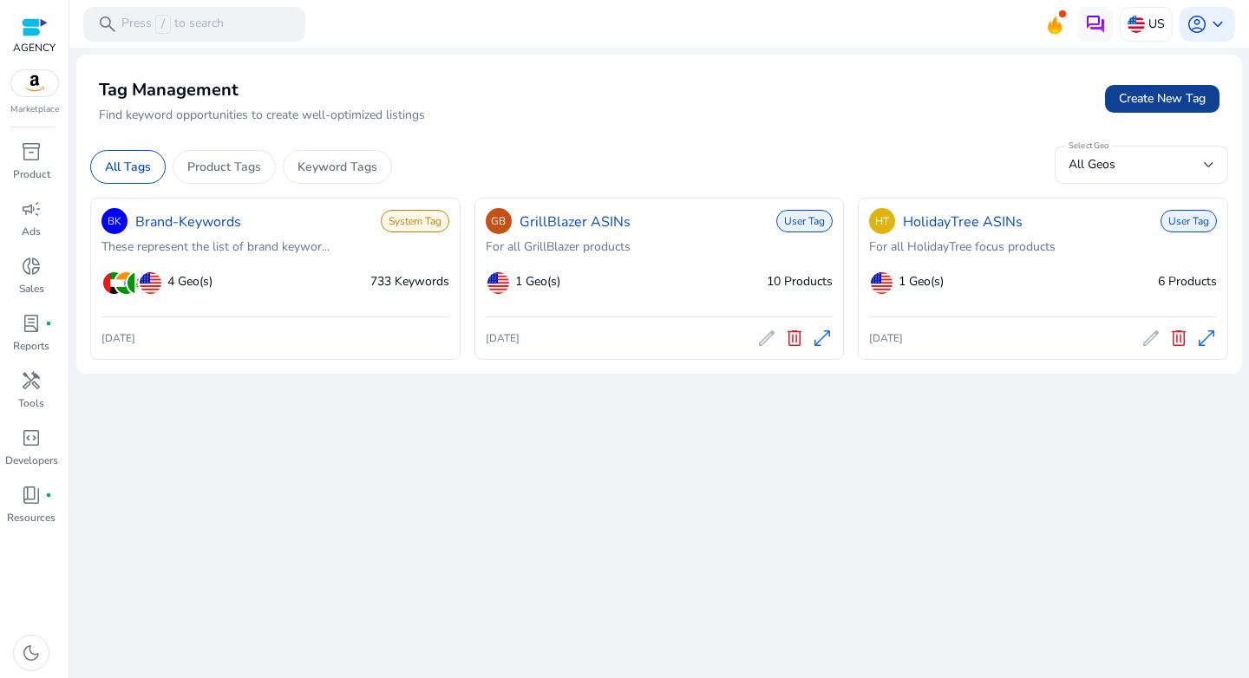
click at [1135, 103] on span "Create New Tag" at bounding box center [1162, 98] width 87 height 18
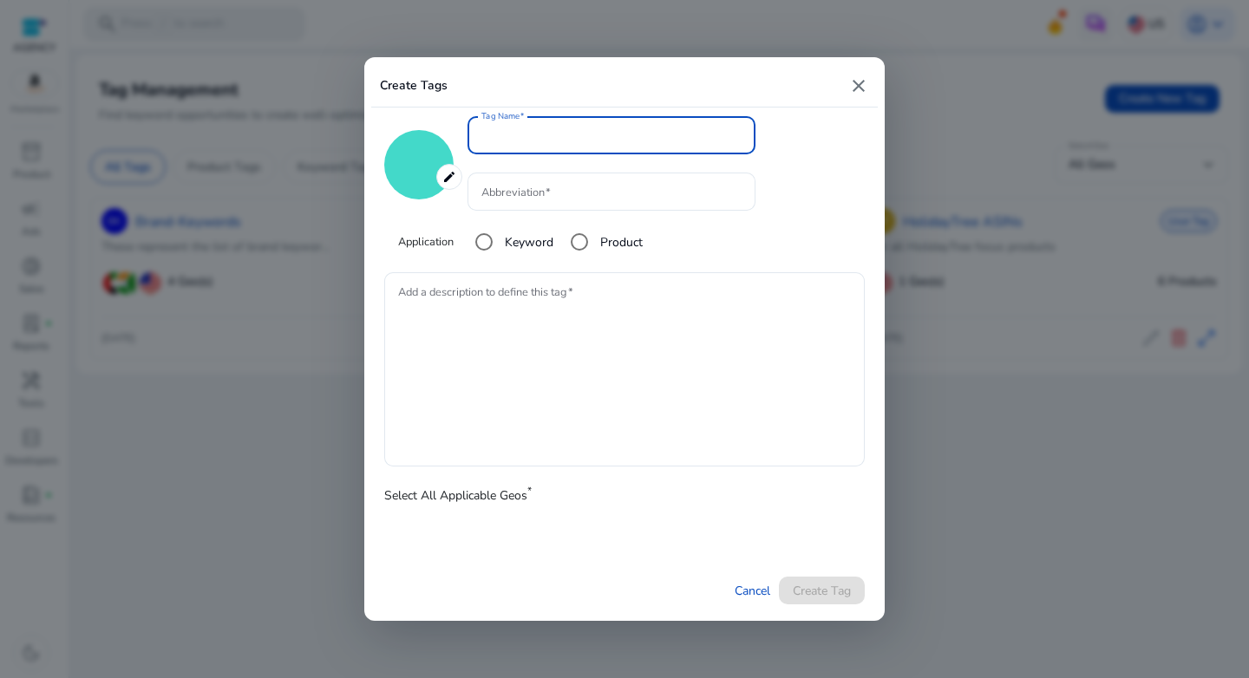
type input "*******"
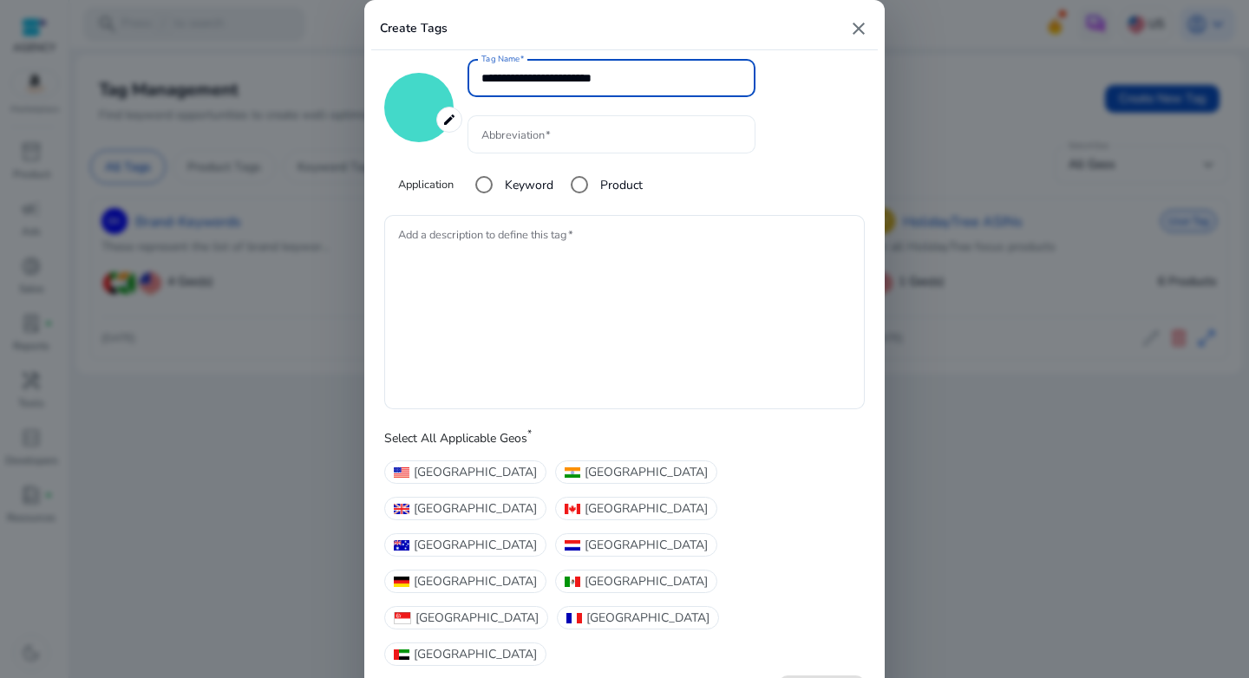
type input "**********"
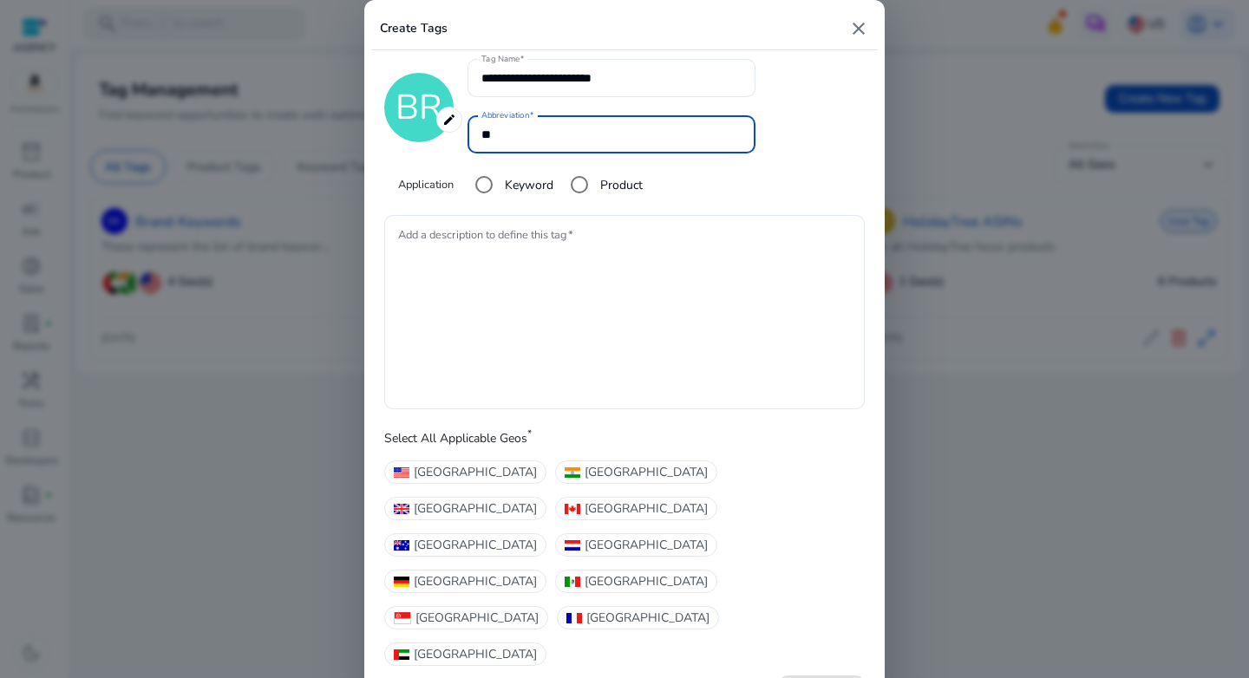
type input "*"
type input "**"
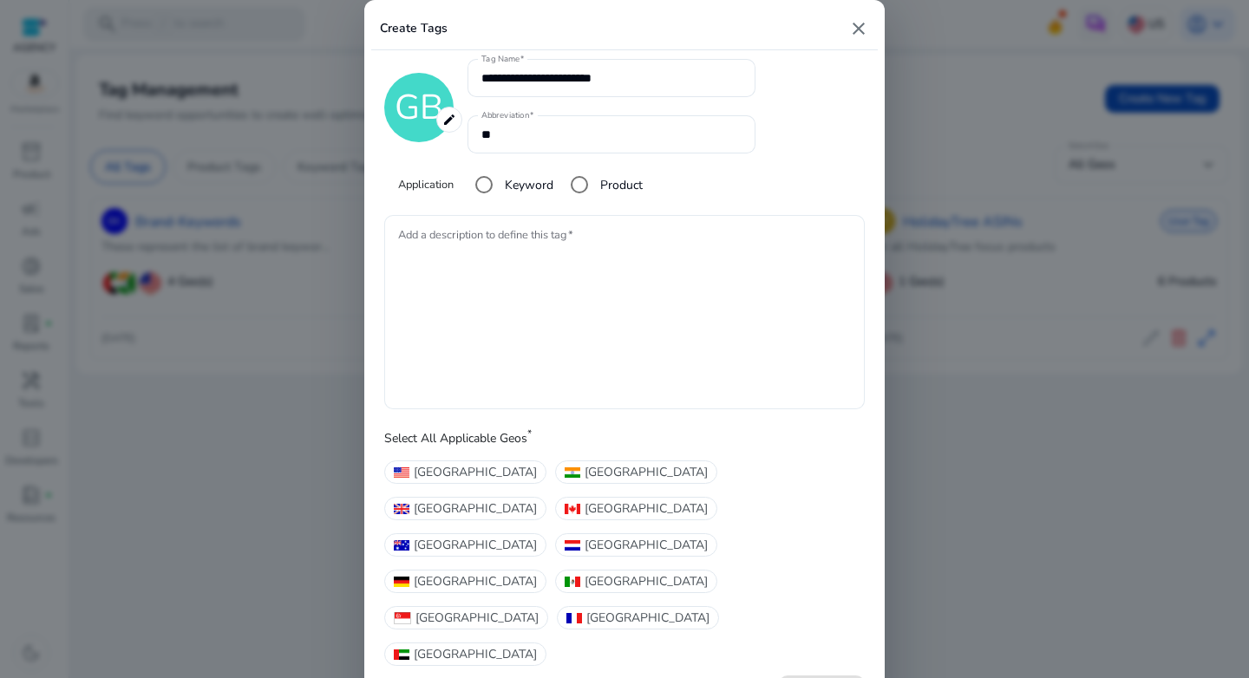
click at [588, 278] on textarea "Add a description to define this tag" at bounding box center [624, 312] width 453 height 177
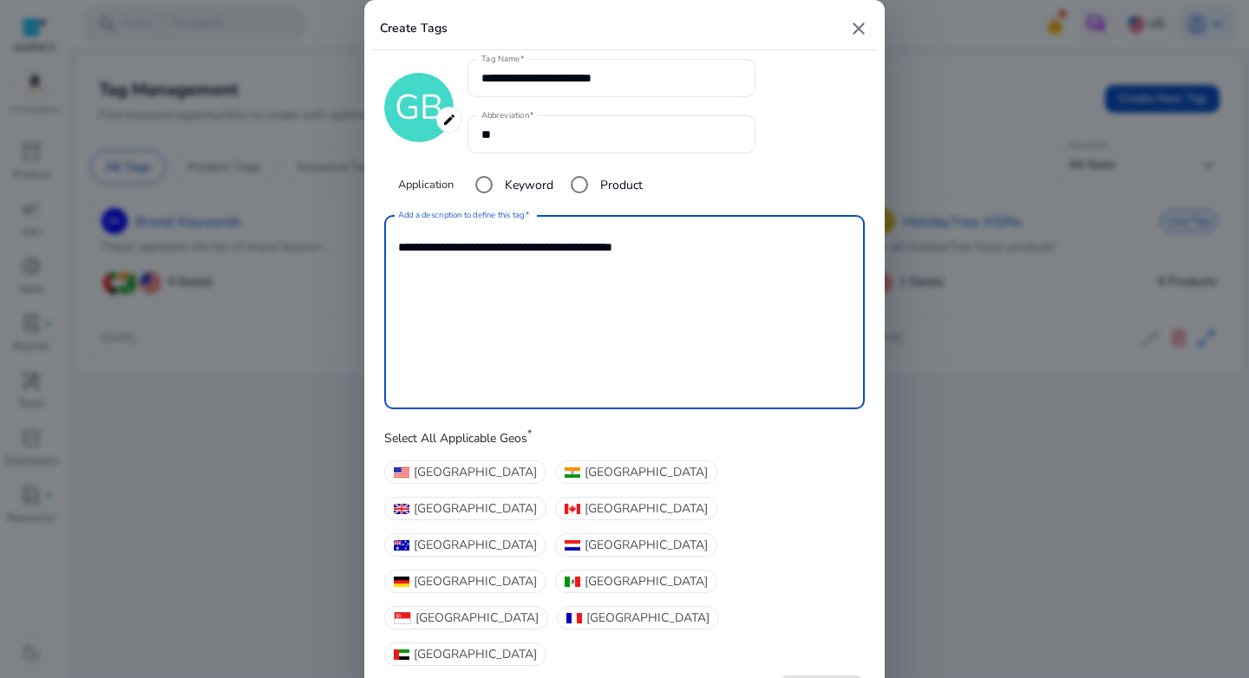
type textarea "**********"
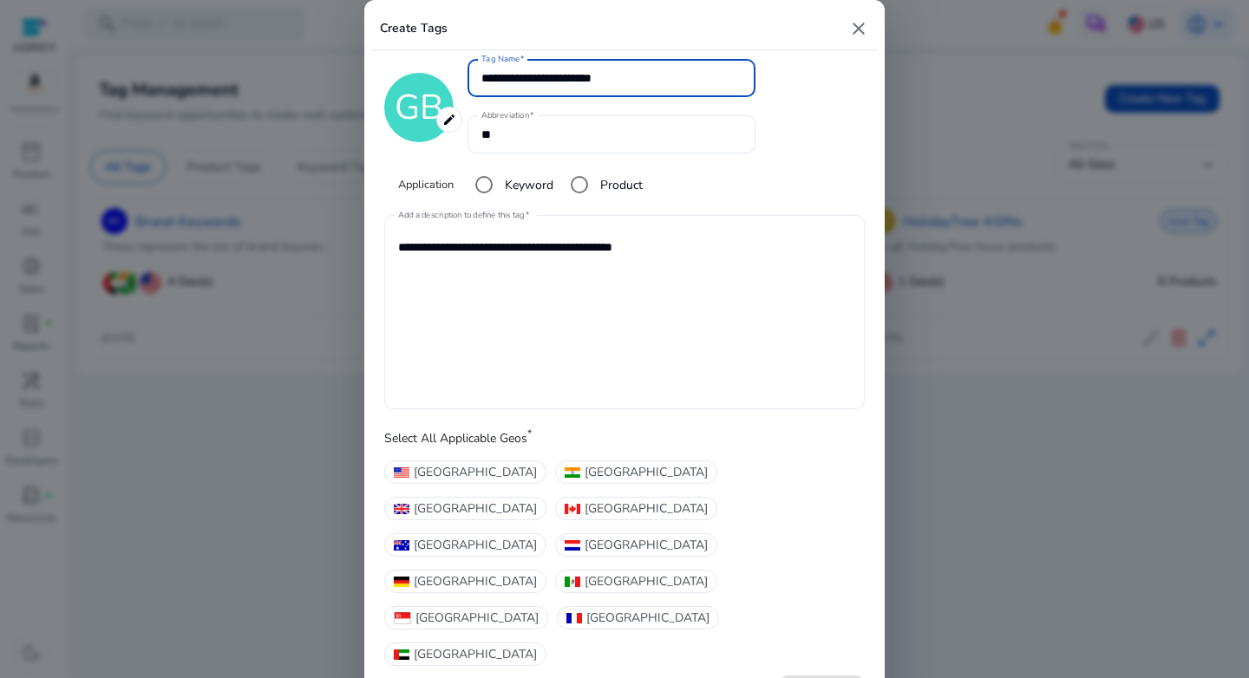
click at [545, 401] on textarea "**********" at bounding box center [624, 312] width 453 height 177
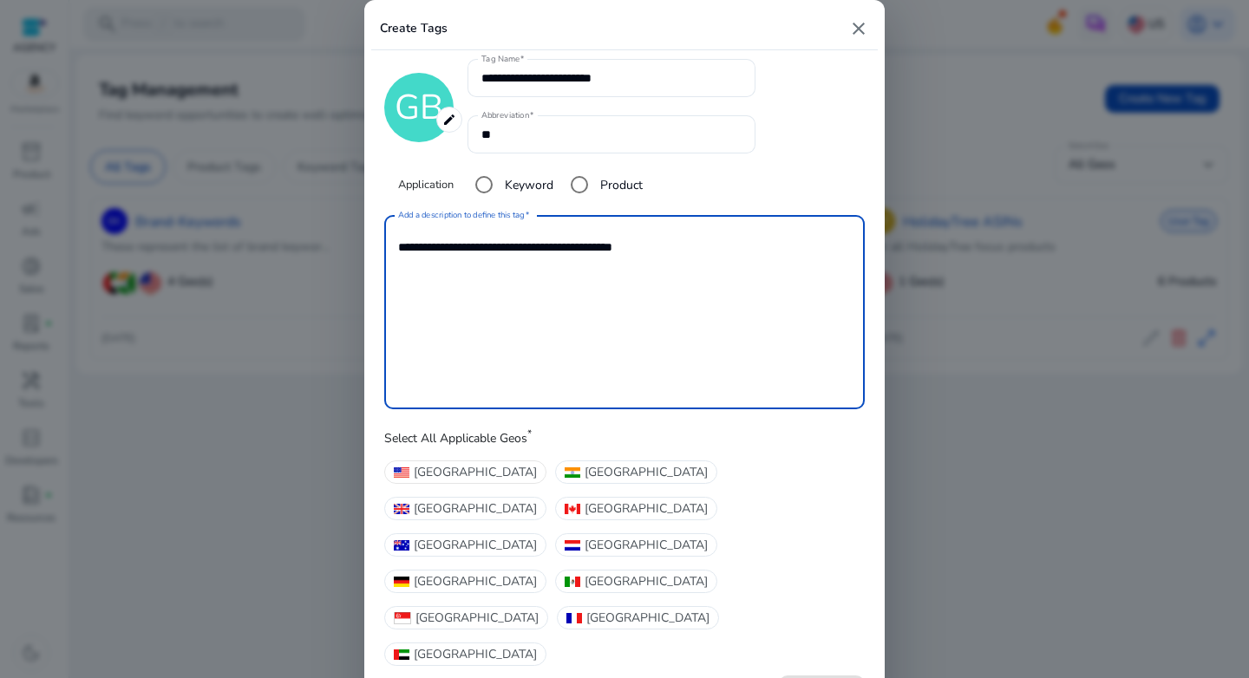
click at [455, 481] on span "[GEOGRAPHIC_DATA]" at bounding box center [475, 472] width 123 height 18
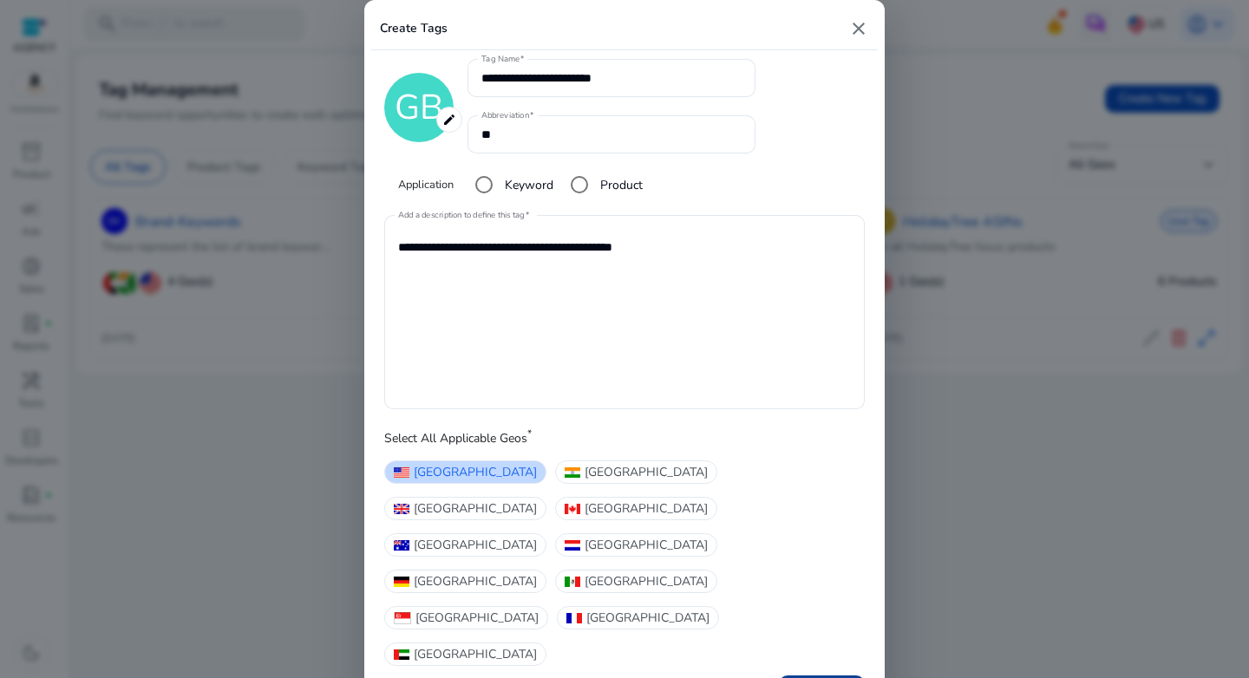
click at [834, 677] on span "Create Tag" at bounding box center [822, 690] width 58 height 18
type input "*******"
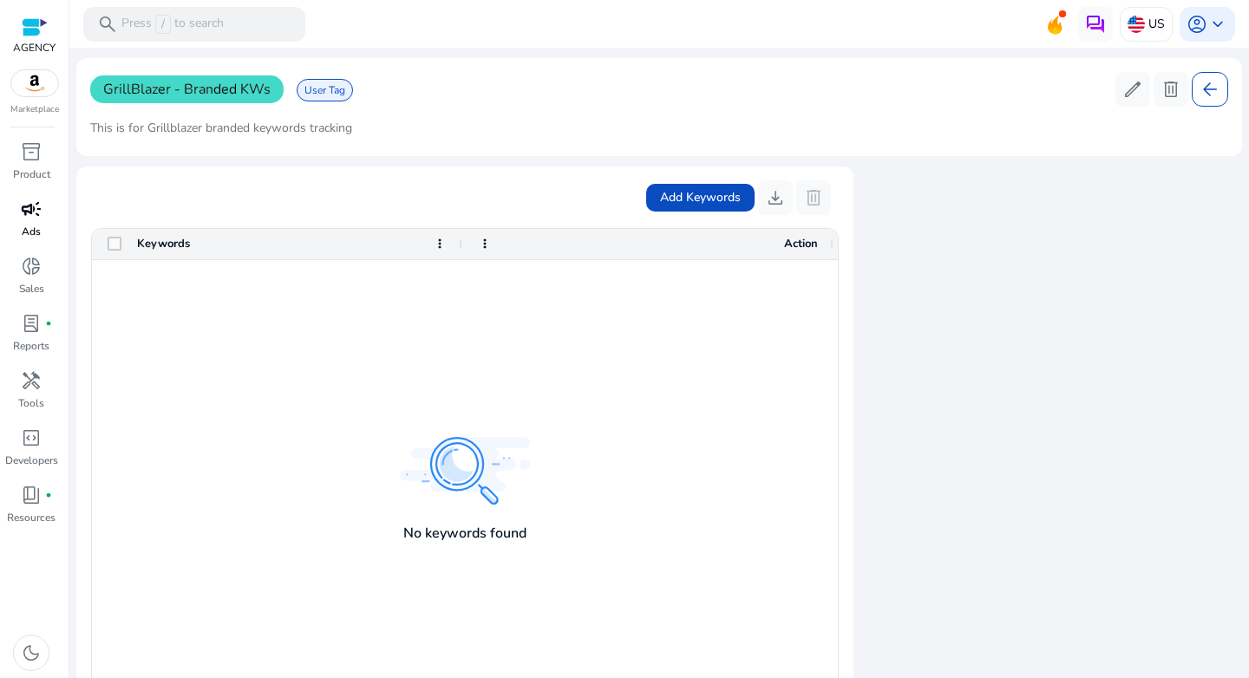
click at [38, 225] on p "Ads" at bounding box center [31, 232] width 19 height 16
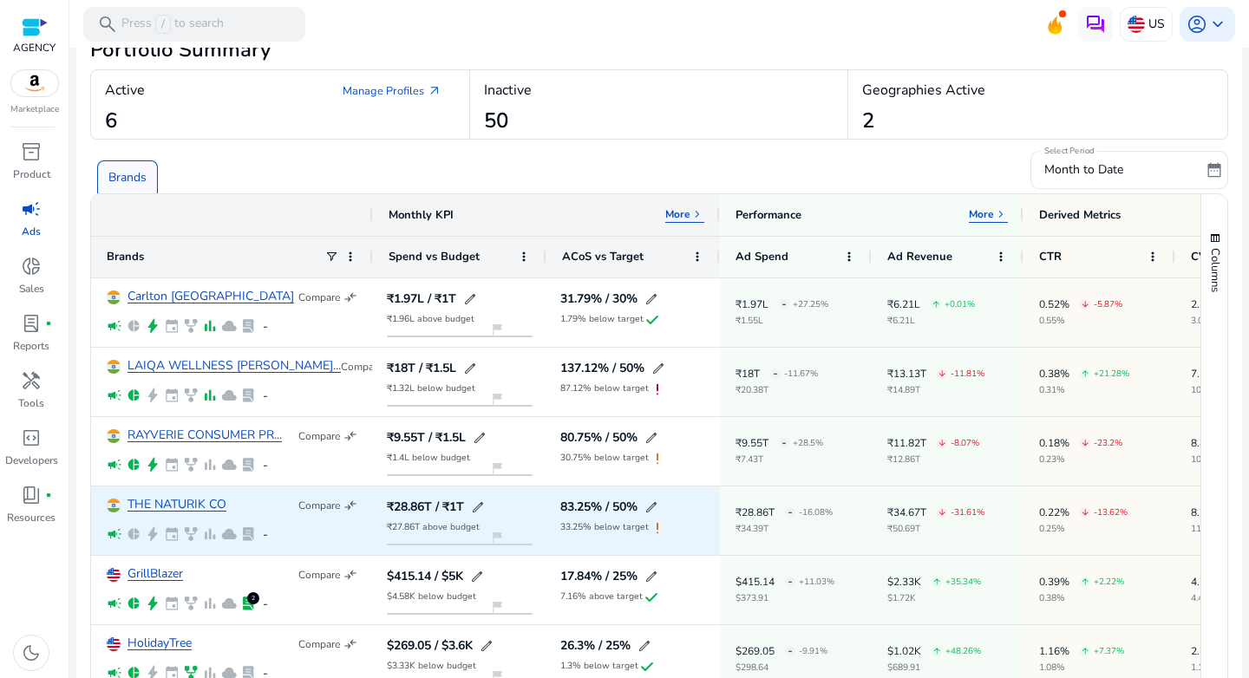
scroll to position [34, 0]
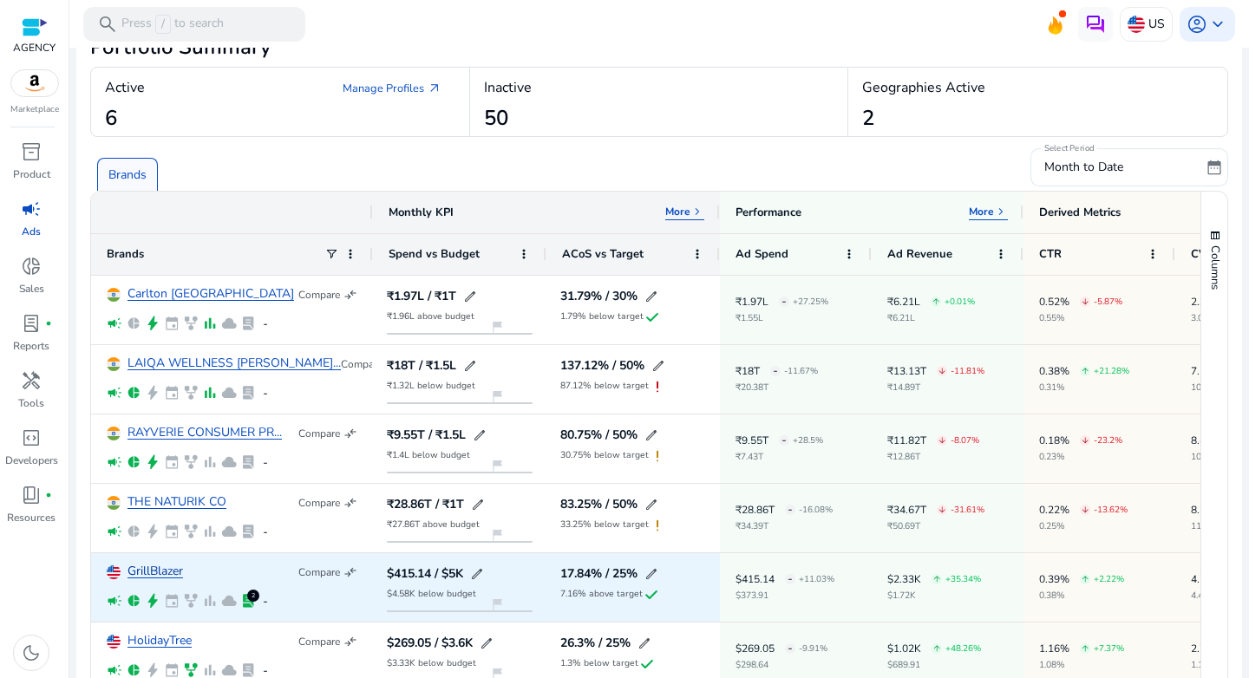
click at [153, 568] on link "GrillBlazer" at bounding box center [154, 571] width 55 height 13
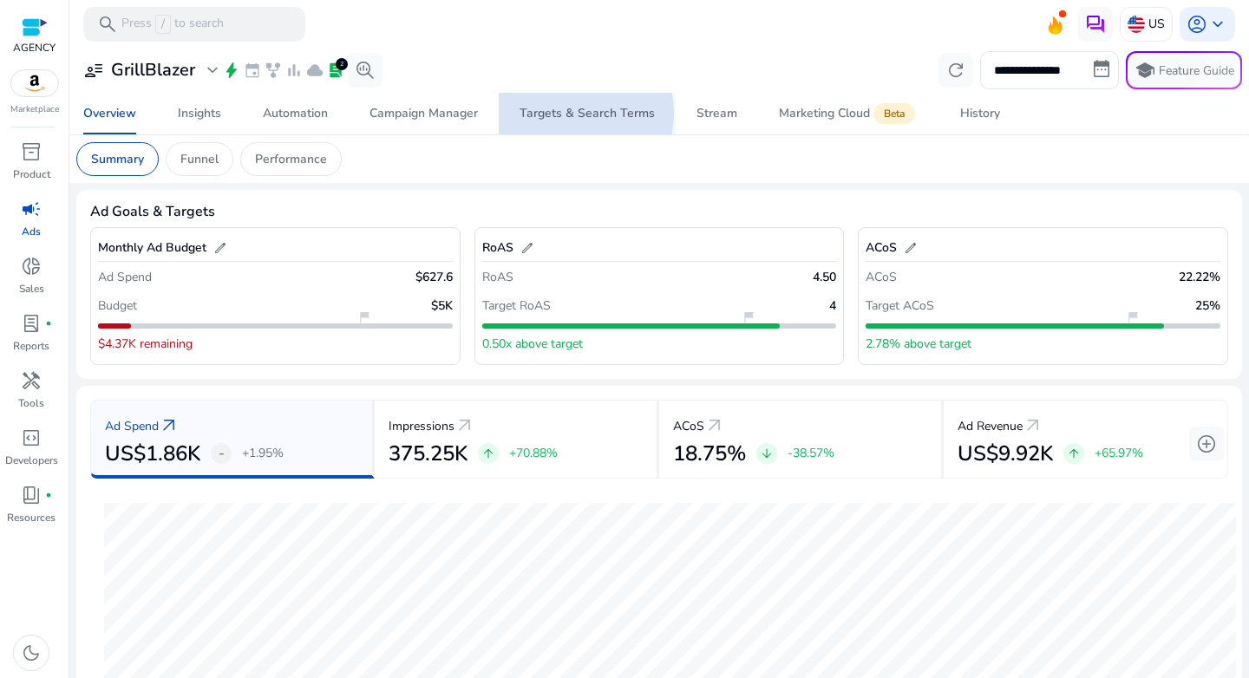
click at [562, 113] on div "Targets & Search Terms" at bounding box center [586, 114] width 135 height 12
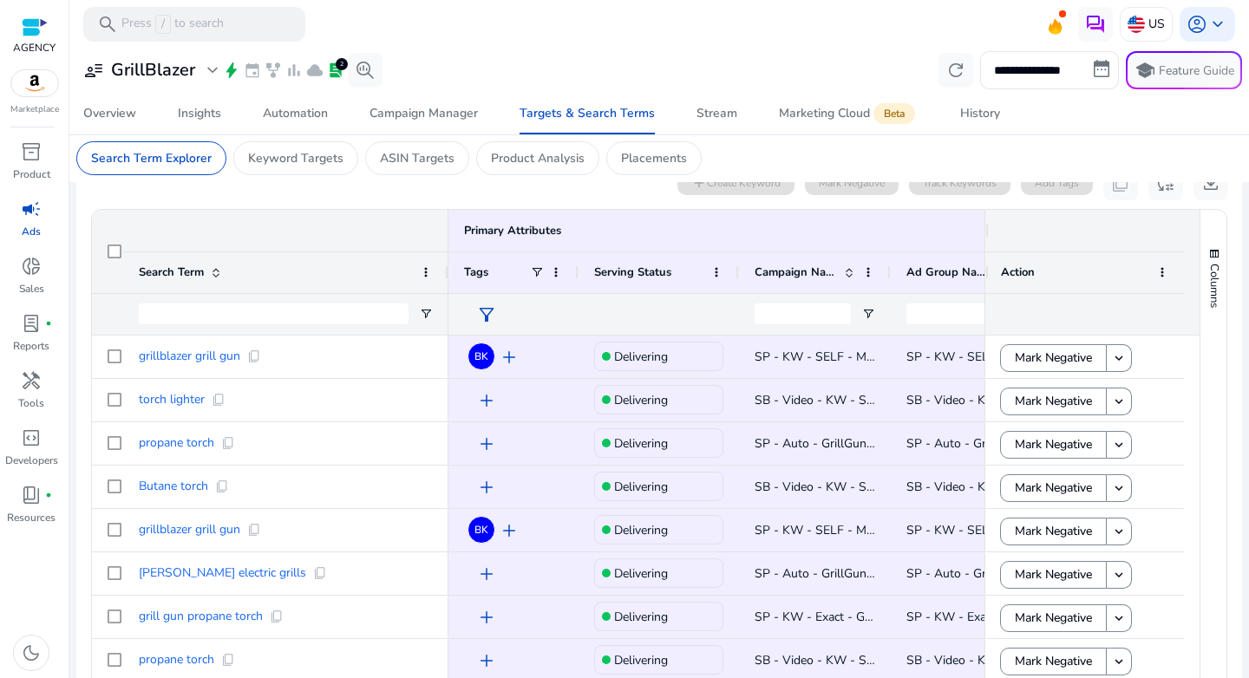
scroll to position [552, 0]
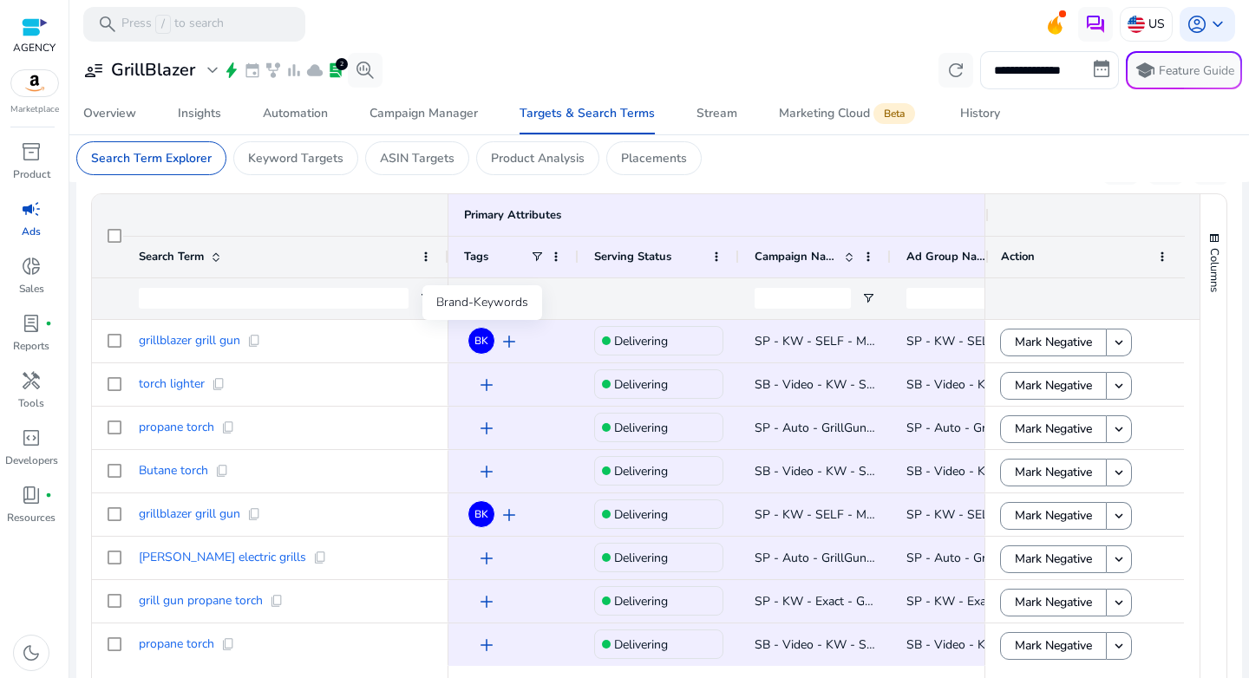
click at [484, 297] on div "Brand-Keywords" at bounding box center [482, 302] width 120 height 35
click at [539, 259] on span at bounding box center [537, 257] width 14 height 14
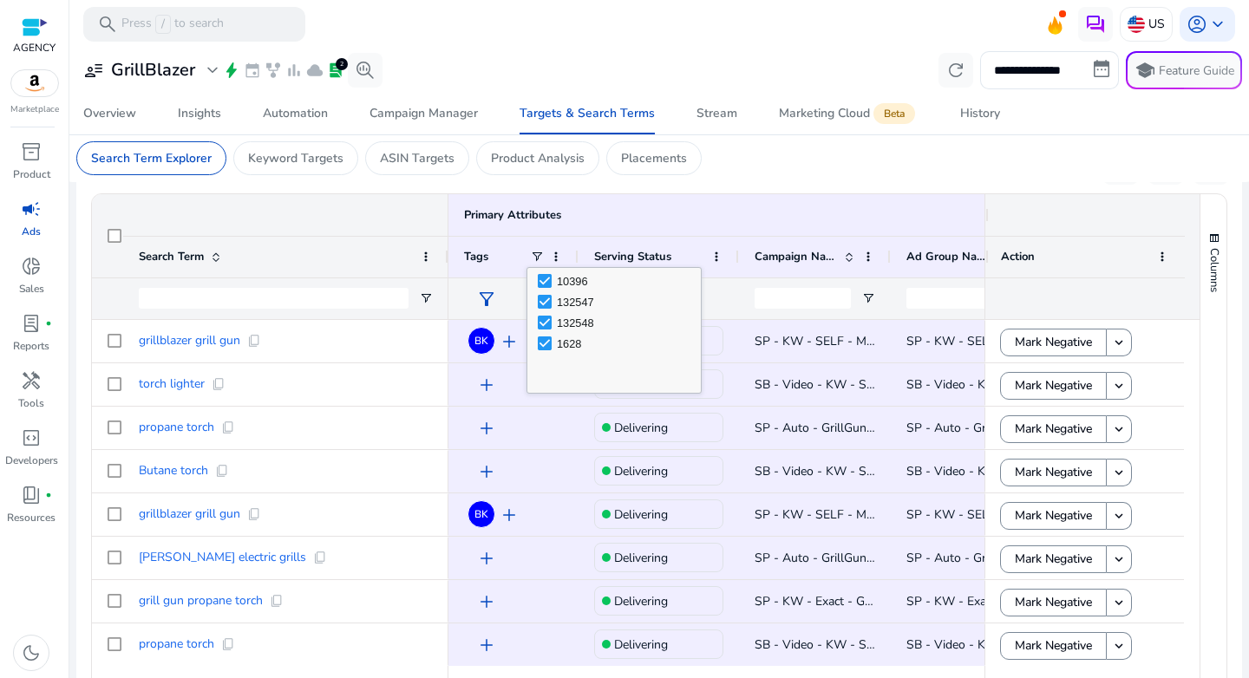
click at [493, 299] on span "filter_alt" at bounding box center [486, 299] width 21 height 21
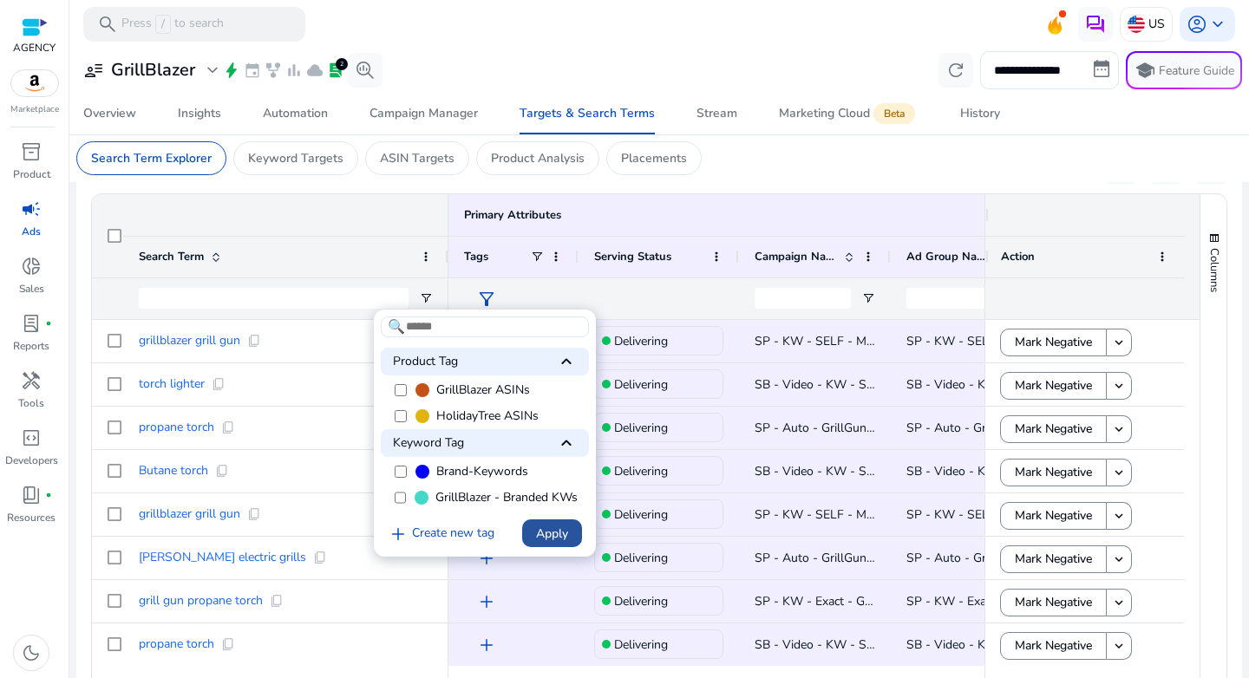
click at [536, 543] on span "Apply" at bounding box center [552, 534] width 32 height 18
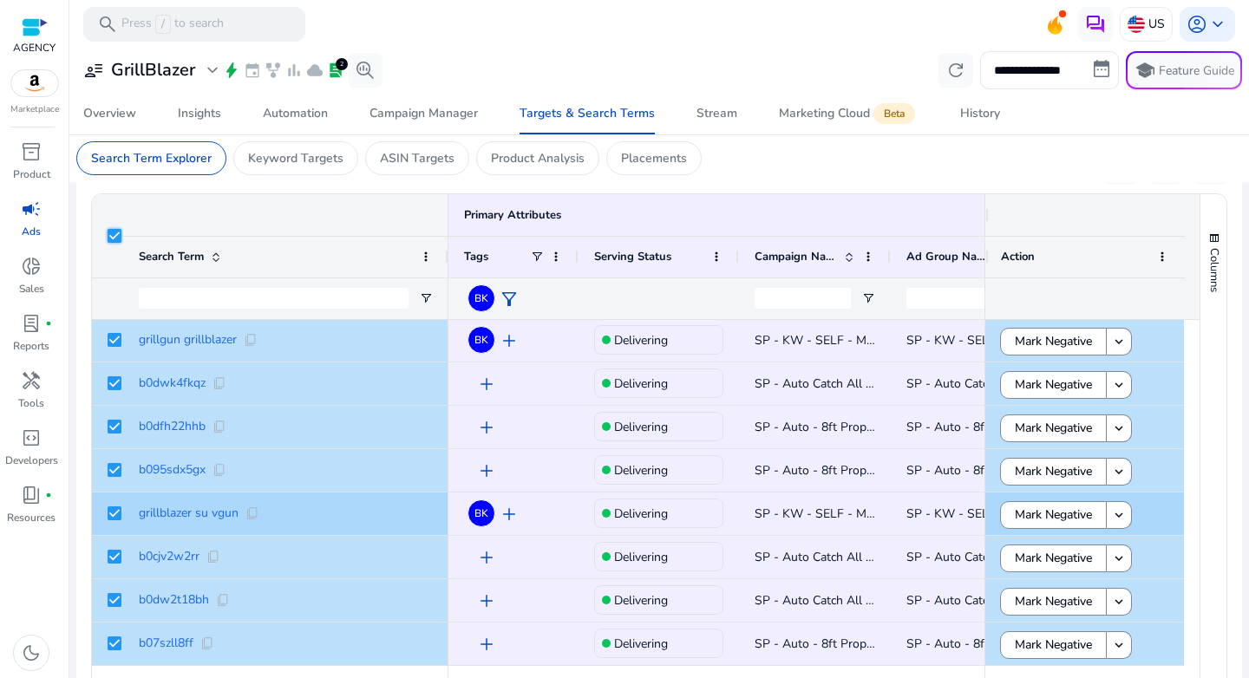
scroll to position [621, 0]
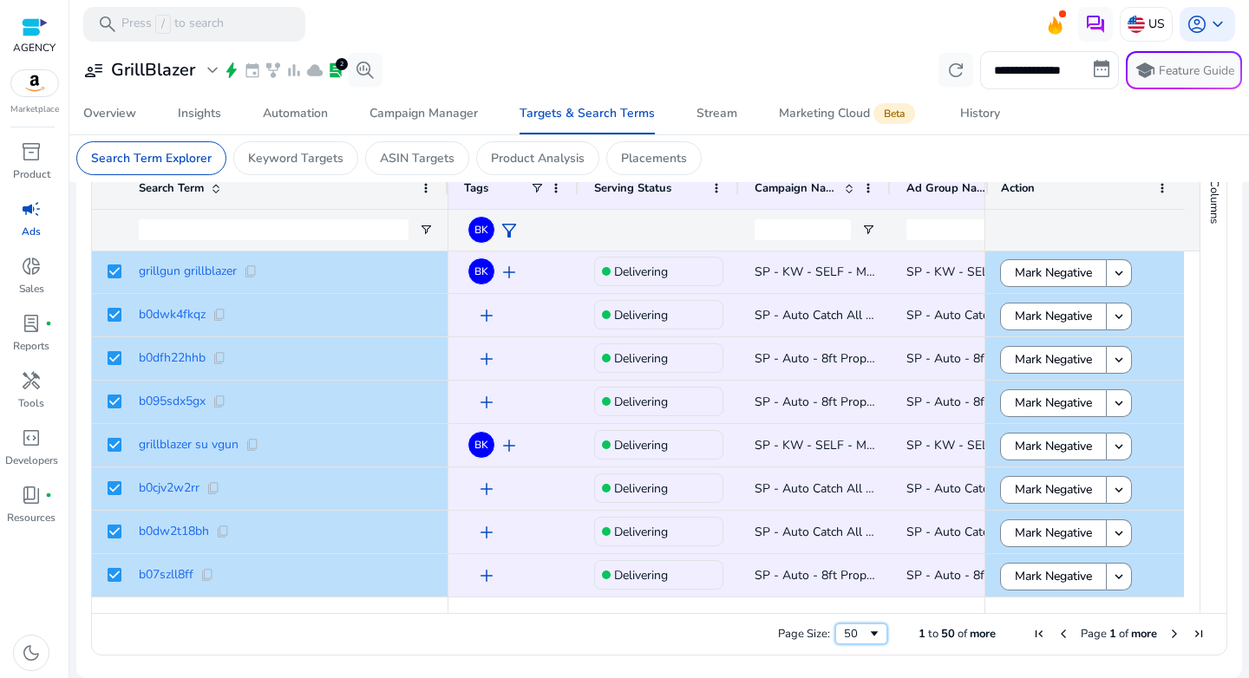
click at [844, 636] on div "50" at bounding box center [855, 634] width 23 height 16
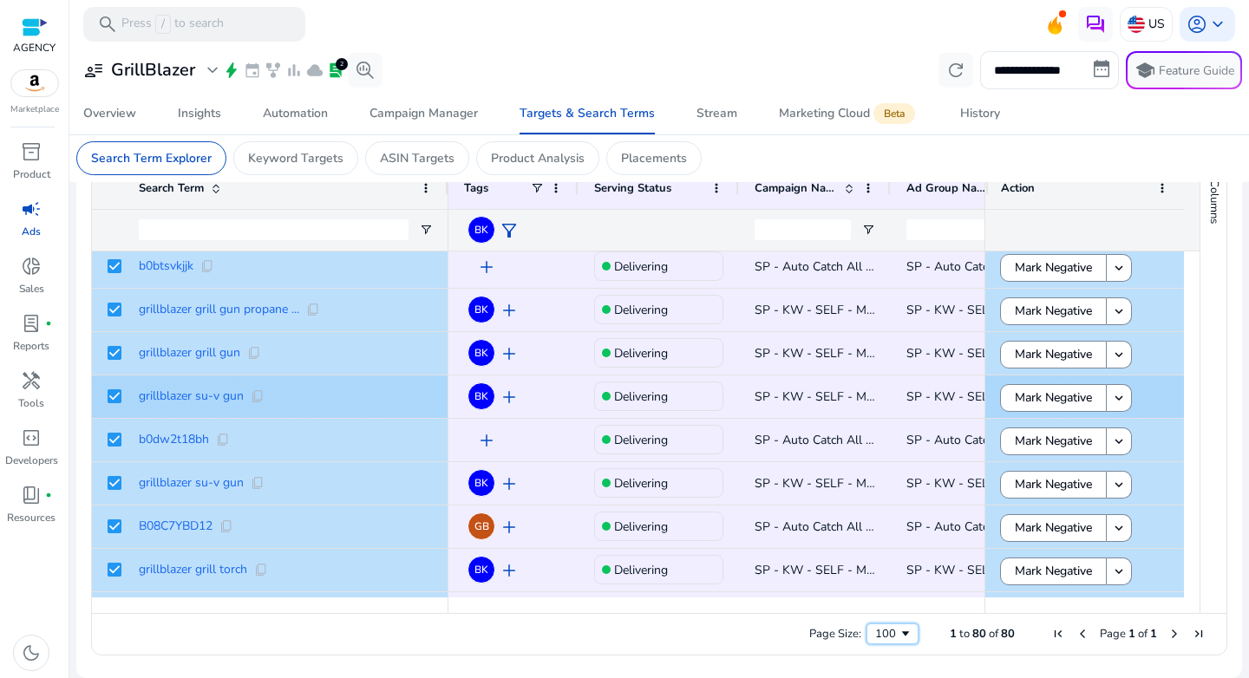
scroll to position [0, 0]
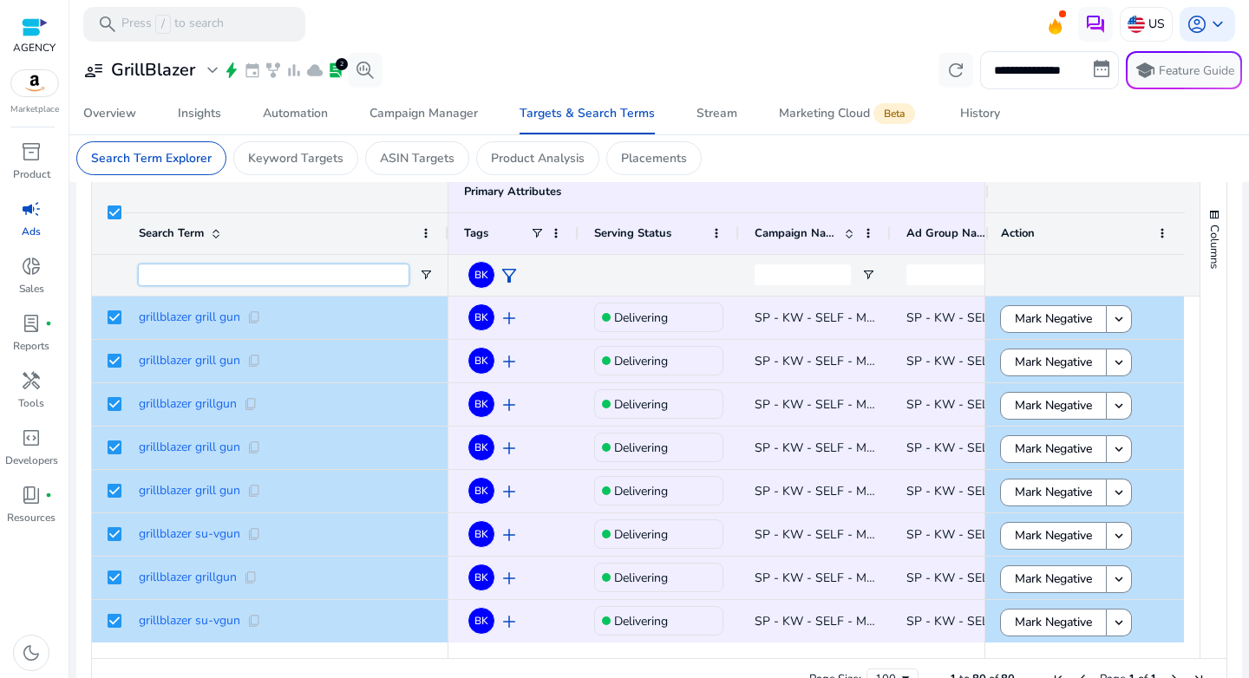
click at [255, 282] on input "Search Term Filter Input" at bounding box center [274, 274] width 270 height 21
click at [508, 272] on span "filter_alt" at bounding box center [509, 275] width 21 height 21
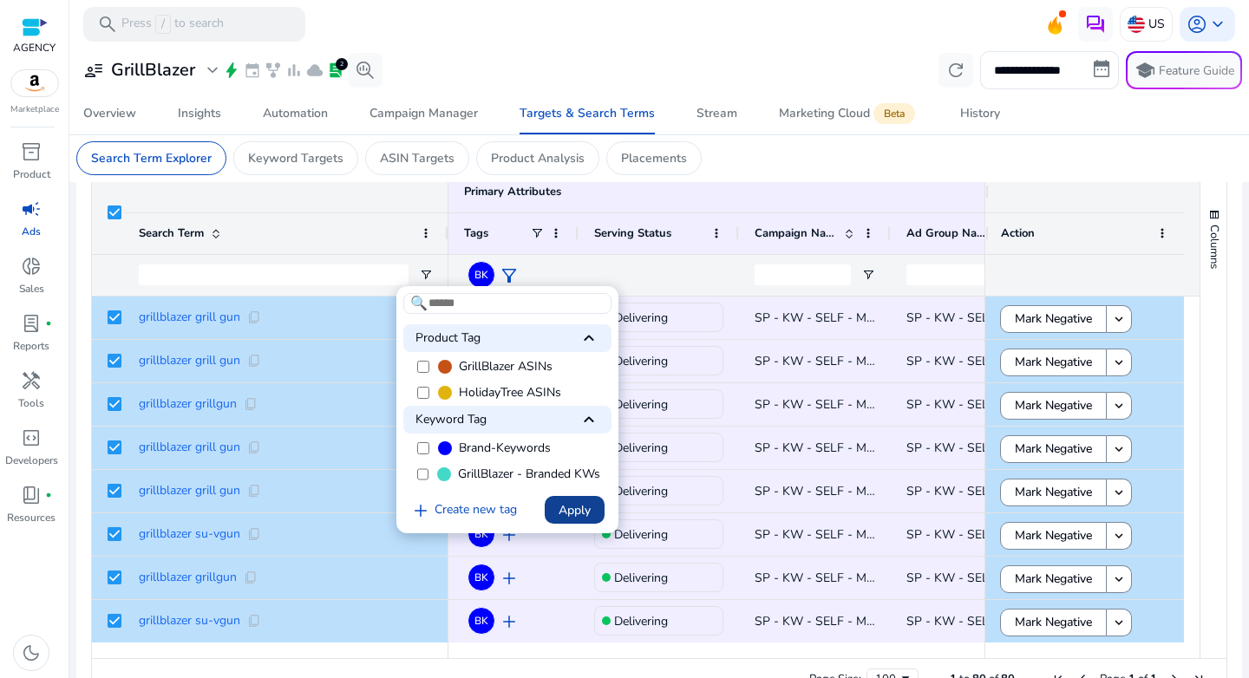
click at [578, 519] on span "Apply" at bounding box center [574, 510] width 32 height 18
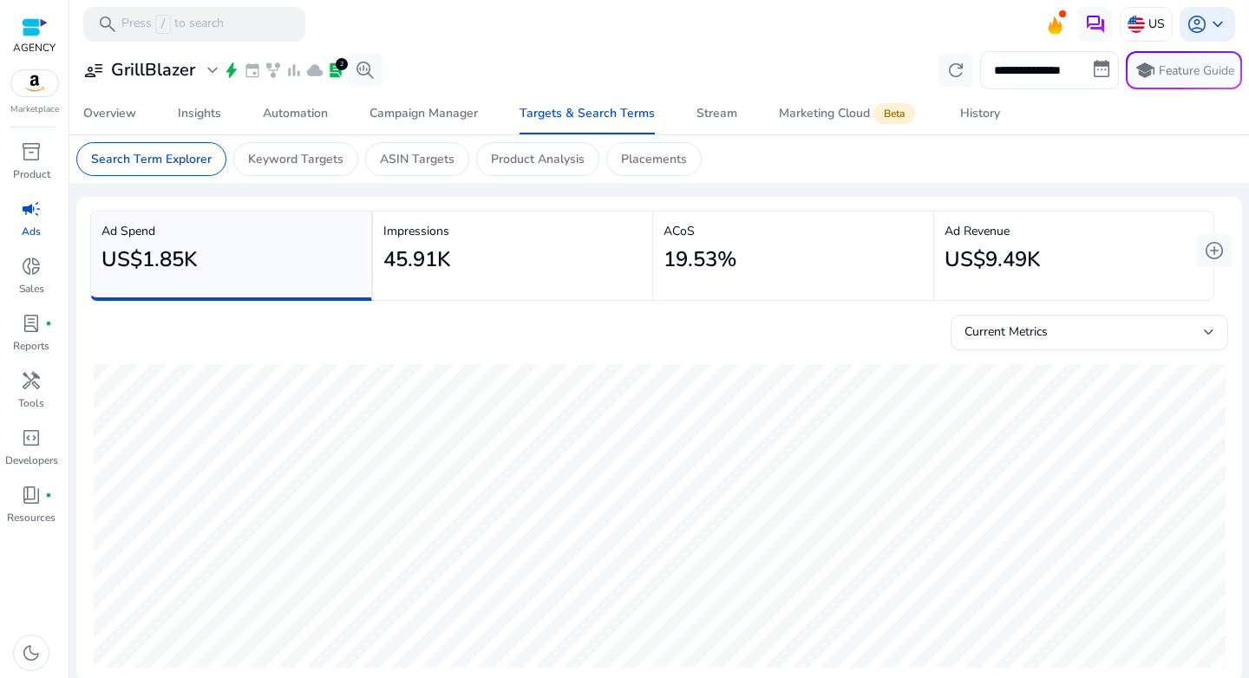
scroll to position [500, 0]
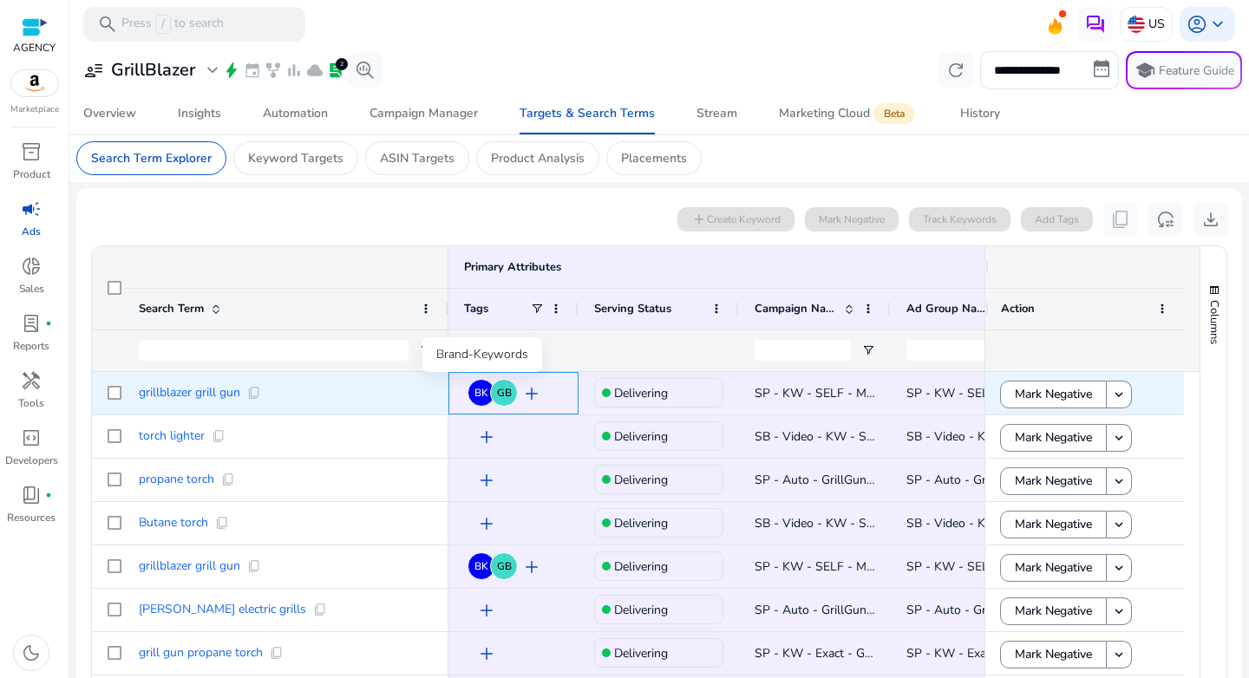
click at [478, 401] on div "BK" at bounding box center [481, 393] width 28 height 28
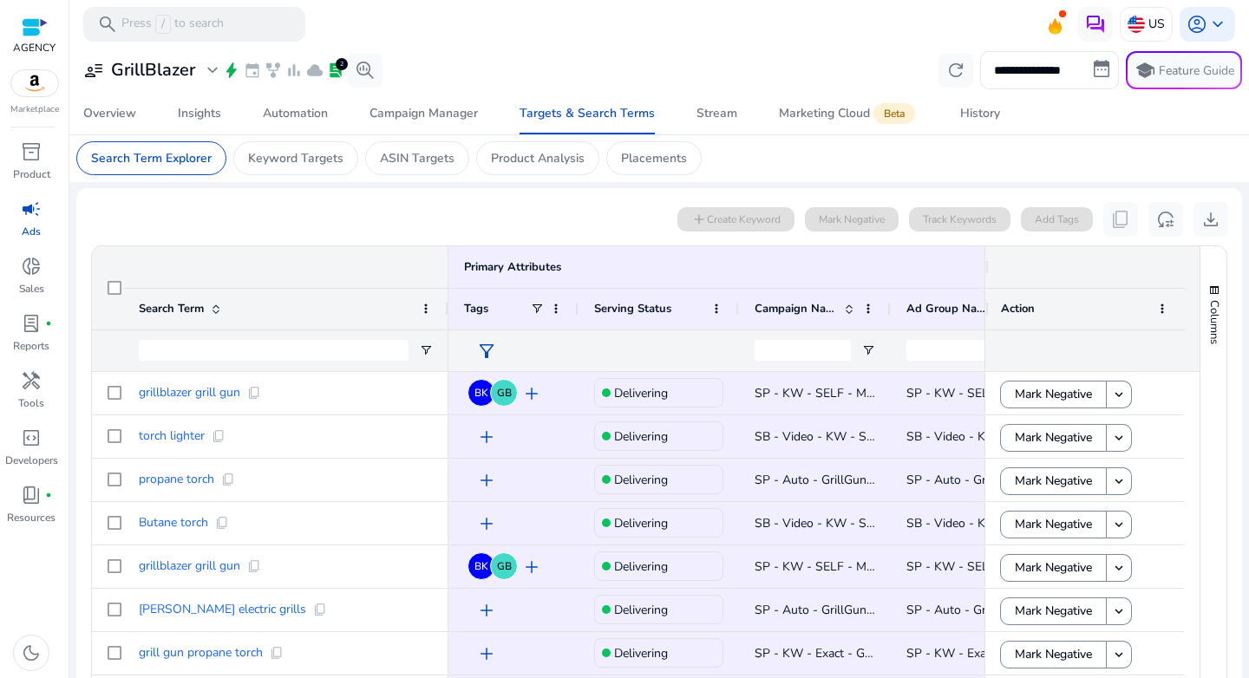
click at [484, 349] on span "filter_alt" at bounding box center [486, 351] width 21 height 21
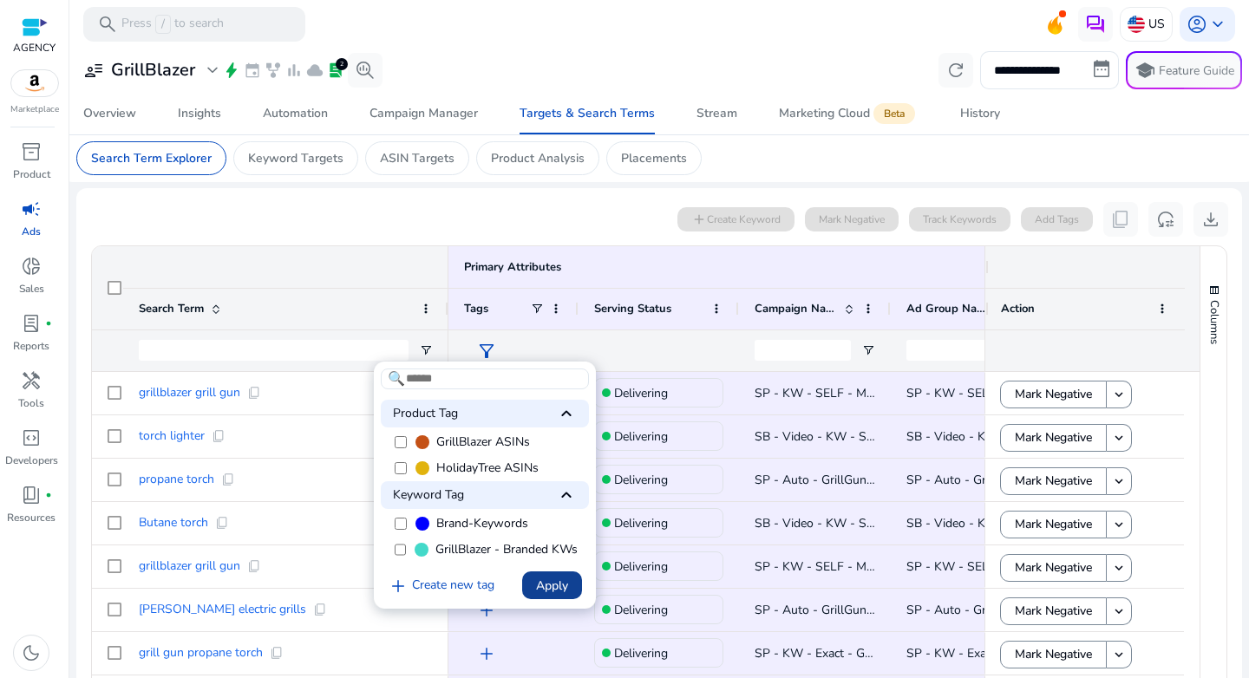
click at [560, 595] on span "Apply" at bounding box center [552, 586] width 32 height 18
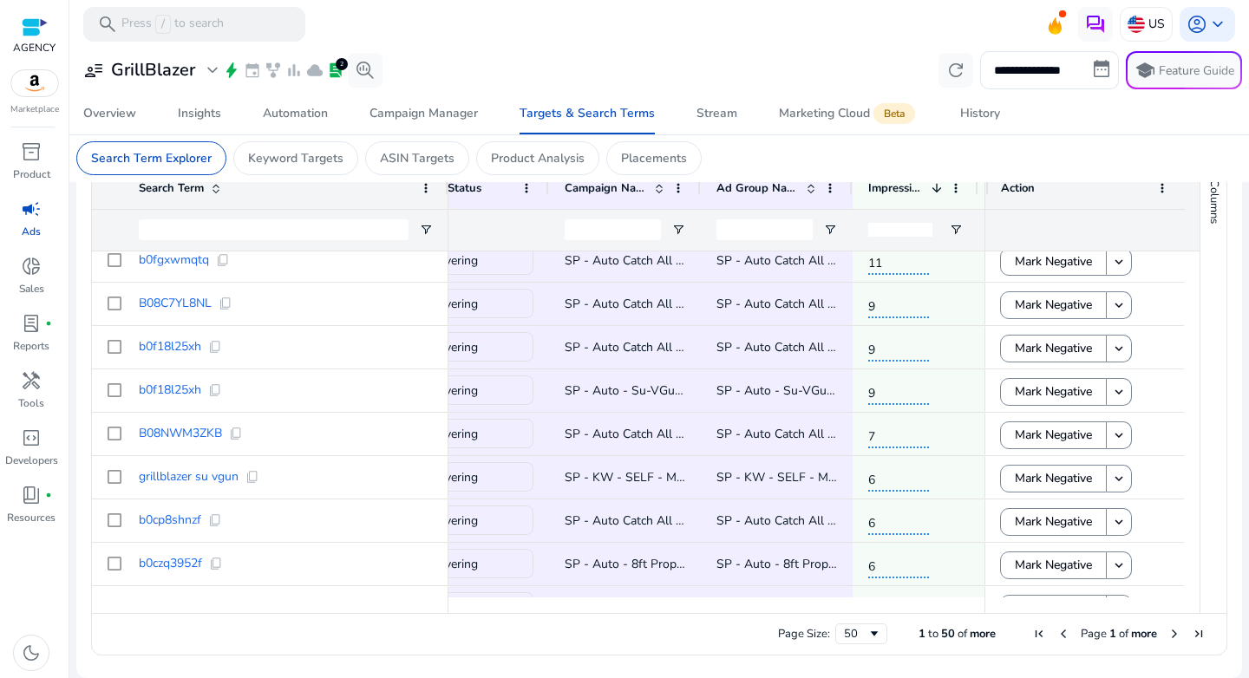
scroll to position [0, 0]
